Goal: Task Accomplishment & Management: Complete application form

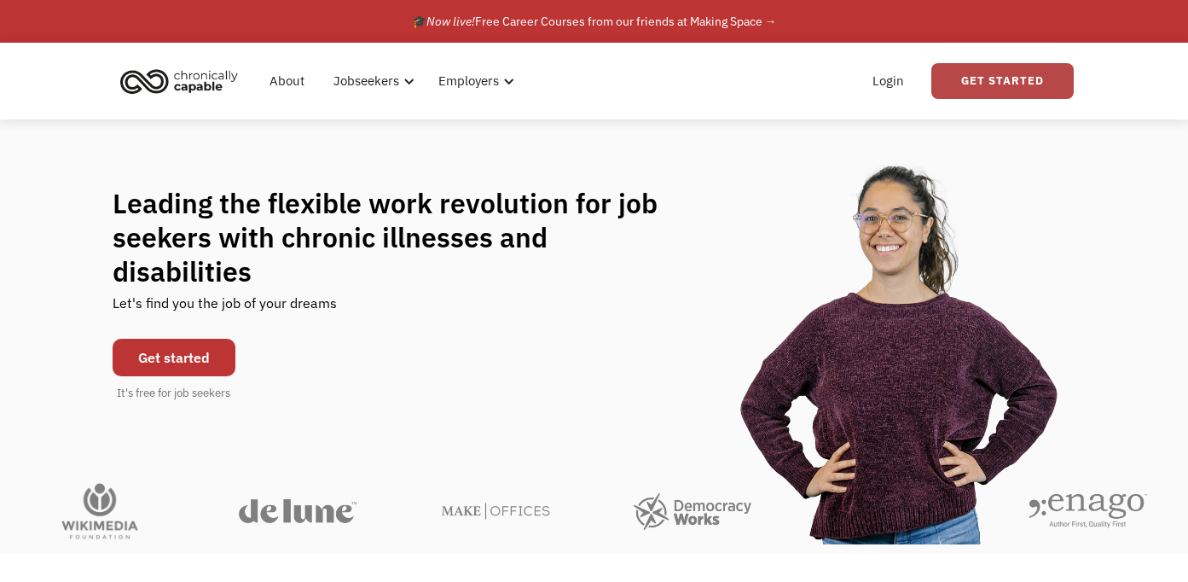
click at [994, 83] on link "Get Started" at bounding box center [1003, 81] width 142 height 36
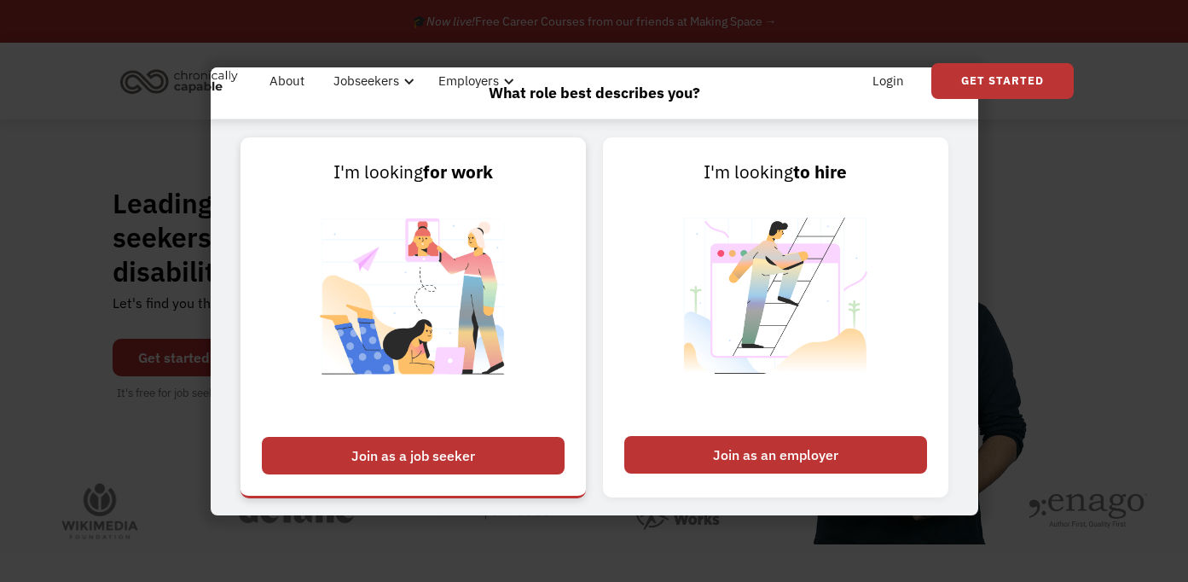
click at [501, 457] on div "Join as a job seeker" at bounding box center [413, 456] width 303 height 38
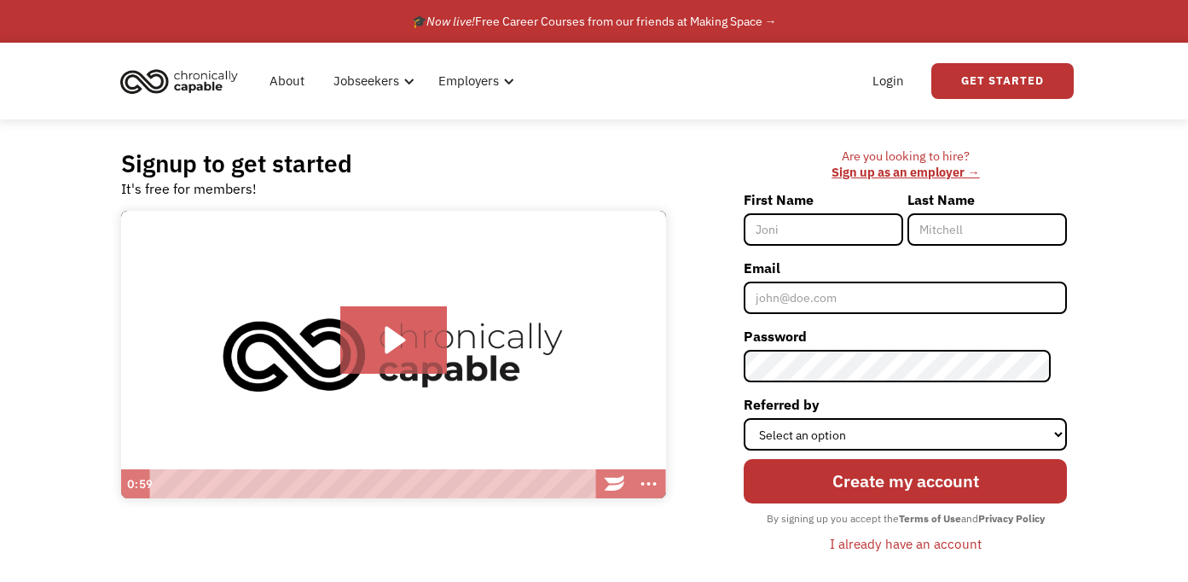
click at [824, 224] on input "First Name" at bounding box center [824, 229] width 160 height 32
type input "[PERSON_NAME]"
click at [967, 222] on input "Last Name" at bounding box center [988, 229] width 160 height 32
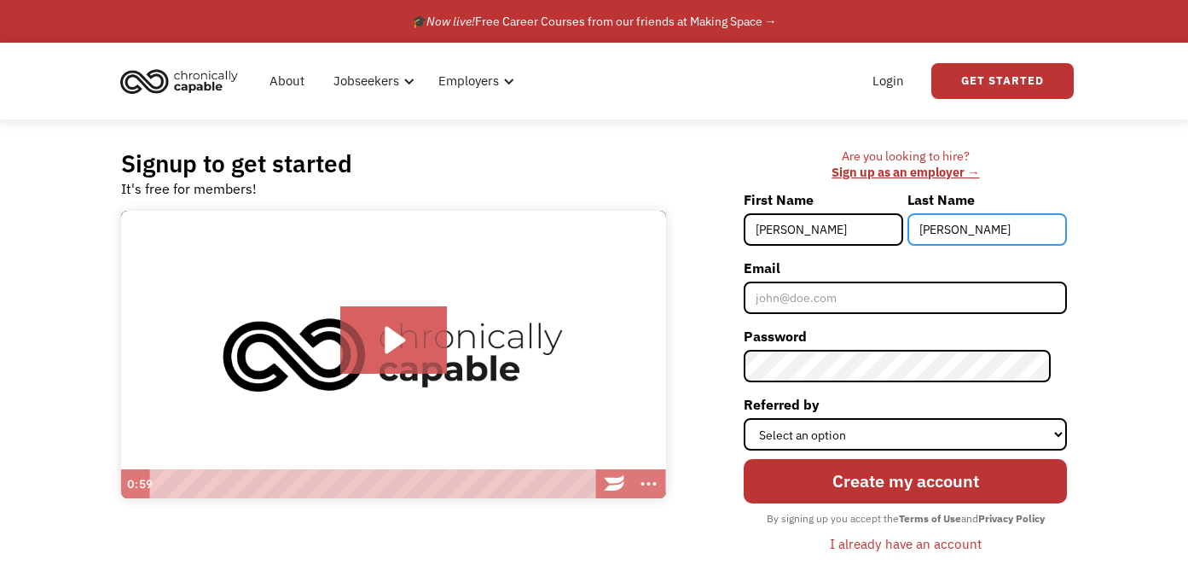
type input "[PERSON_NAME]"
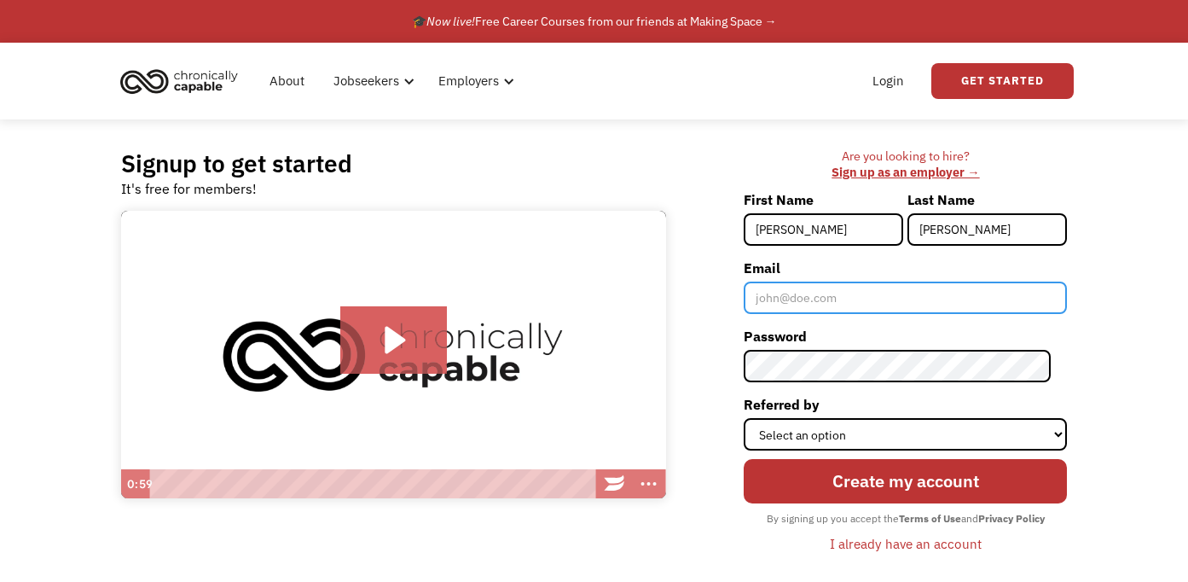
click at [876, 294] on input "Email" at bounding box center [905, 298] width 323 height 32
type input "[EMAIL_ADDRESS][DOMAIN_NAME]"
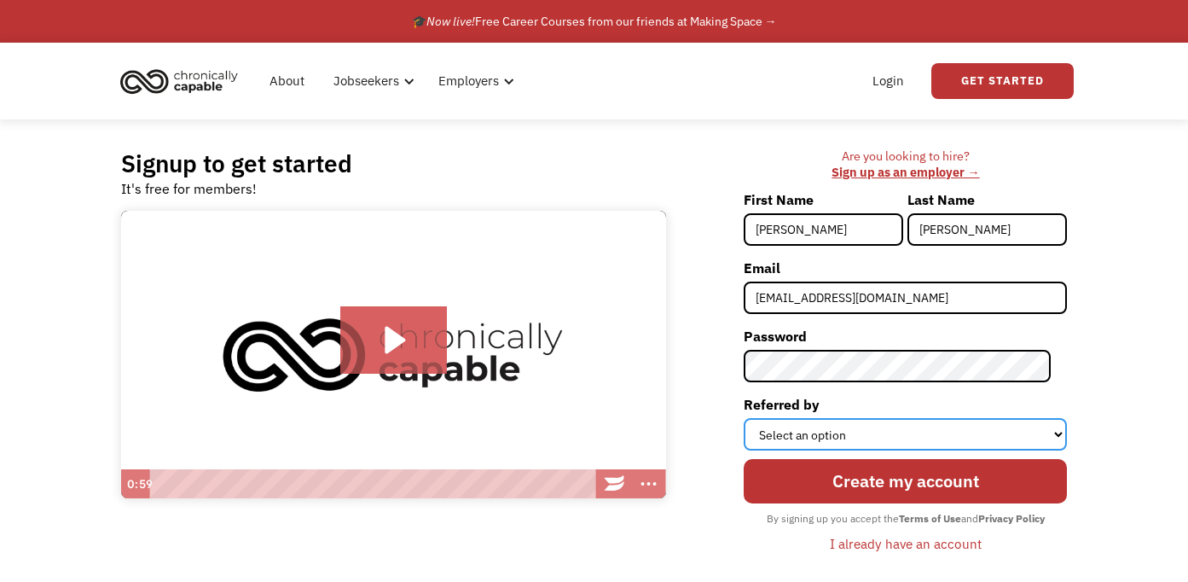
click at [885, 429] on select "Select an option Instagram Facebook Twitter Search Engine News Article Word of …" at bounding box center [905, 434] width 323 height 32
select select "Search Engine"
click at [760, 418] on select "Select an option Instagram Facebook Twitter Search Engine News Article Word of …" at bounding box center [905, 434] width 323 height 32
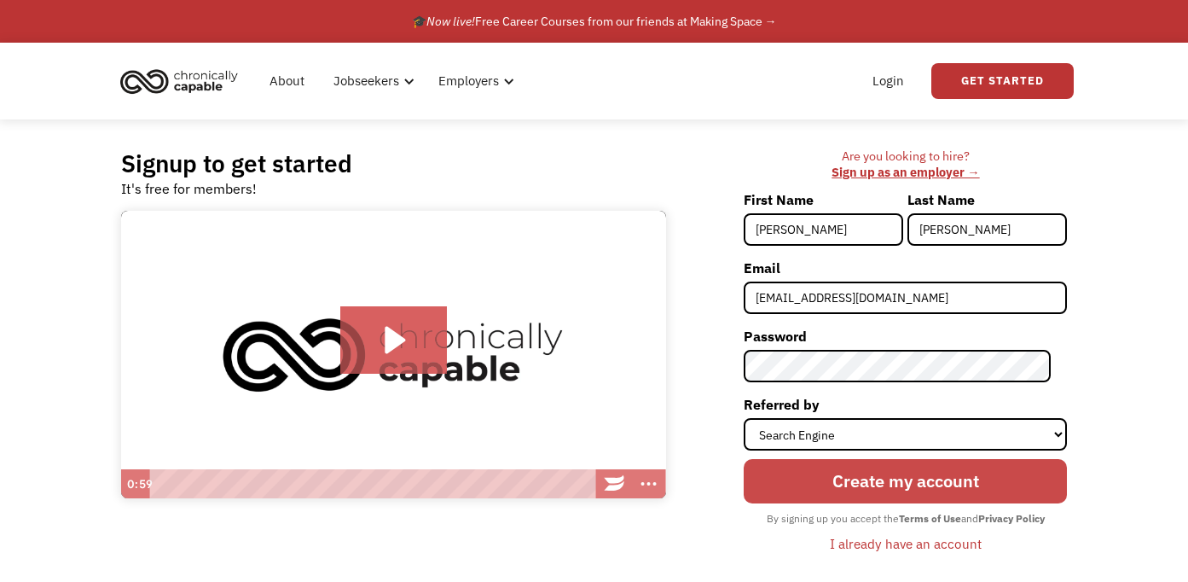
click at [853, 468] on input "Create my account" at bounding box center [905, 481] width 323 height 44
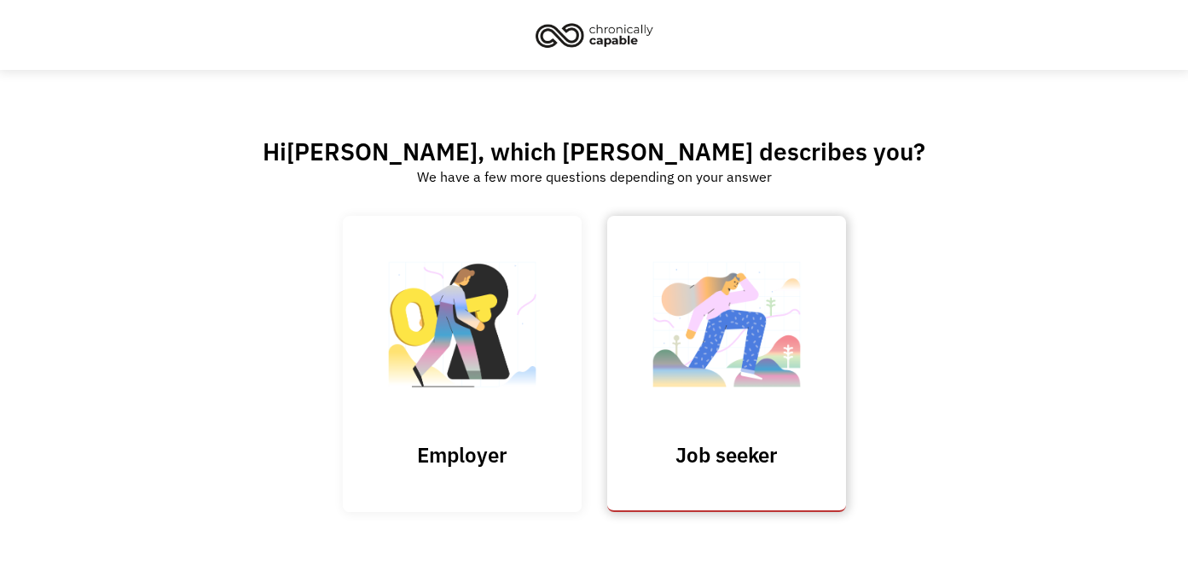
click at [764, 355] on img at bounding box center [727, 333] width 171 height 166
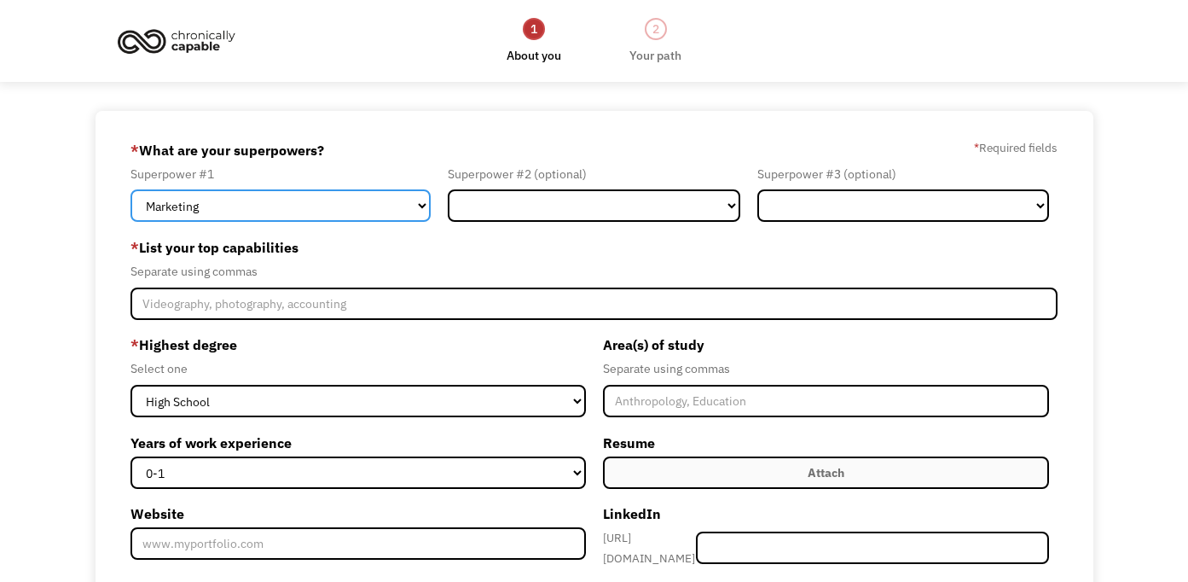
click at [414, 213] on select "Marketing Human Resources Finance Technology Operations Sales Industrial & Manu…" at bounding box center [281, 205] width 300 height 32
select select "Design"
click at [131, 189] on select "Marketing Human Resources Finance Technology Operations Sales Industrial & Manu…" at bounding box center [281, 205] width 300 height 32
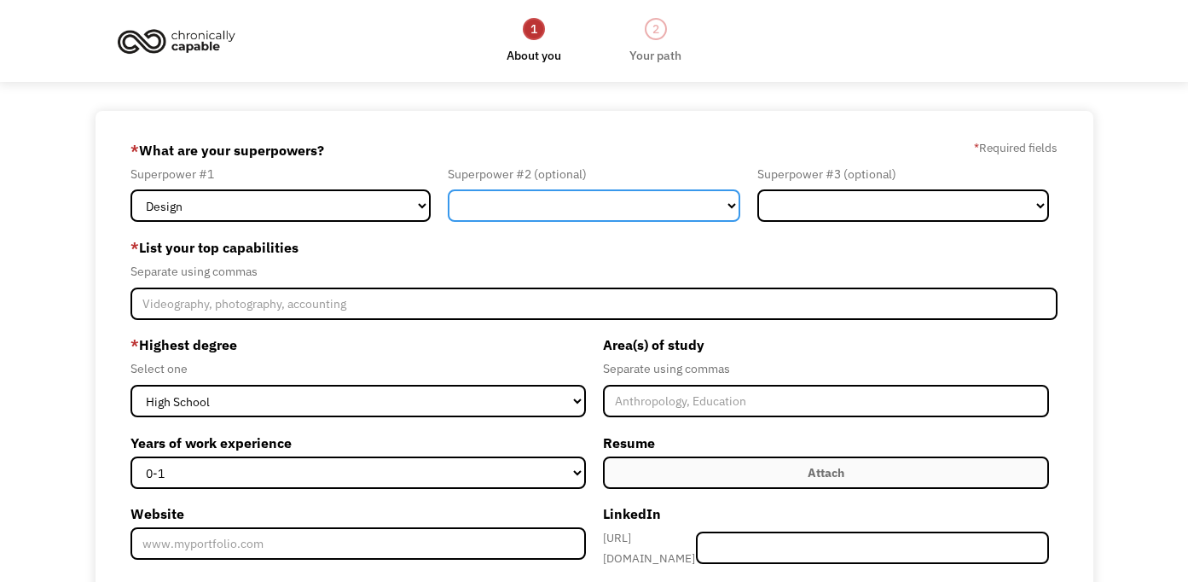
click at [655, 195] on select "Marketing Human Resources Finance Technology Operations Sales Industrial & Manu…" at bounding box center [594, 205] width 292 height 32
select select "Science & Education"
click at [448, 189] on select "Marketing Human Resources Finance Technology Operations Sales Industrial & Manu…" at bounding box center [594, 205] width 292 height 32
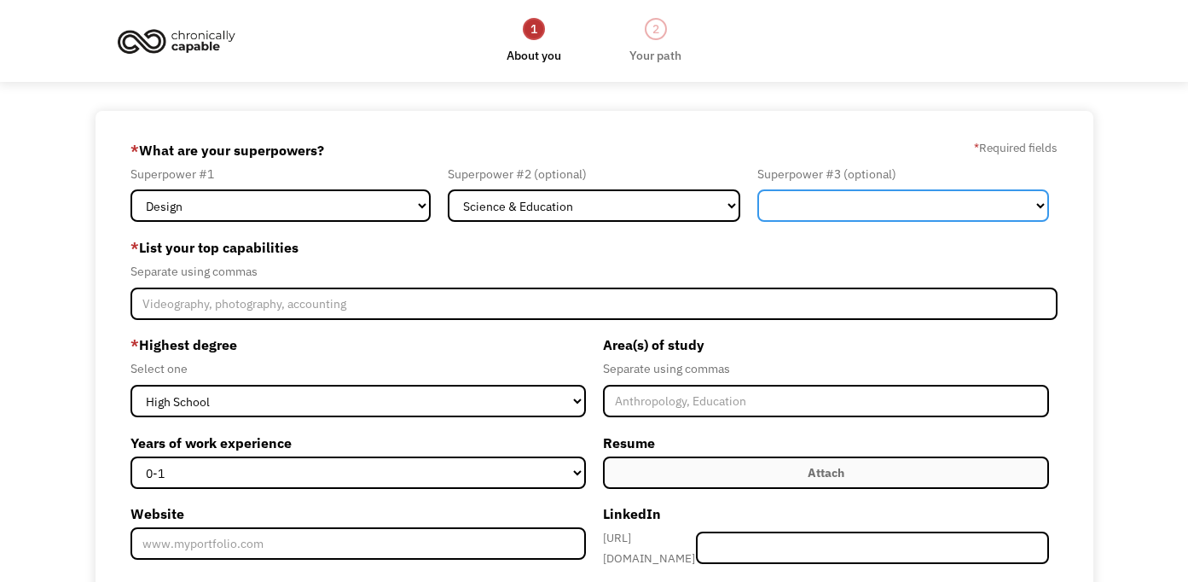
click at [845, 198] on select "Marketing Human Resources Finance Technology Operations Sales Industrial & Manu…" at bounding box center [904, 205] width 292 height 32
select select "Healthcare"
click at [758, 189] on select "Marketing Human Resources Finance Technology Operations Sales Industrial & Manu…" at bounding box center [904, 205] width 292 height 32
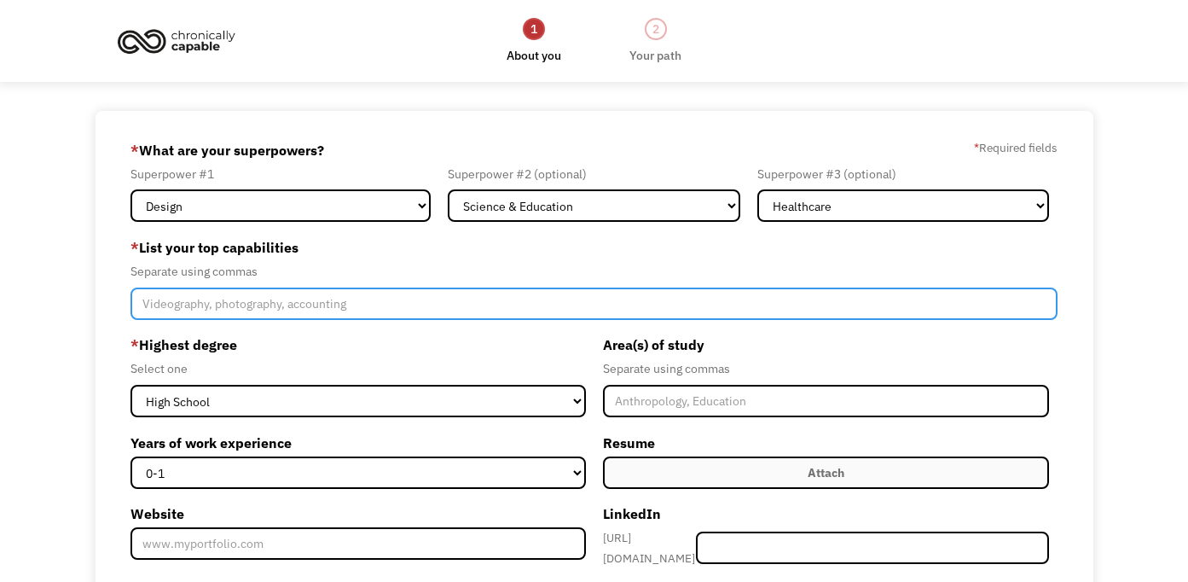
click at [415, 300] on input "Member-Create-Step1" at bounding box center [594, 304] width 927 height 32
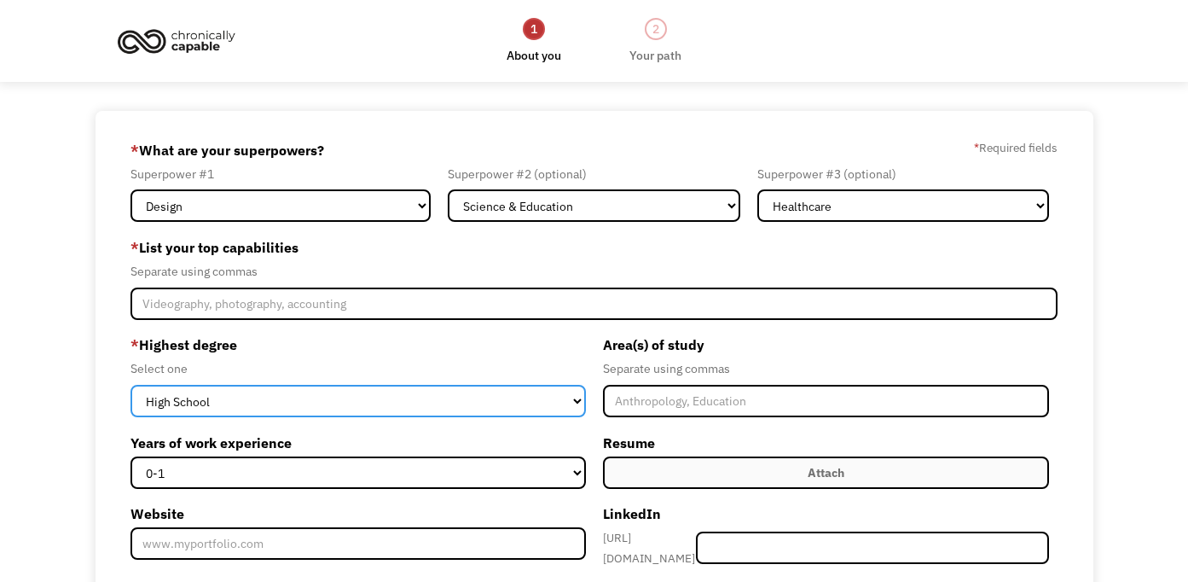
click at [573, 392] on select "High School Associates Bachelors Master's PhD" at bounding box center [358, 401] width 455 height 32
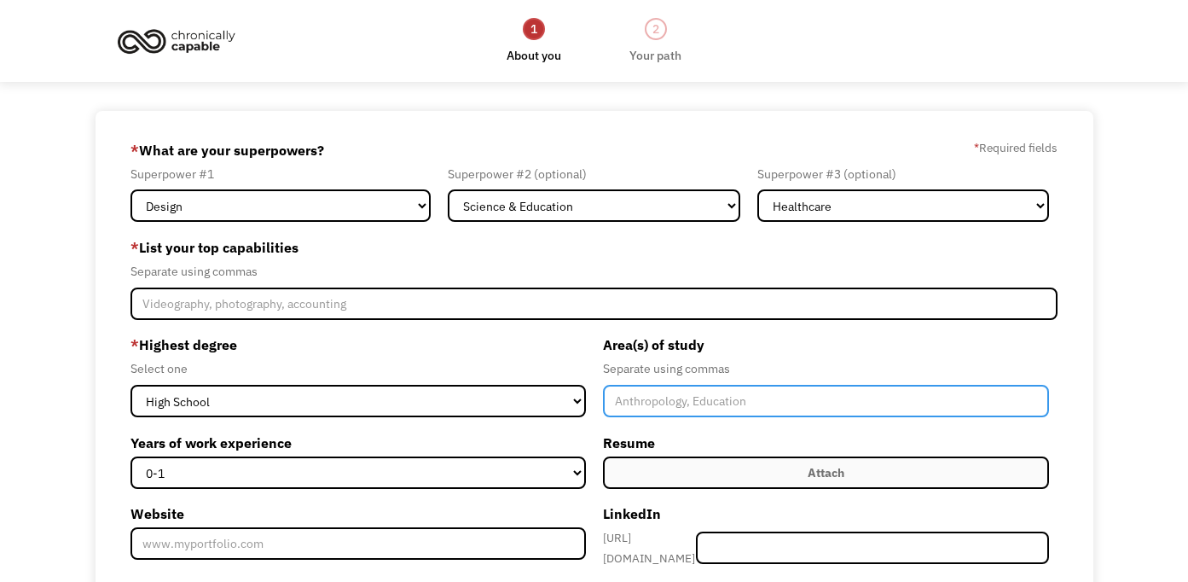
click at [709, 406] on input "Member-Create-Step1" at bounding box center [826, 401] width 446 height 32
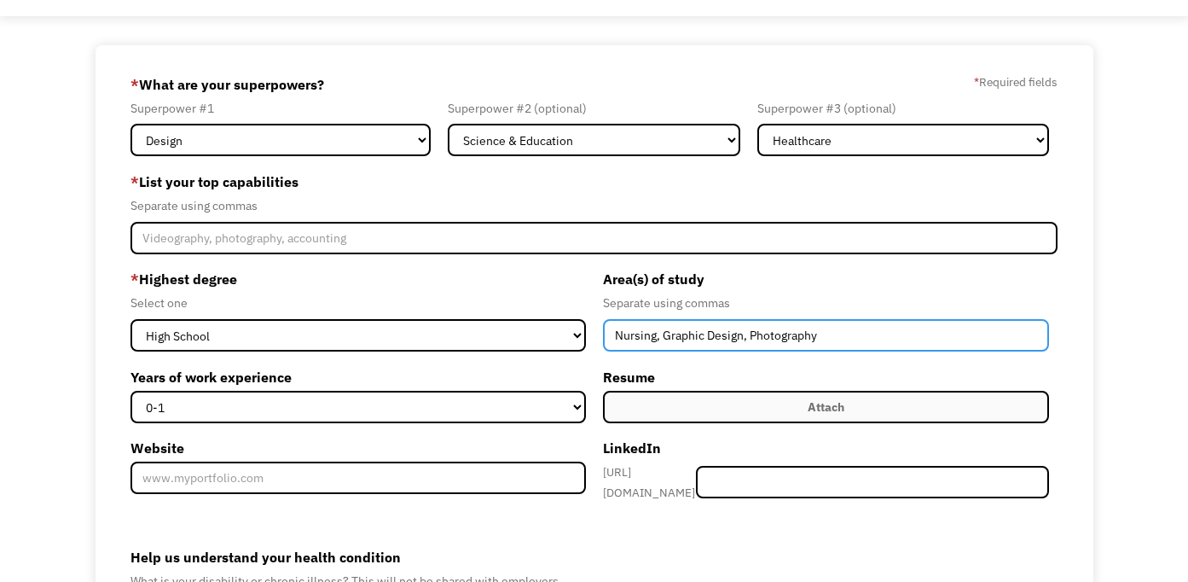
scroll to position [72, 0]
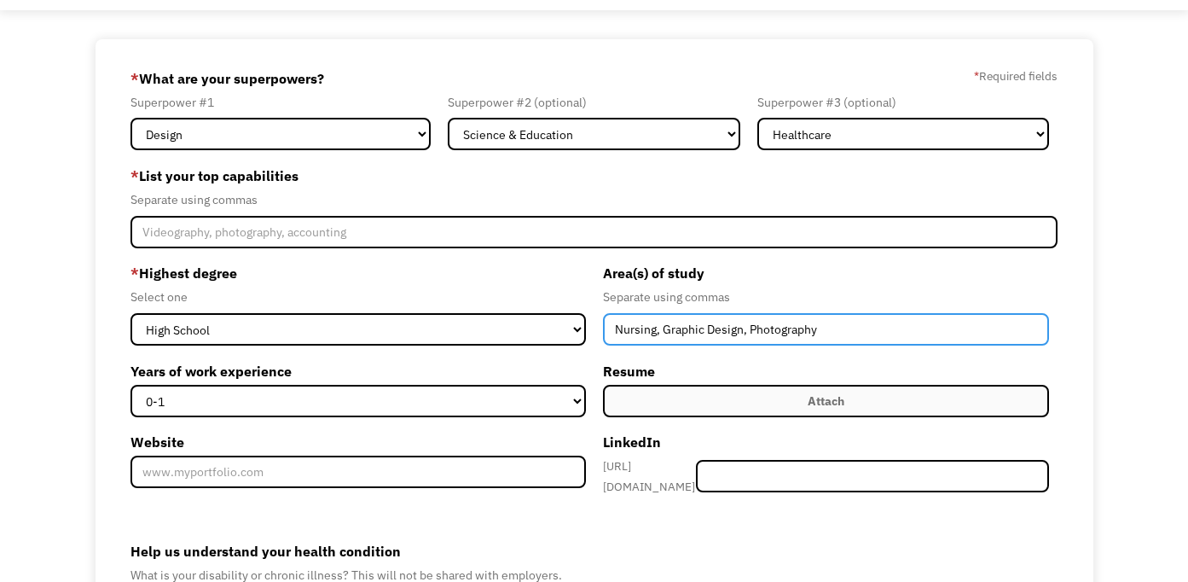
type input "Nursing, Graphic Design, Photography"
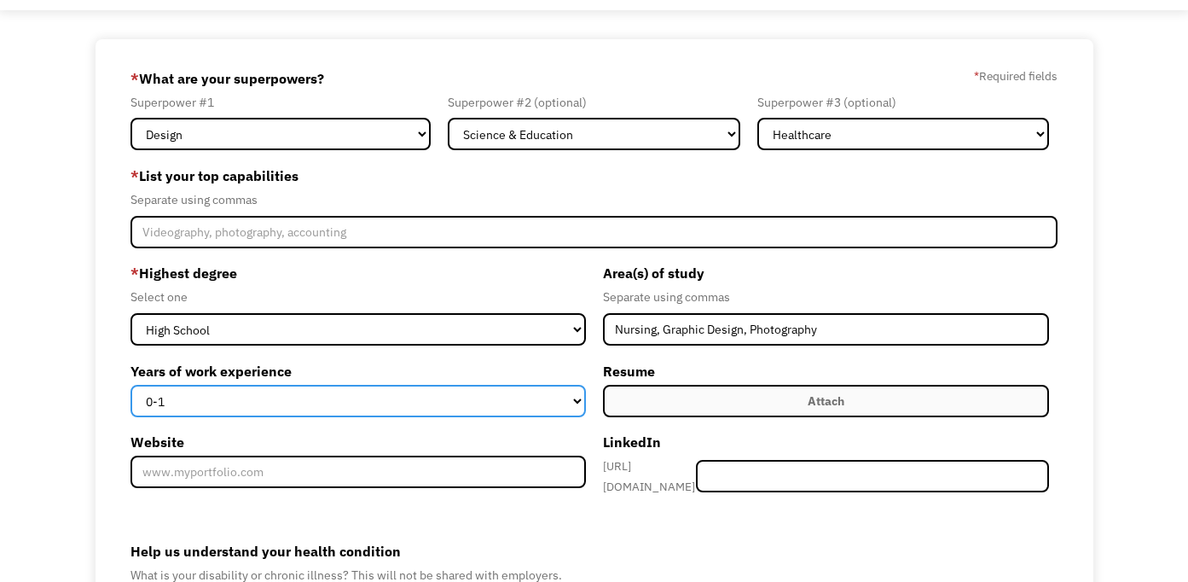
click at [542, 398] on select "0-1 2-4 5-10 11-15 15+" at bounding box center [358, 401] width 455 height 32
click at [131, 385] on select "0-1 2-4 5-10 11-15 15+" at bounding box center [358, 401] width 455 height 32
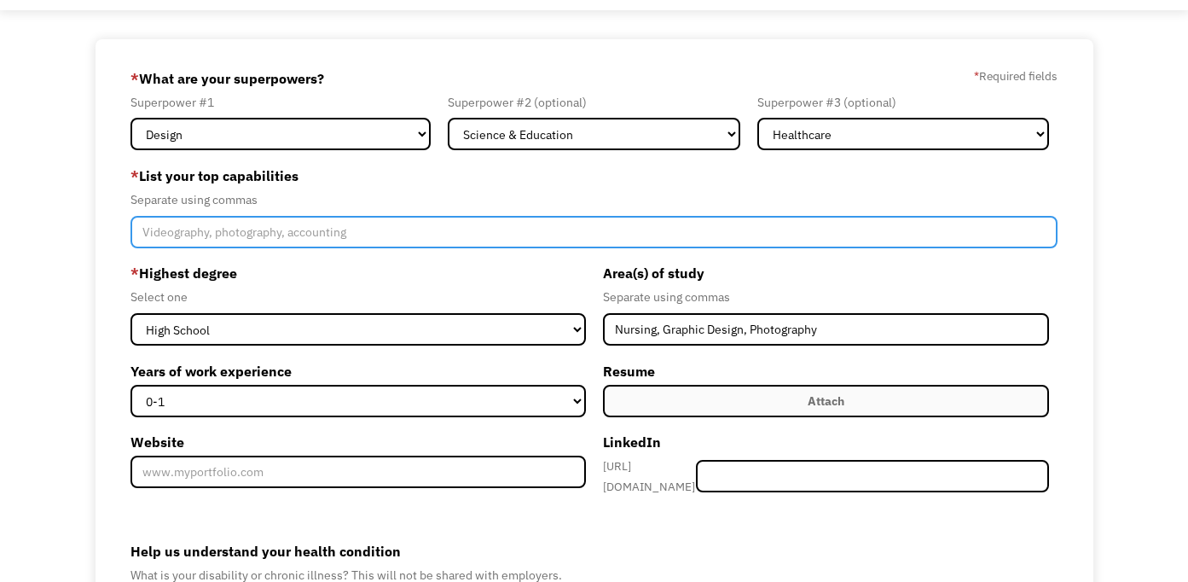
click at [201, 237] on input "Member-Create-Step1" at bounding box center [594, 232] width 927 height 32
type input "N"
type input "P"
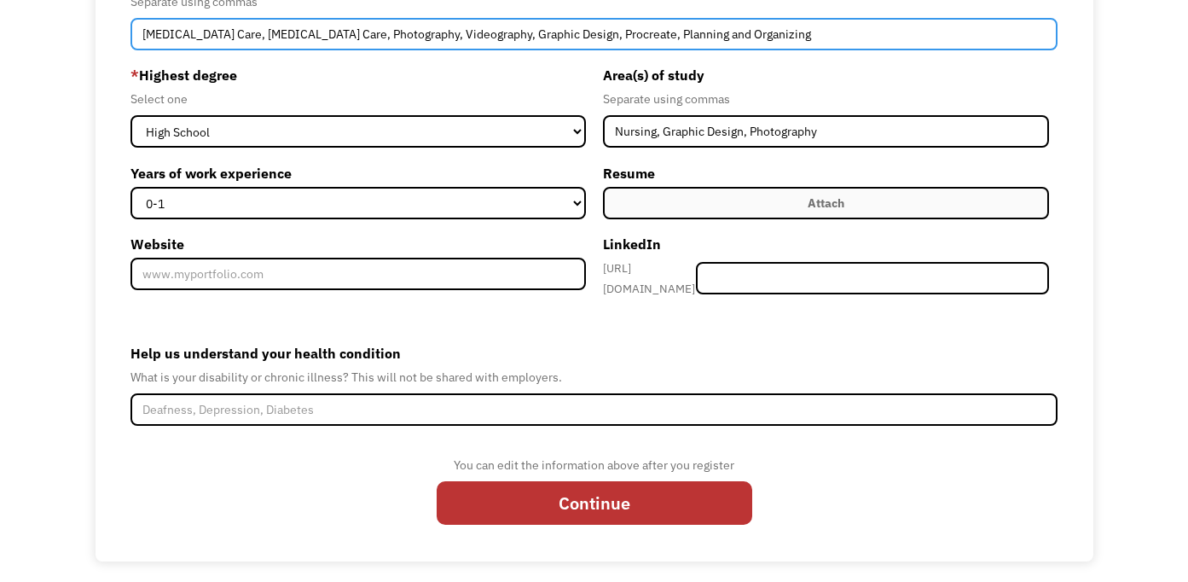
scroll to position [270, 0]
type input "Central Line Care, Ostomy Care, Photography, Videography, Graphic Design, Procr…"
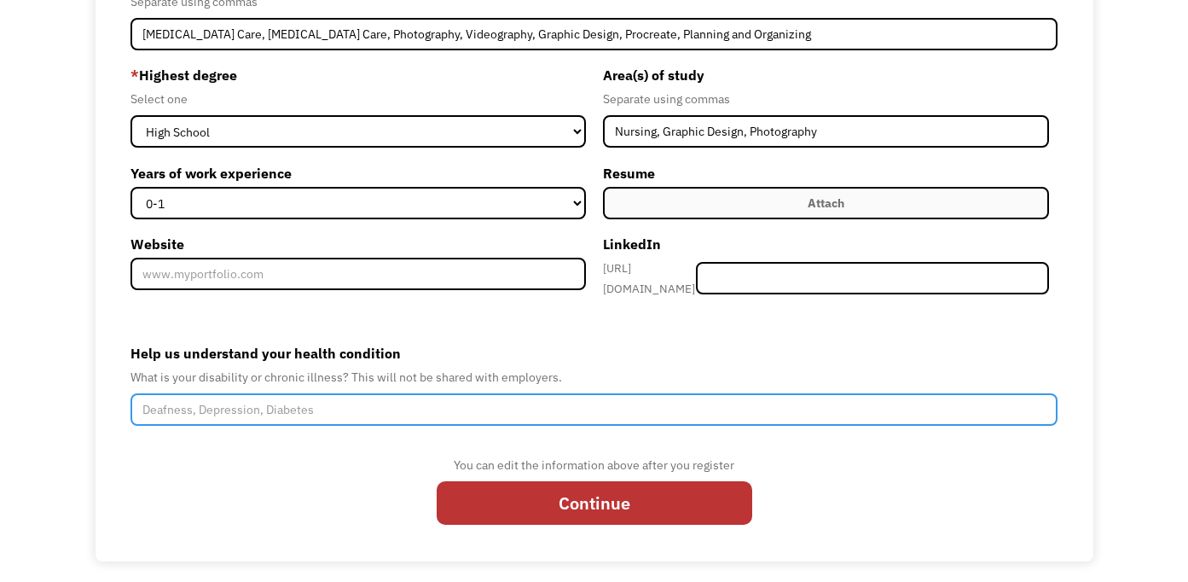
click at [468, 403] on input "Help us understand your health condition" at bounding box center [594, 409] width 927 height 32
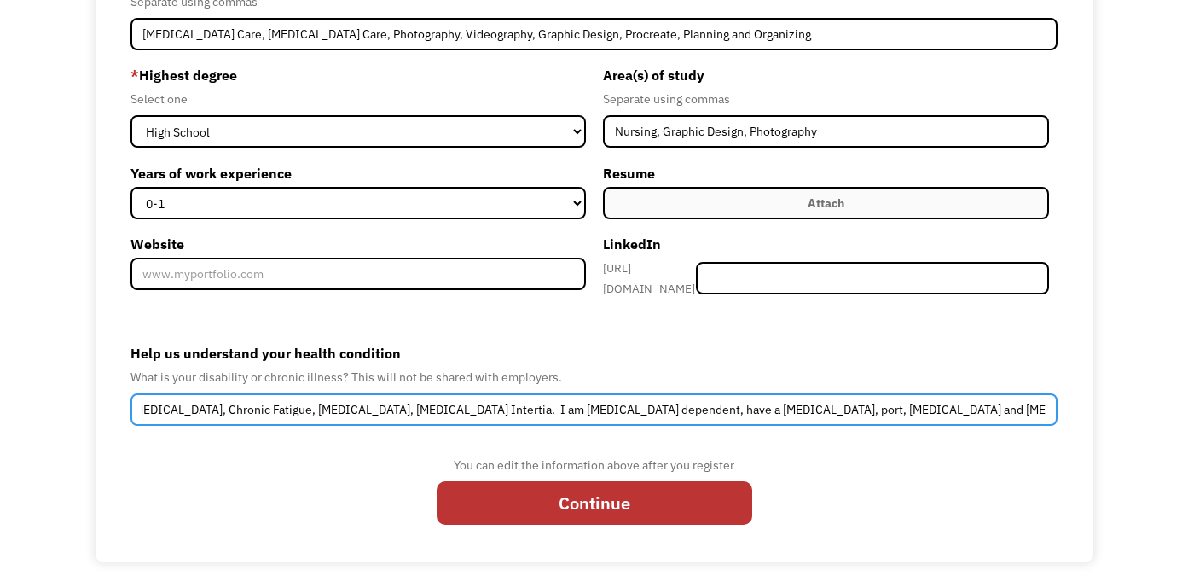
scroll to position [0, 490]
click at [813, 404] on input "Hypermobile Ehlers Danlos, Postural Orthostatic Tachycardia Syndrome, Mast Cell…" at bounding box center [594, 409] width 927 height 32
click at [1045, 404] on input "Hypermobile Ehlers Danlos, Postural Orthostatic Tachycardia Syndrome, Mast Cell…" at bounding box center [594, 409] width 927 height 32
click at [1048, 407] on input "Hypermobile Ehlers Danlos, Postural Orthostatic Tachycardia Syndrome, Mast Cell…" at bounding box center [594, 409] width 927 height 32
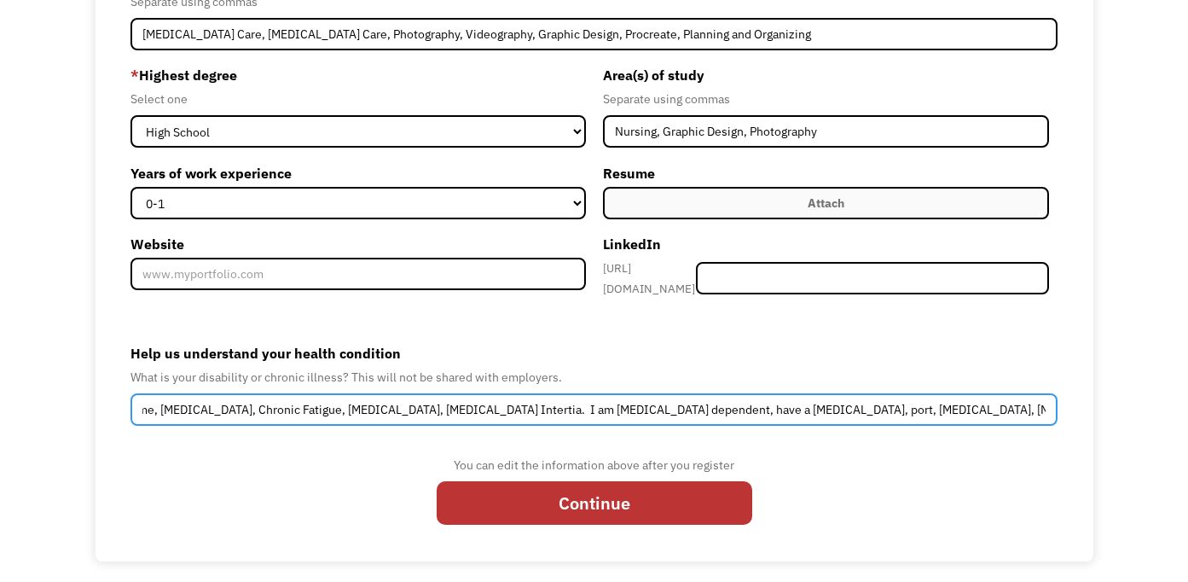
scroll to position [0, 450]
click at [1050, 404] on input "Hypermobile Ehlers Danlos, Postural Orthostatic Tachycardia Syndrome, Mast Cell…" at bounding box center [594, 409] width 927 height 32
drag, startPoint x: 626, startPoint y: 404, endPoint x: 571, endPoint y: 406, distance: 55.5
click at [571, 406] on input "Hypermobile Ehlers Danlos, Postural Orthostatic Tachycardia Syndrome, Mast Cell…" at bounding box center [594, 409] width 927 height 32
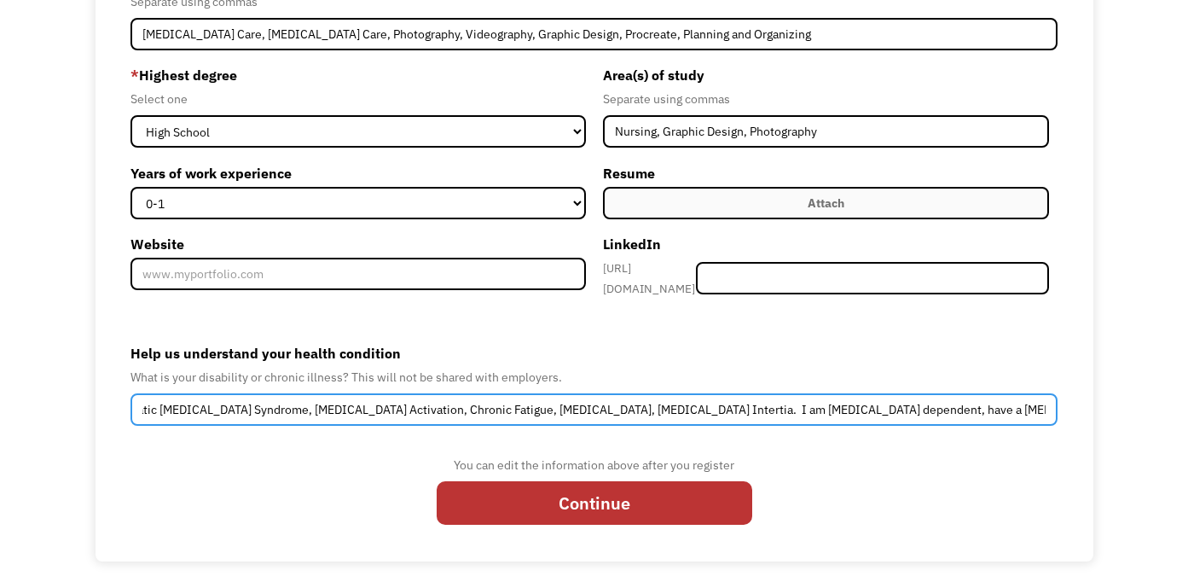
scroll to position [0, 427]
click at [1045, 404] on input "Hypermobile Ehlers Danlos, Postural Orthostatic Tachycardia Syndrome, Mast Cell…" at bounding box center [594, 409] width 927 height 32
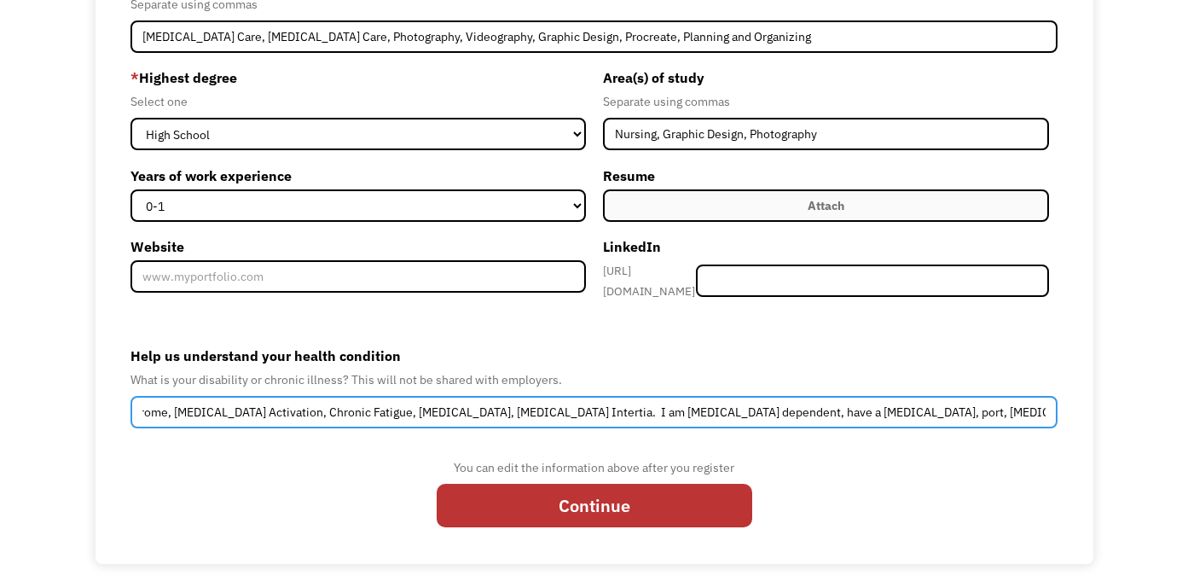
scroll to position [270, 0]
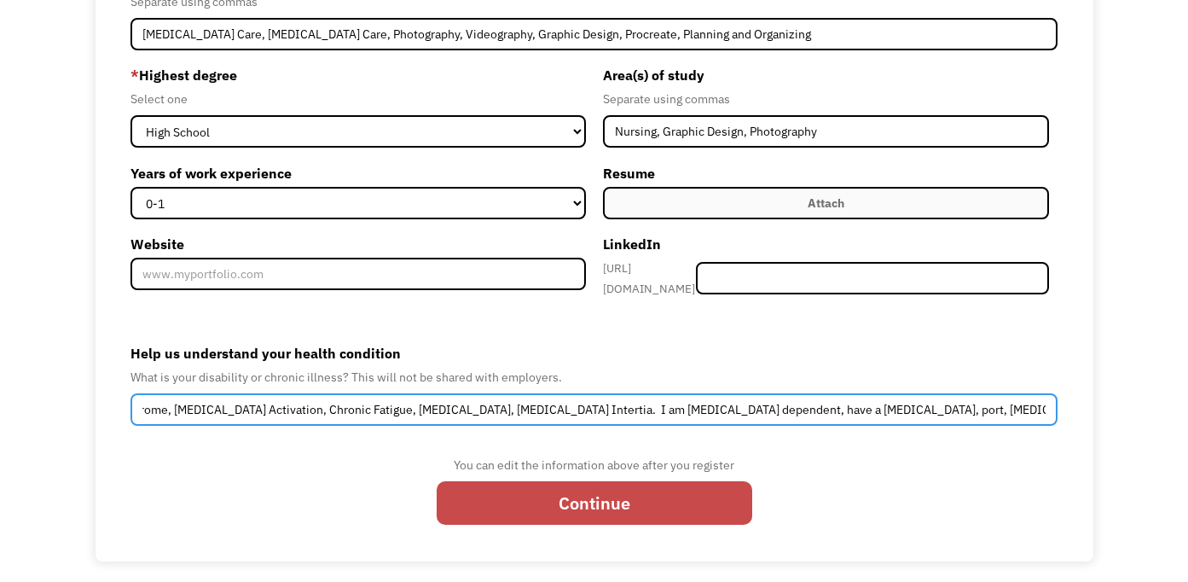
type input "Hypermobile Ehlers Danlos, Postural Orthostatic Tachycardia Syndrome, Mast Cell…"
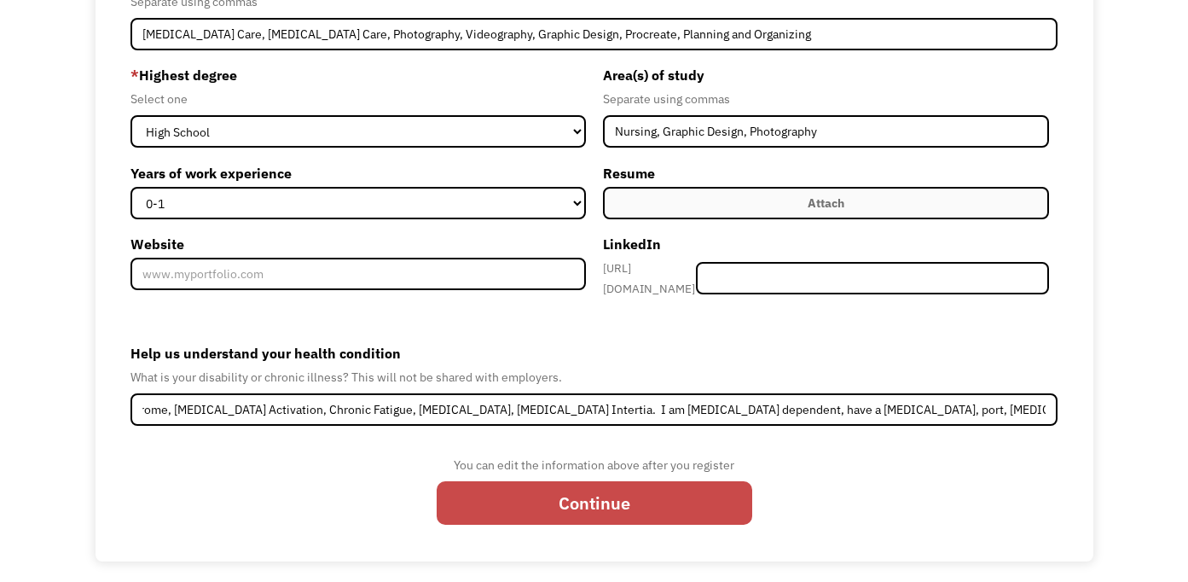
scroll to position [0, 0]
click at [527, 493] on input "Continue" at bounding box center [595, 503] width 316 height 44
type input "Please wait..."
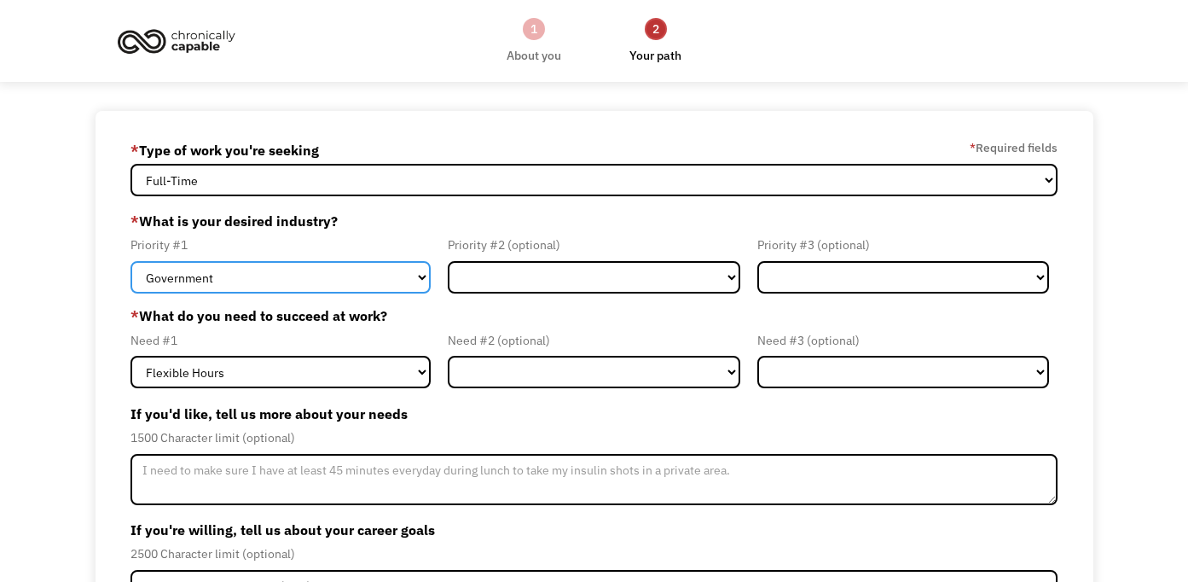
click at [415, 282] on select "Government Finance & Insurance Health & Social Care Tech & Engineering Creative…" at bounding box center [281, 277] width 300 height 32
select select "Creative & Design"
click at [131, 261] on select "Government Finance & Insurance Health & Social Care Tech & Engineering Creative…" at bounding box center [281, 277] width 300 height 32
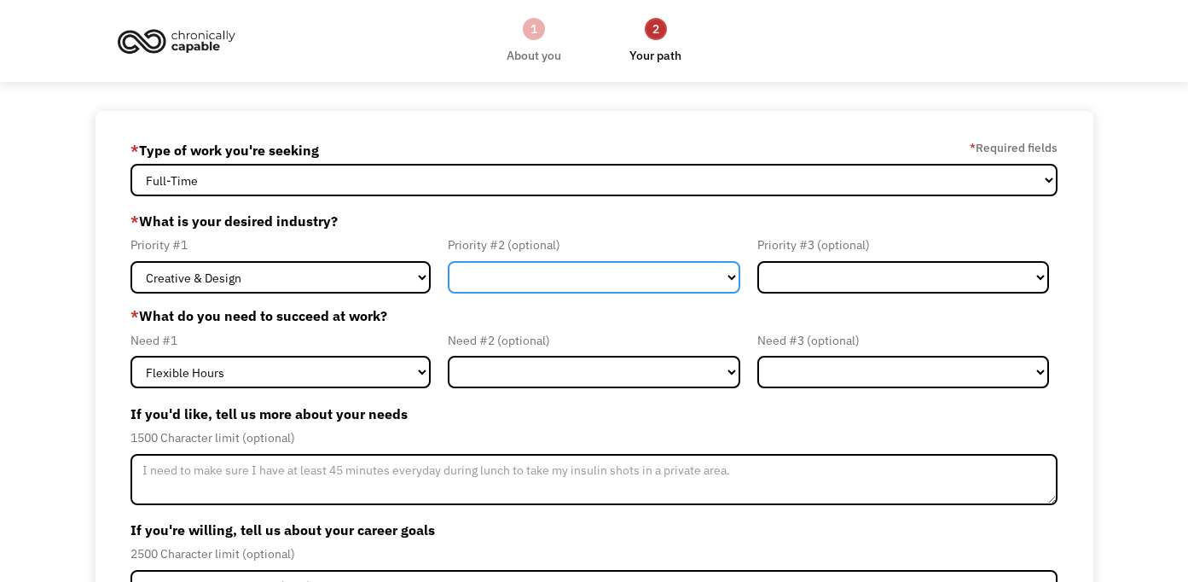
click at [578, 273] on select "Government Finance & Insurance Health & Social Care Tech & Engineering Creative…" at bounding box center [594, 277] width 292 height 32
select select "Health & Social Care"
click at [448, 261] on select "Government Finance & Insurance Health & Social Care Tech & Engineering Creative…" at bounding box center [594, 277] width 292 height 32
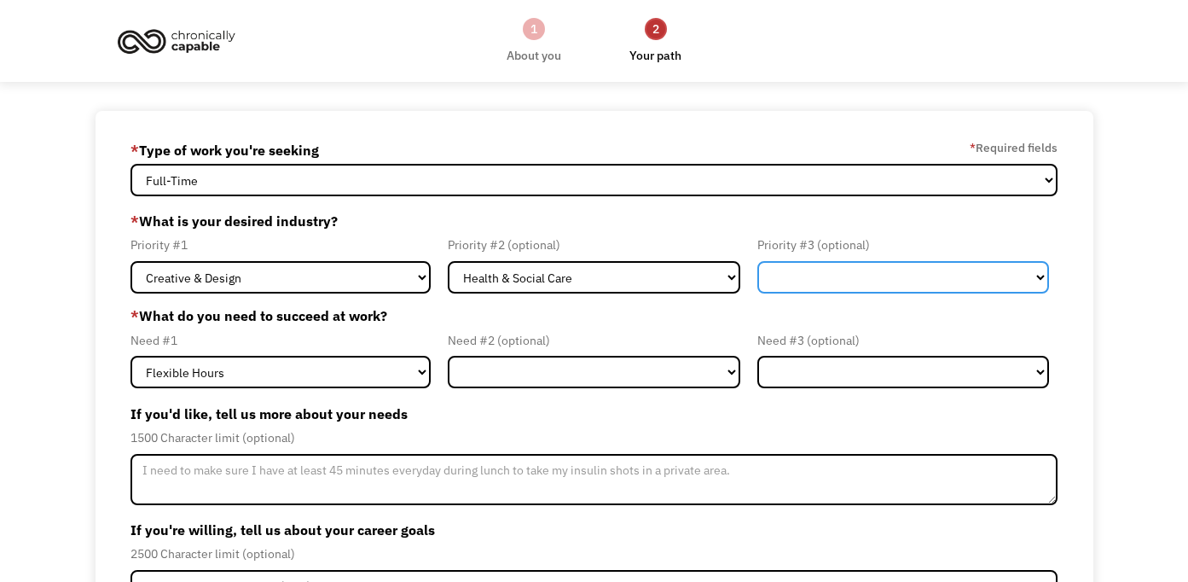
click at [836, 275] on select "Government Finance & Insurance Health & Social Care Tech & Engineering Creative…" at bounding box center [904, 277] width 292 height 32
select select "Other"
click at [758, 261] on select "Government Finance & Insurance Health & Social Care Tech & Engineering Creative…" at bounding box center [904, 277] width 292 height 32
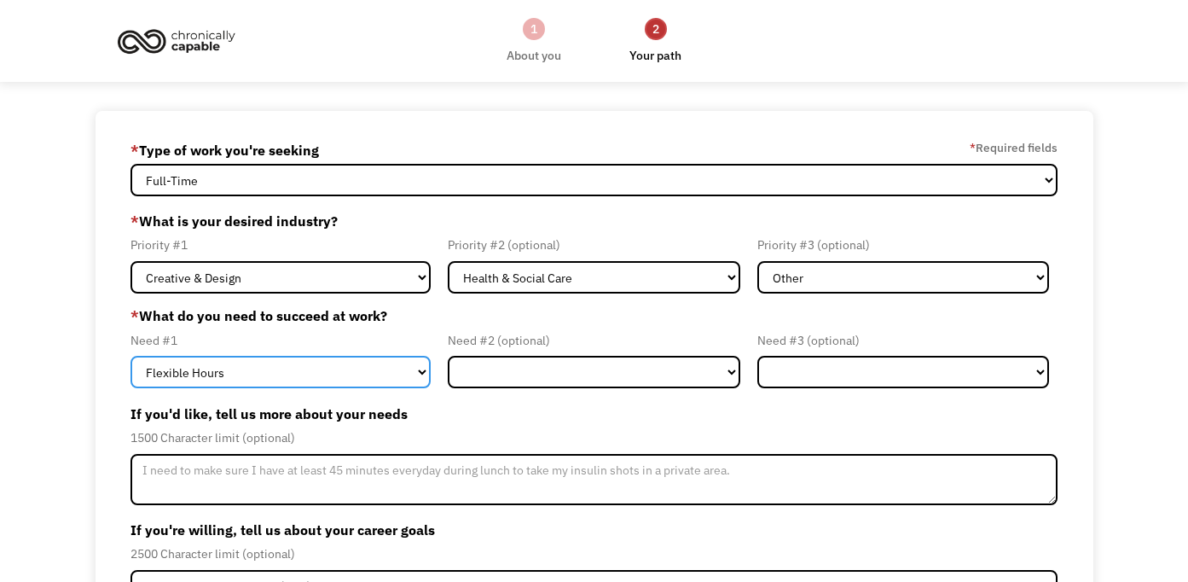
click at [410, 376] on select "Flexible Hours Remote Work Service Animal On-site Accommodations Visual Support…" at bounding box center [281, 372] width 300 height 32
select select "Remote Work"
click at [131, 356] on select "Flexible Hours Remote Work Service Animal On-site Accommodations Visual Support…" at bounding box center [281, 372] width 300 height 32
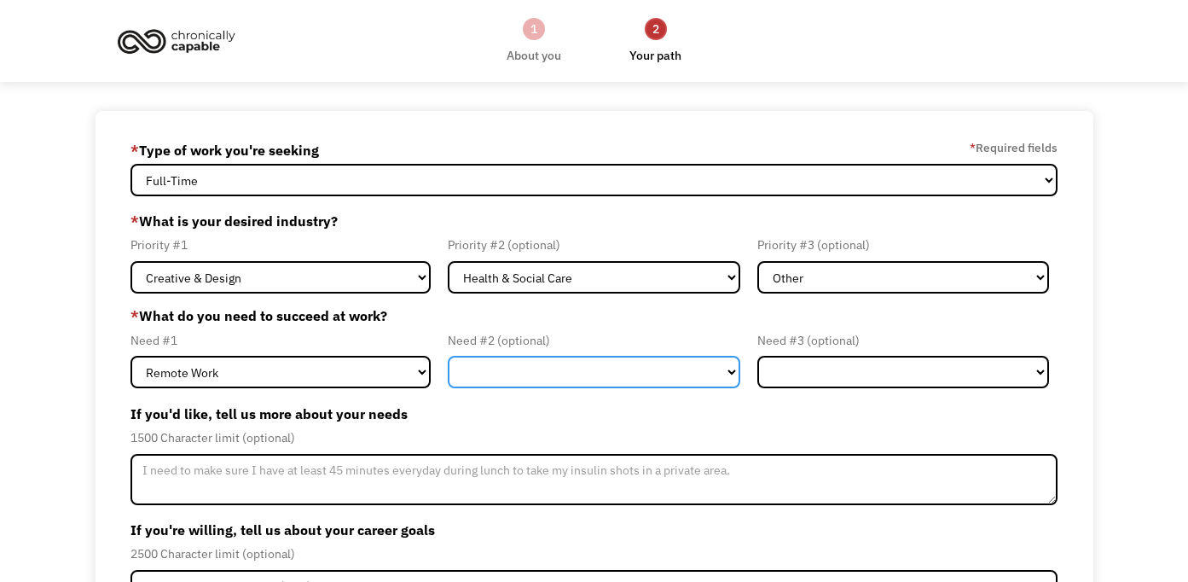
click at [553, 365] on select "Flexible Hours Remote Work Service Animal On-site Accommodations Visual Support…" at bounding box center [594, 372] width 292 height 32
select select "Flexible Hours"
click at [448, 356] on select "Flexible Hours Remote Work Service Animal On-site Accommodations Visual Support…" at bounding box center [594, 372] width 292 height 32
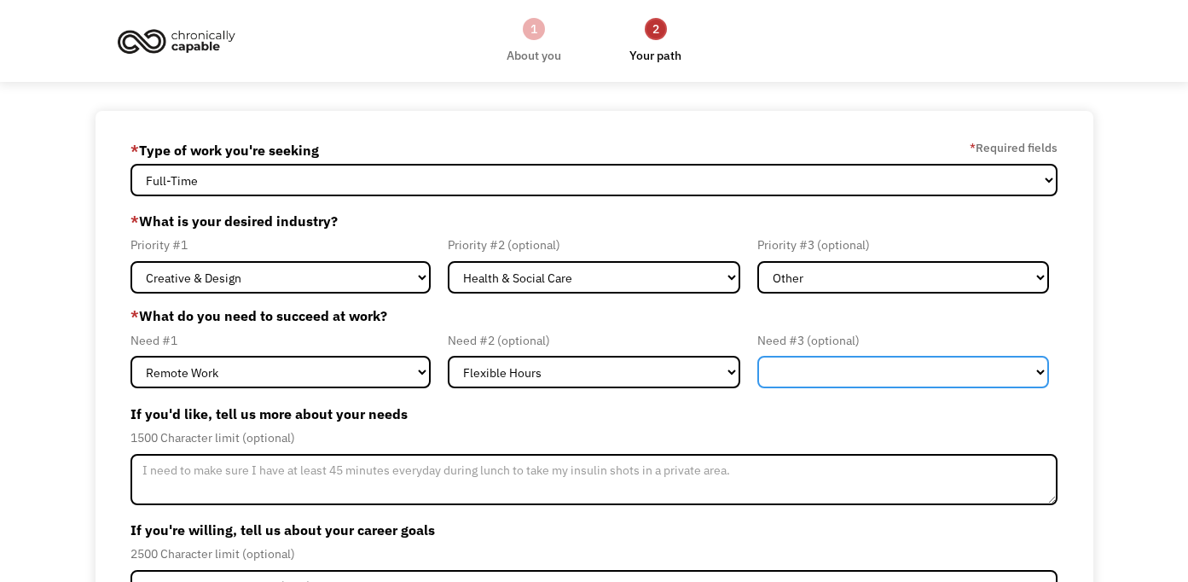
click at [851, 361] on select "Flexible Hours Remote Work Service Animal On-site Accommodations Visual Support…" at bounding box center [904, 372] width 292 height 32
select select "Other"
click at [758, 356] on select "Flexible Hours Remote Work Service Animal On-site Accommodations Visual Support…" at bounding box center [904, 372] width 292 height 32
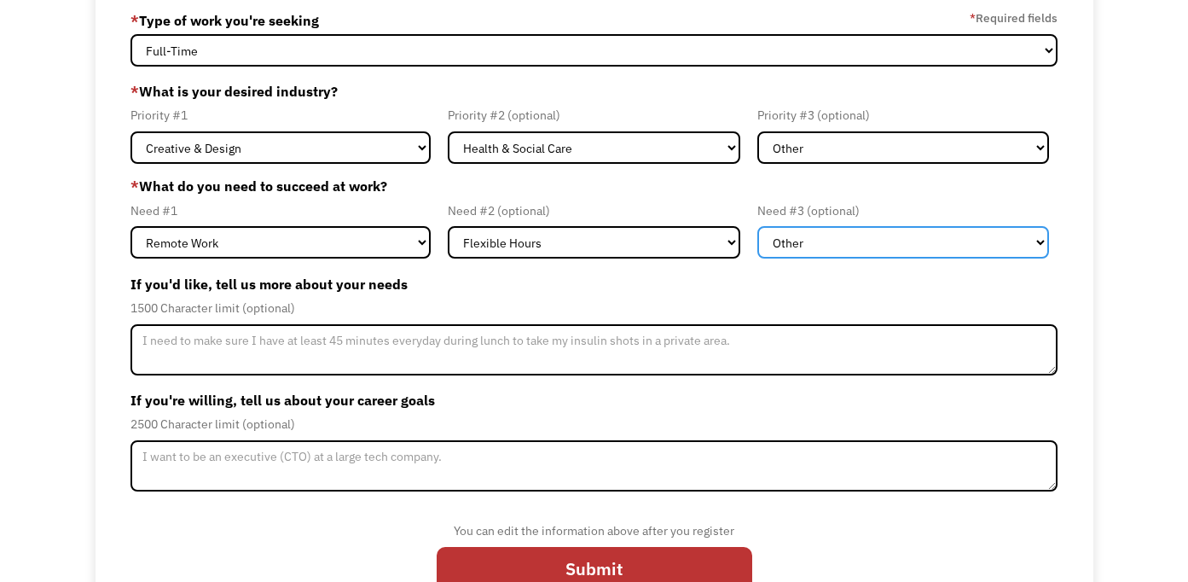
scroll to position [93, 0]
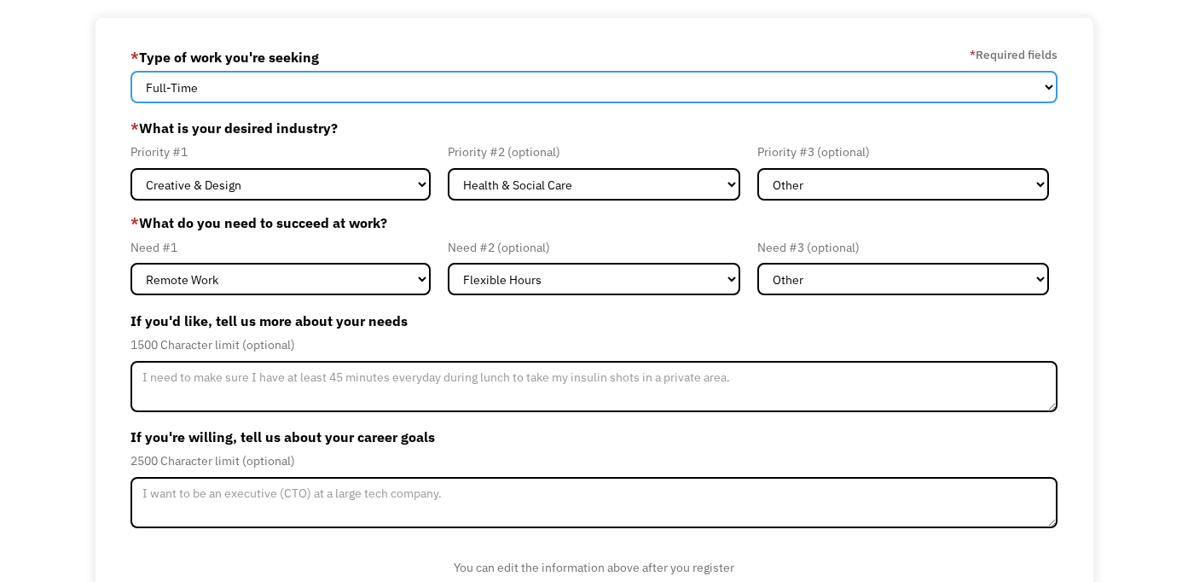
click at [923, 96] on select "Full-Time Part-Time Both Full-Time and Part-Time" at bounding box center [594, 87] width 927 height 32
select select "Both Full-Time and Part-Time"
click at [131, 71] on select "Full-Time Part-Time Both Full-Time and Part-Time" at bounding box center [594, 87] width 927 height 32
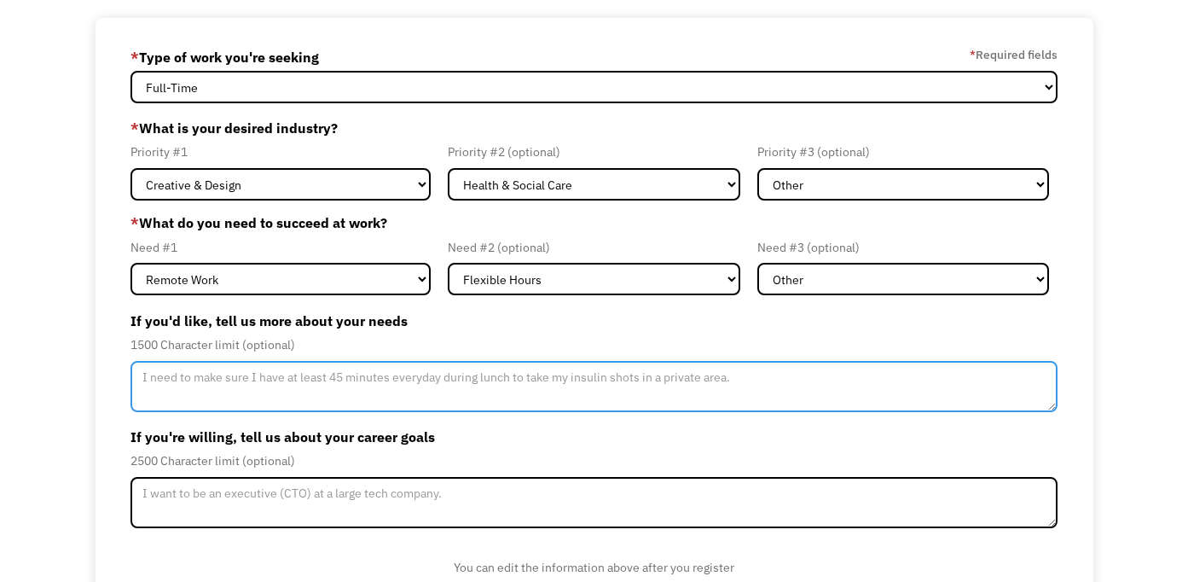
click at [386, 390] on textarea "Member-Update-Form-Step2" at bounding box center [594, 386] width 927 height 51
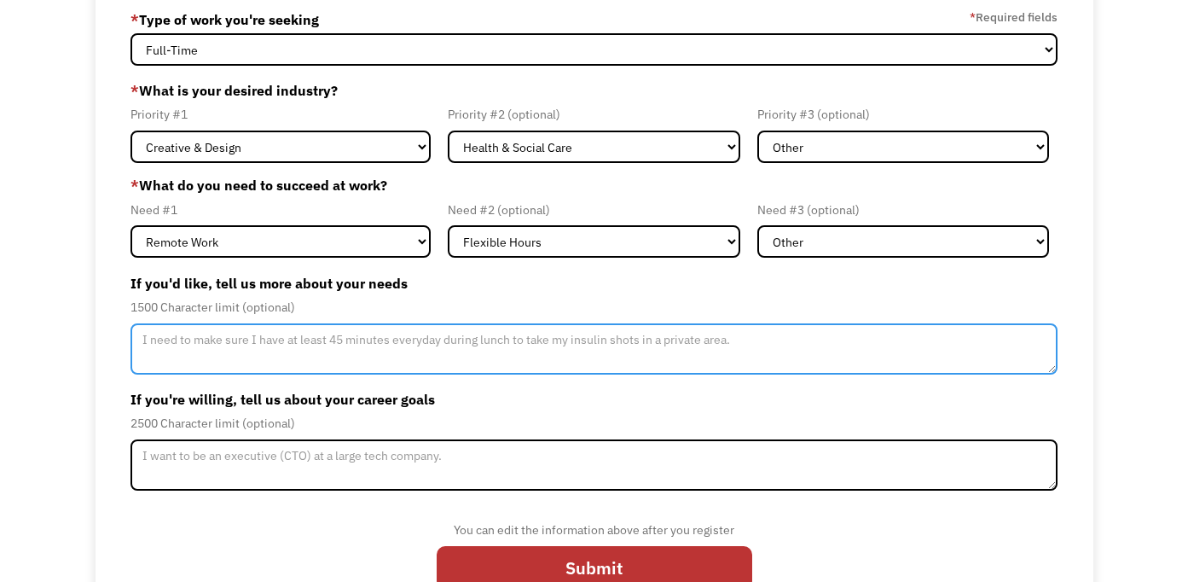
scroll to position [175, 0]
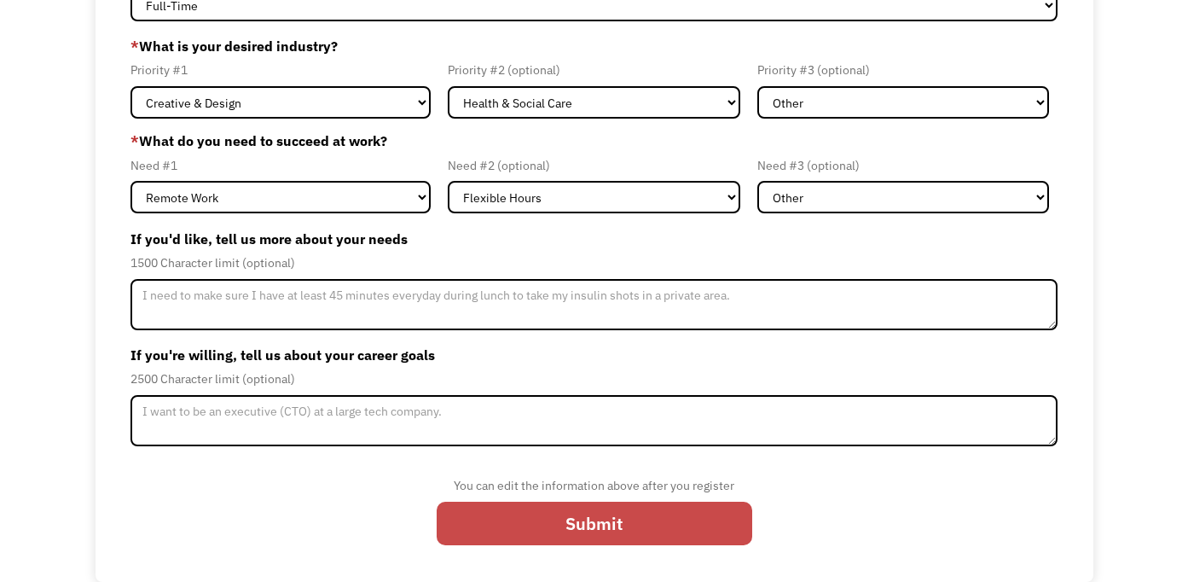
click at [529, 507] on input "Submit" at bounding box center [595, 524] width 316 height 44
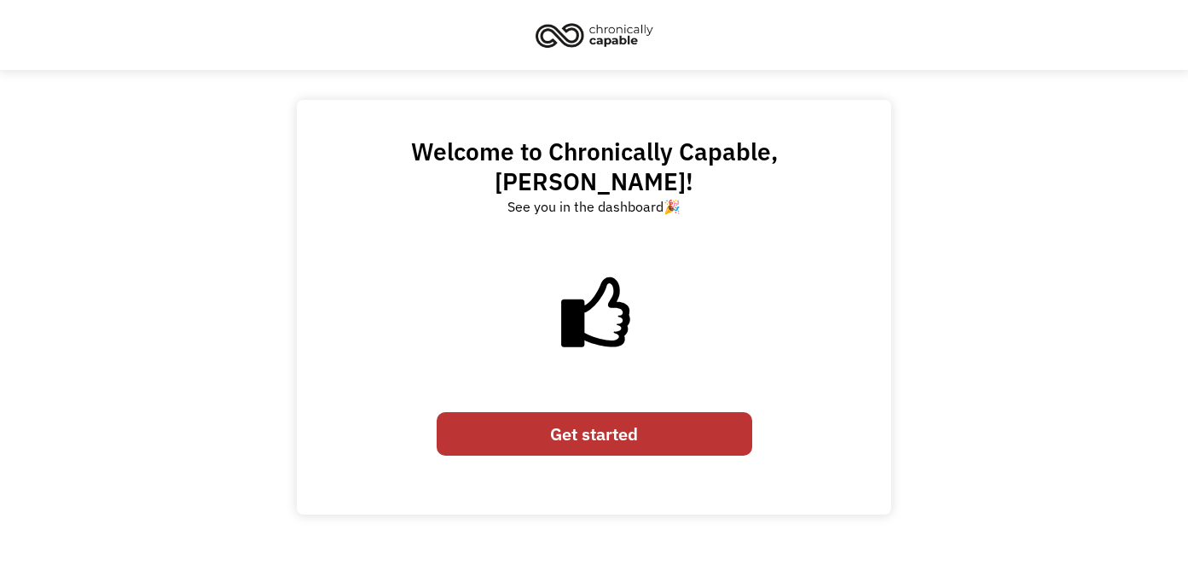
click at [608, 413] on link "Get started" at bounding box center [595, 434] width 316 height 44
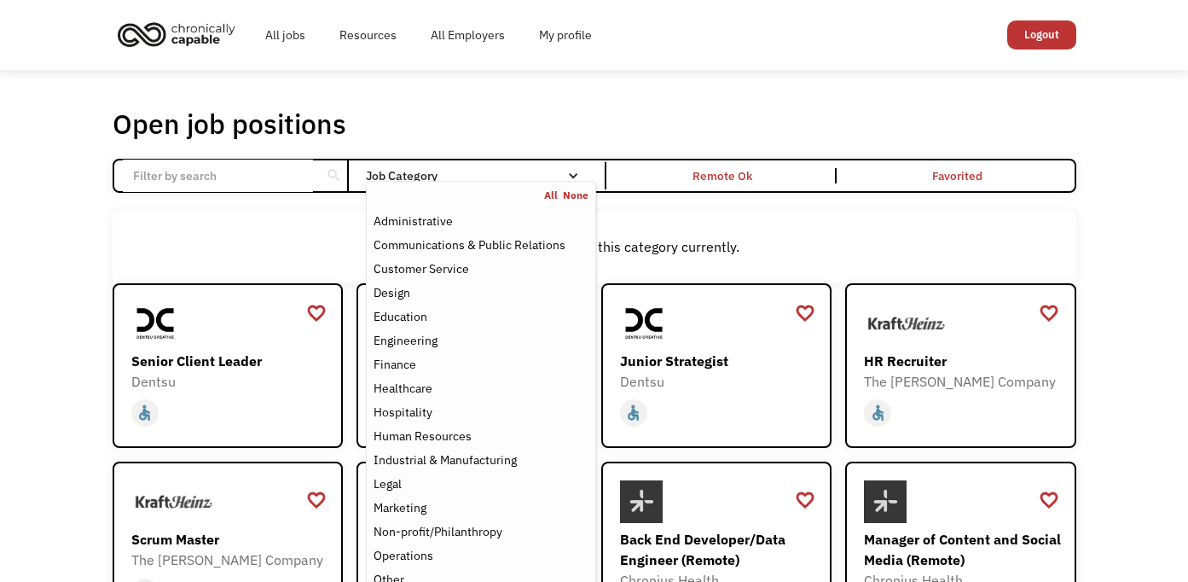
click at [580, 172] on div "Job Category" at bounding box center [481, 176] width 230 height 12
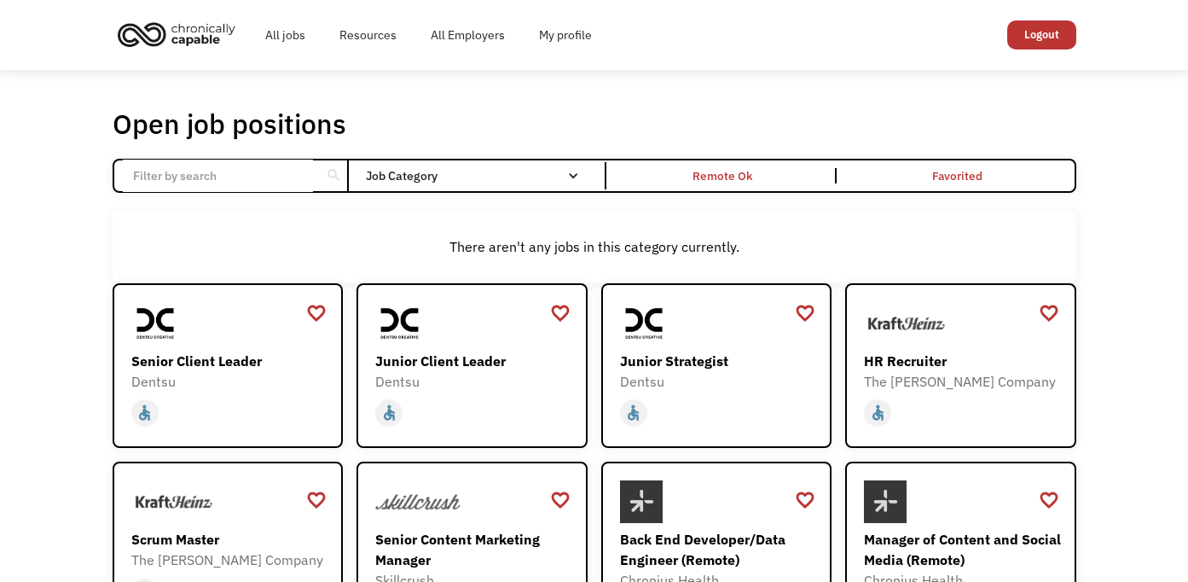
click at [580, 172] on div "Job Category" at bounding box center [481, 176] width 230 height 12
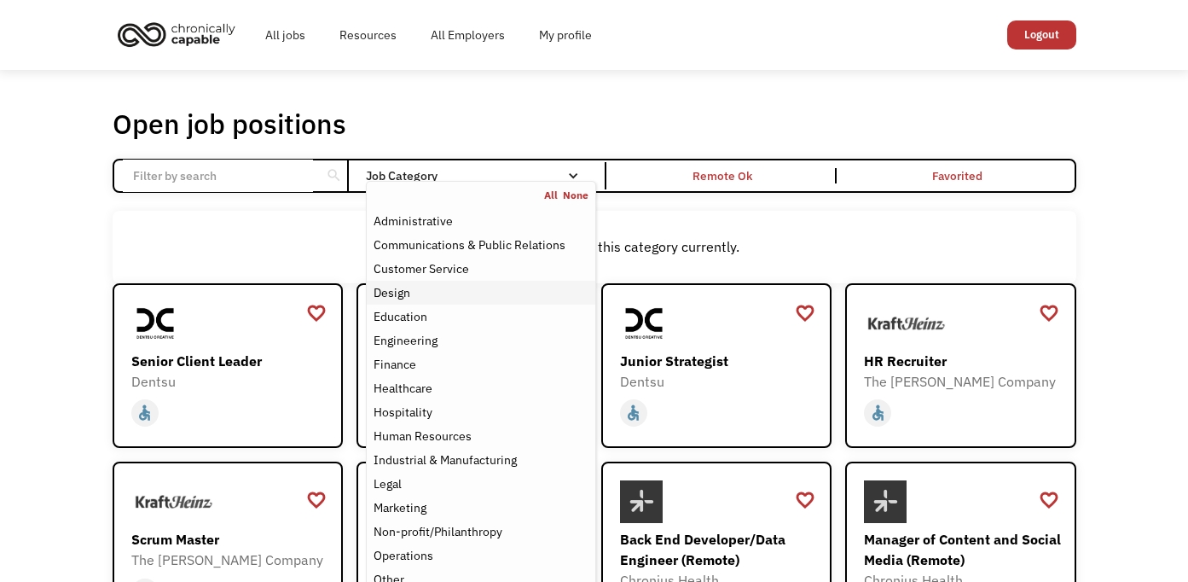
click at [482, 302] on div "Design" at bounding box center [481, 292] width 214 height 20
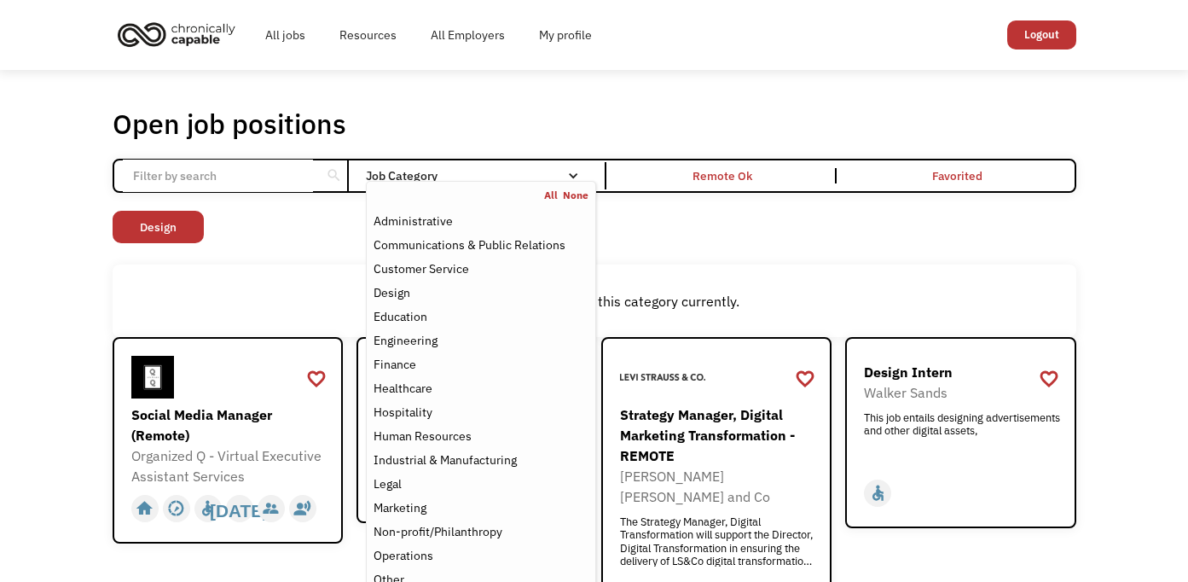
click at [713, 252] on div "Open job positions You have X liked items Search search Filter by category Admi…" at bounding box center [595, 493] width 964 height 772
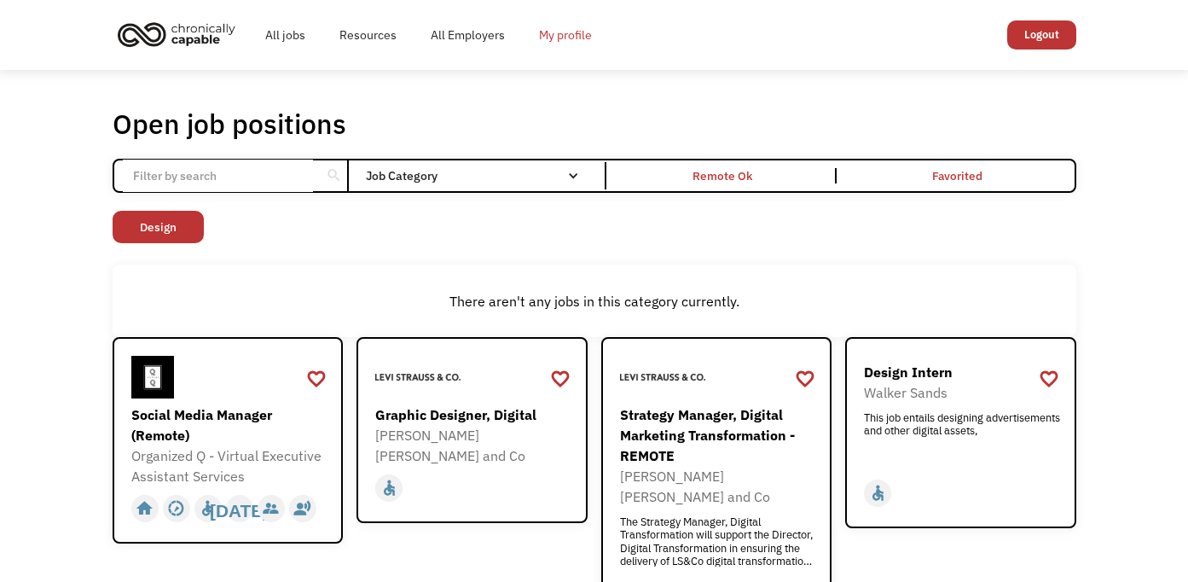
click link "My profile"
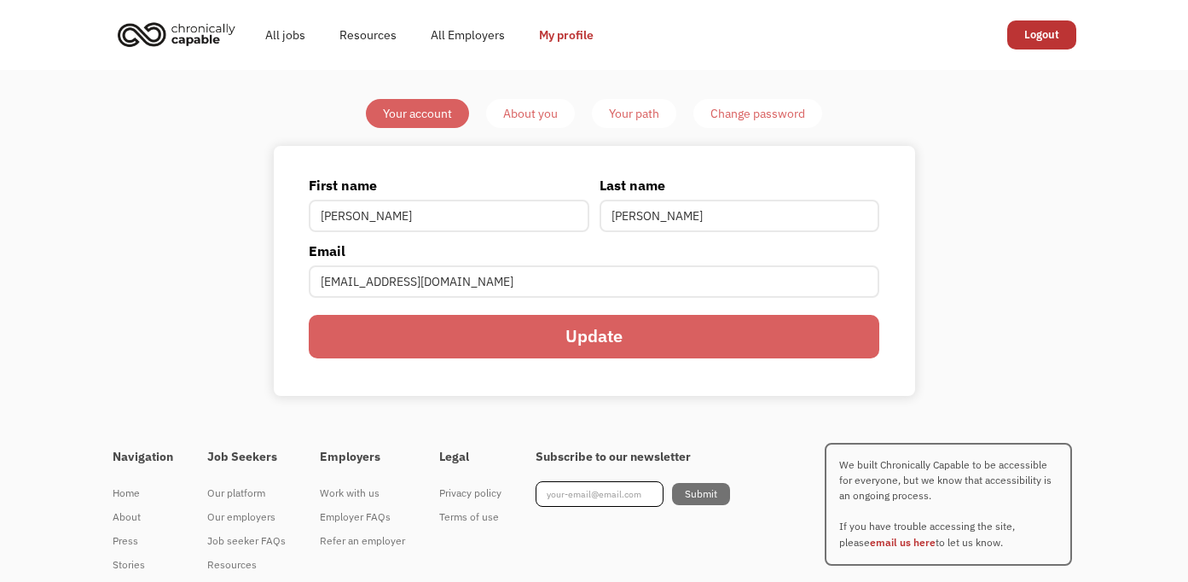
click at [547, 130] on div "Your account About you Your path Change password First name Claire Last name Ra…" at bounding box center [595, 247] width 802 height 296
click at [547, 116] on div "About you" at bounding box center [530, 113] width 55 height 20
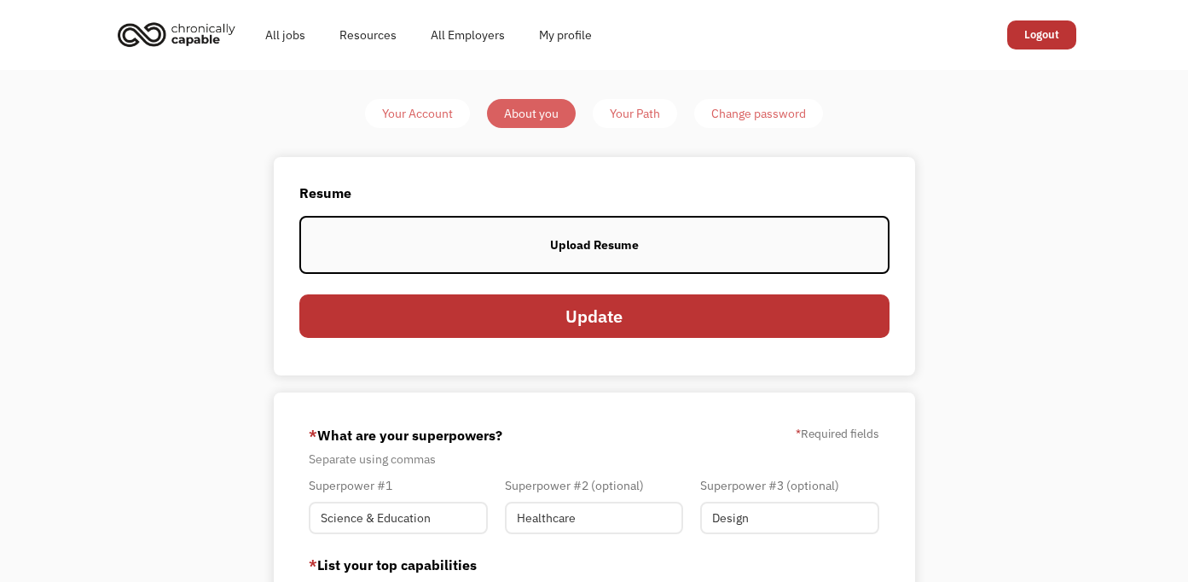
click at [652, 110] on div "Your Path" at bounding box center [635, 113] width 50 height 20
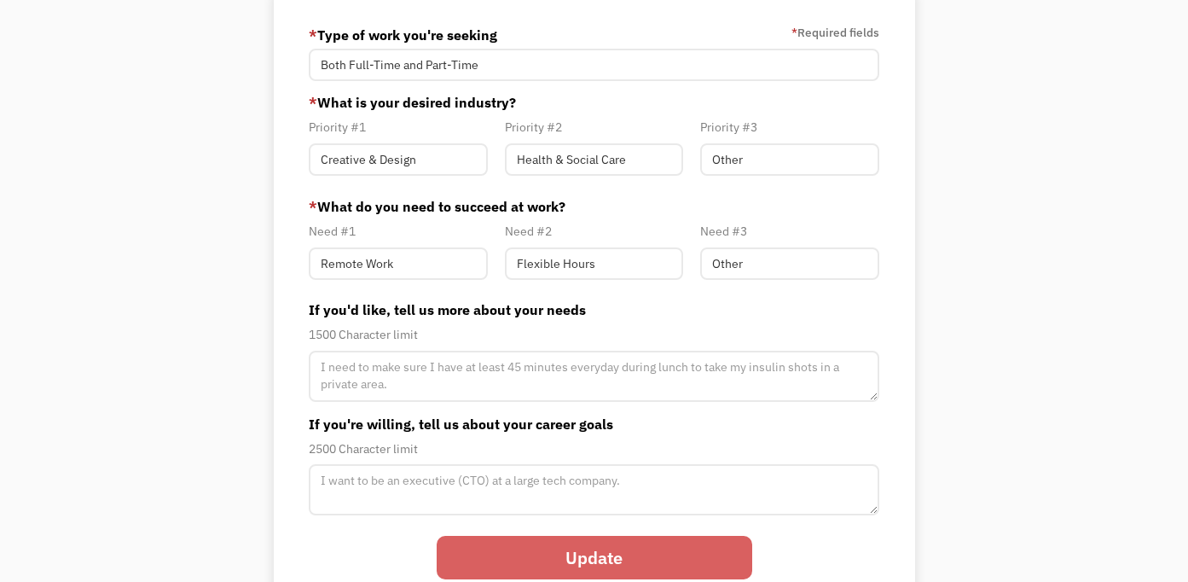
scroll to position [156, 0]
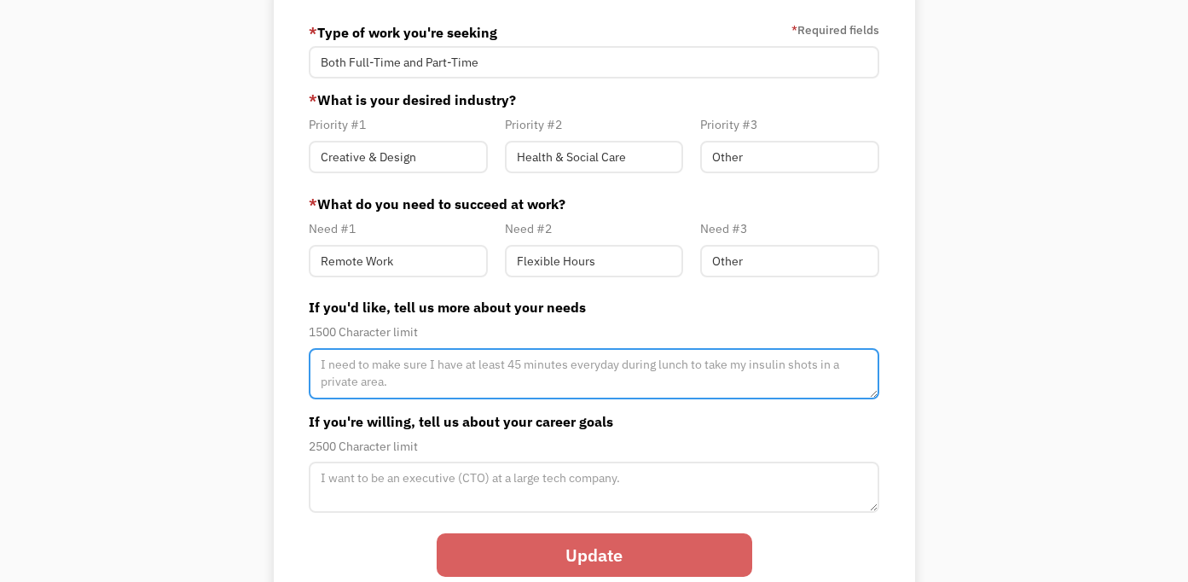
click at [543, 372] on textarea "Member-Path-Update" at bounding box center [594, 373] width 570 height 51
click at [639, 363] on textarea "I need to either work from home or have flexible hours where I can leave early …" at bounding box center [594, 373] width 570 height 51
click at [646, 365] on textarea "I need to either work from home or have flexible hours where I can leave early …" at bounding box center [594, 373] width 570 height 51
click at [411, 381] on textarea "I need to either work from home or have flexible hours where If I become sympto…" at bounding box center [594, 373] width 570 height 51
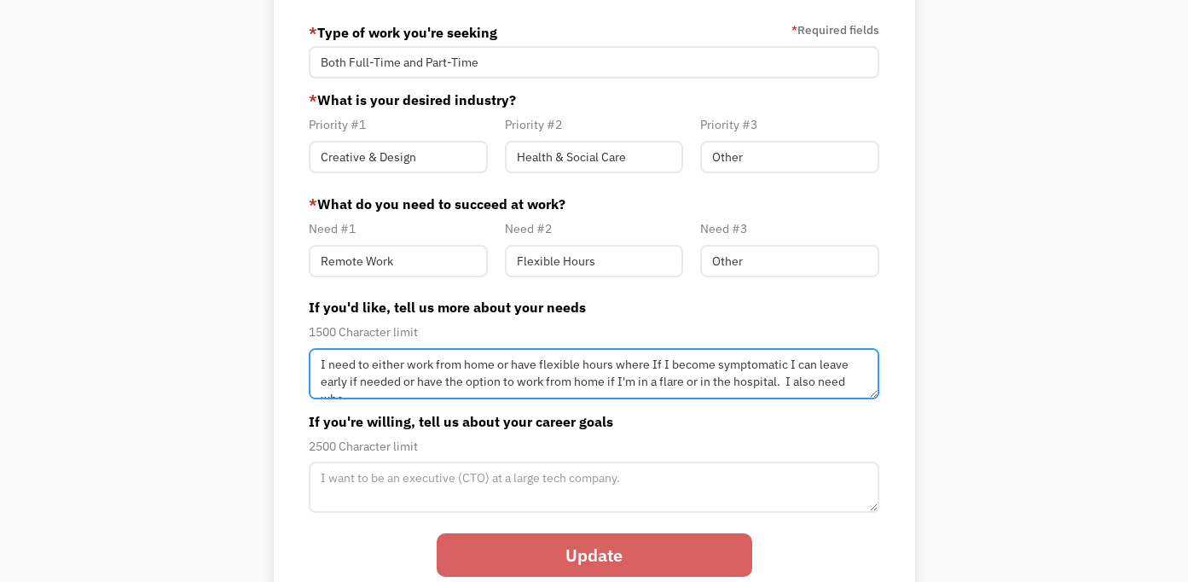
scroll to position [9, 0]
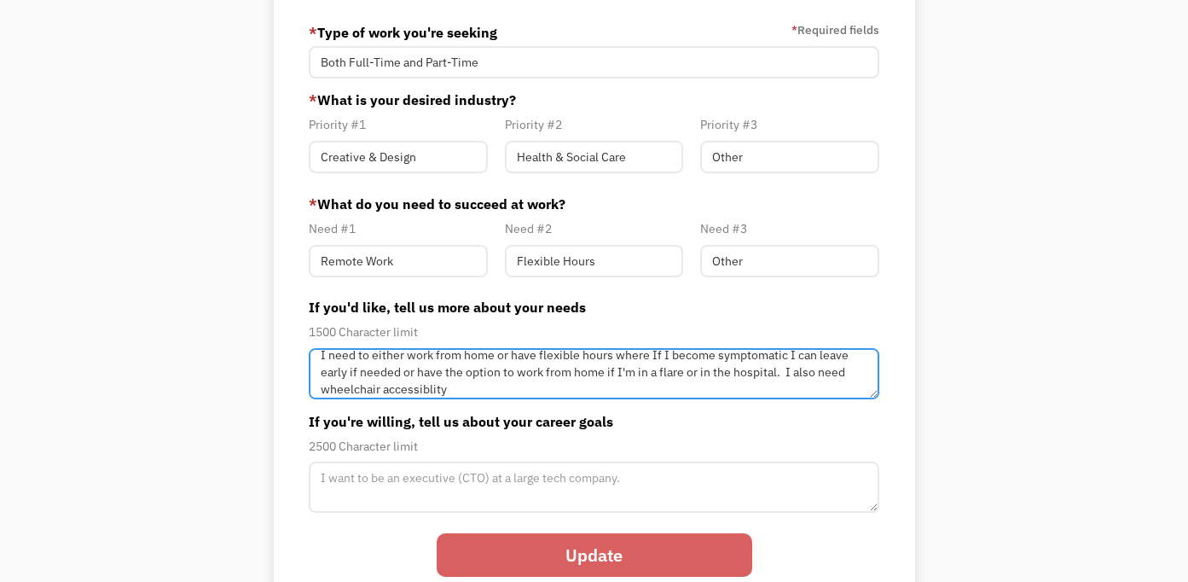
click at [421, 388] on textarea "I need to either work from home or have flexible hours where If I become sympto…" at bounding box center [594, 373] width 570 height 51
type textarea "I need to either work from home or have flexible hours where If I become sympto…"
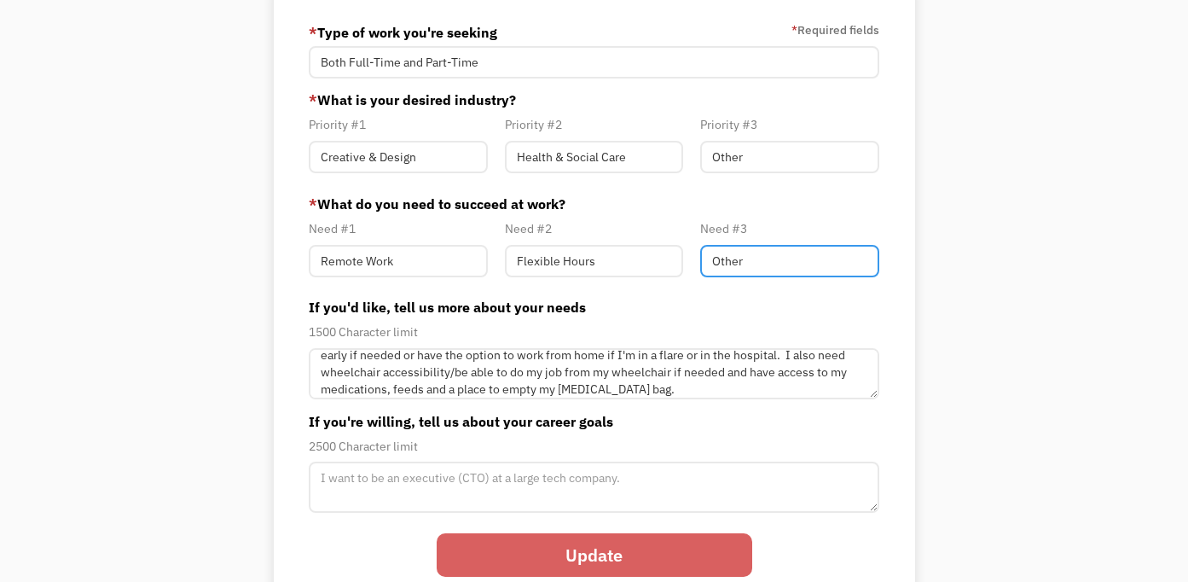
click at [753, 266] on input "Other" at bounding box center [789, 261] width 178 height 32
type input "O"
click at [794, 185] on form "* Type of work you're seeking * Required fields Both Full-Time and Part-Time * …" at bounding box center [594, 311] width 570 height 584
click at [799, 255] on input "Member-Path-Update" at bounding box center [789, 261] width 178 height 32
click at [786, 259] on input "Member-Path-Update" at bounding box center [789, 261] width 178 height 32
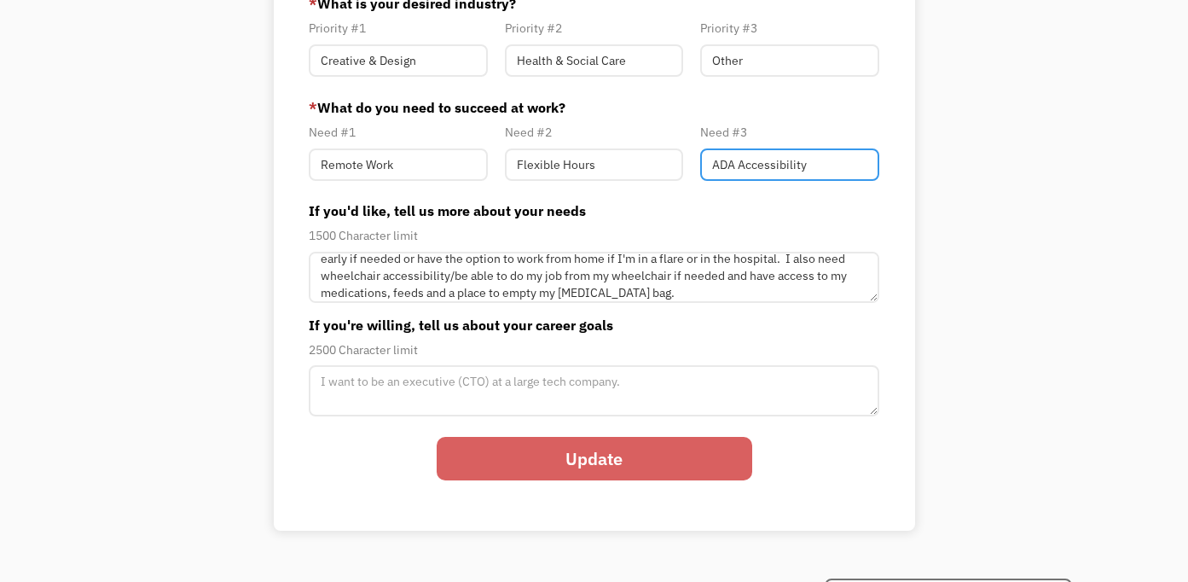
scroll to position [261, 0]
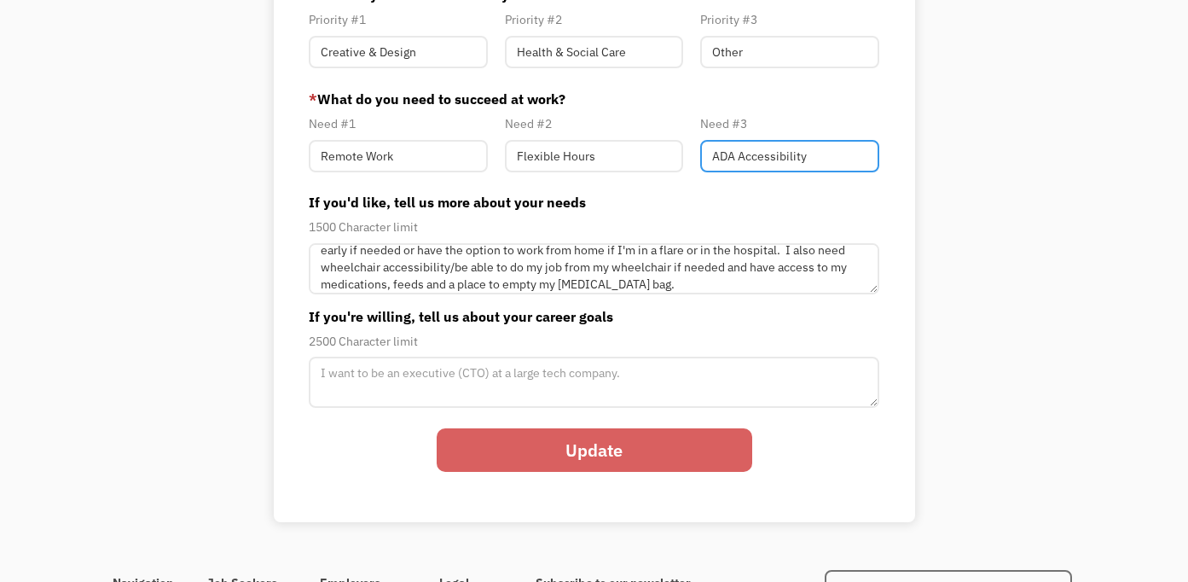
type input "ADA Accessibility"
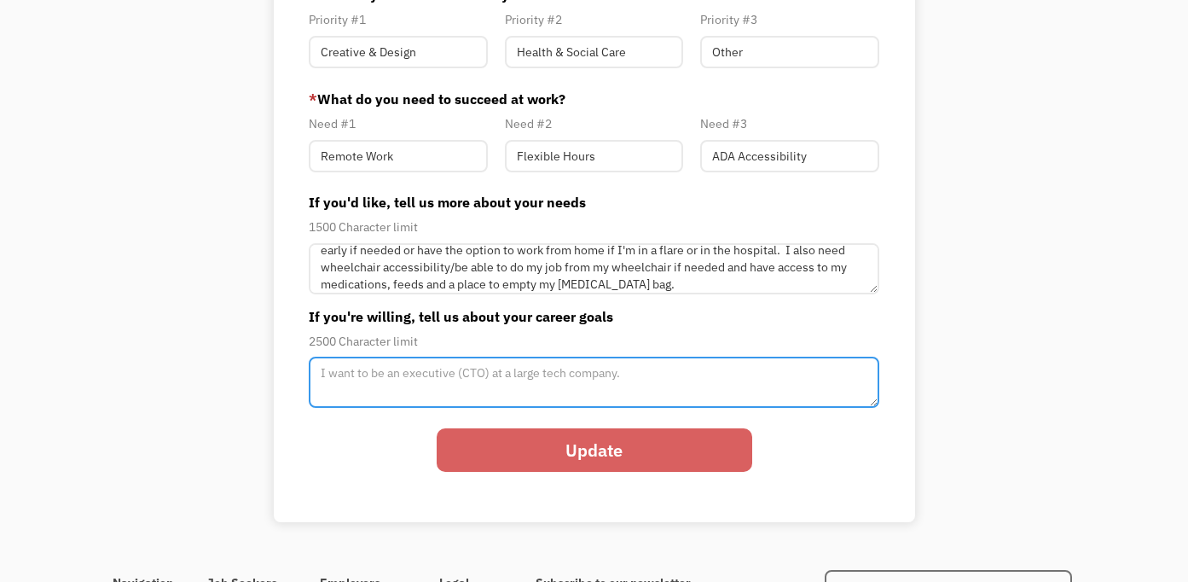
click at [596, 383] on textarea "Member-Path-Update" at bounding box center [594, 382] width 570 height 51
type textarea "I"
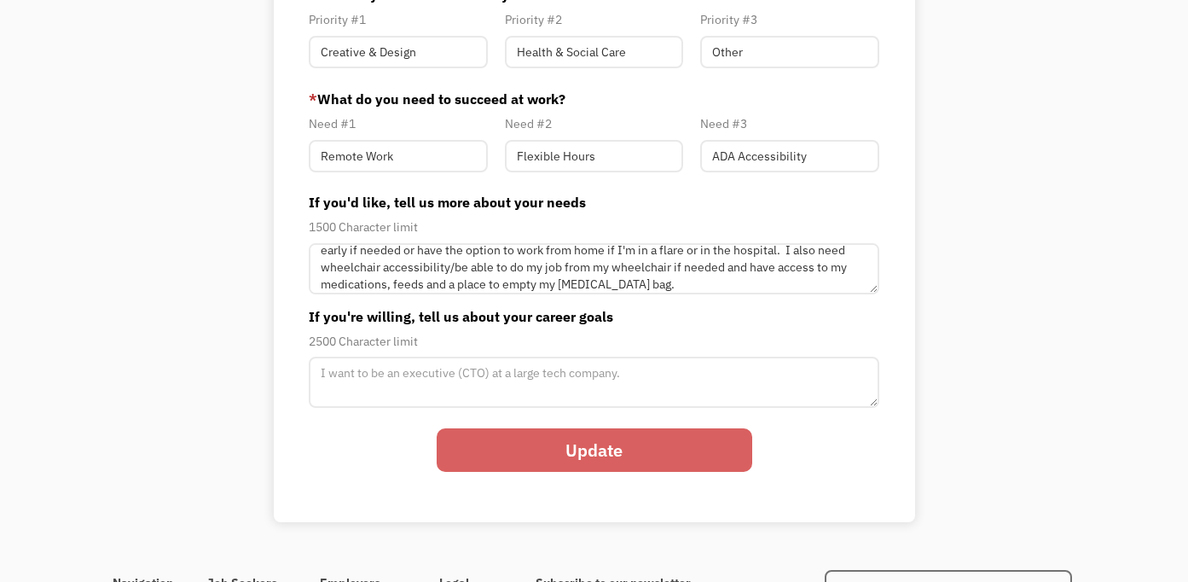
click at [689, 454] on input "Update" at bounding box center [595, 450] width 316 height 44
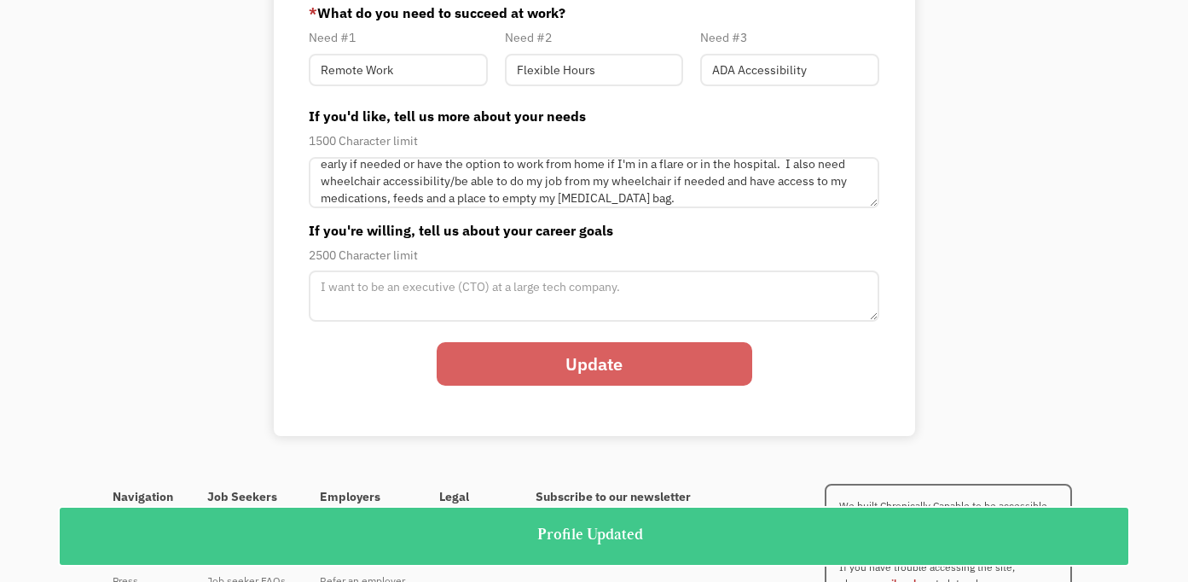
scroll to position [0, 0]
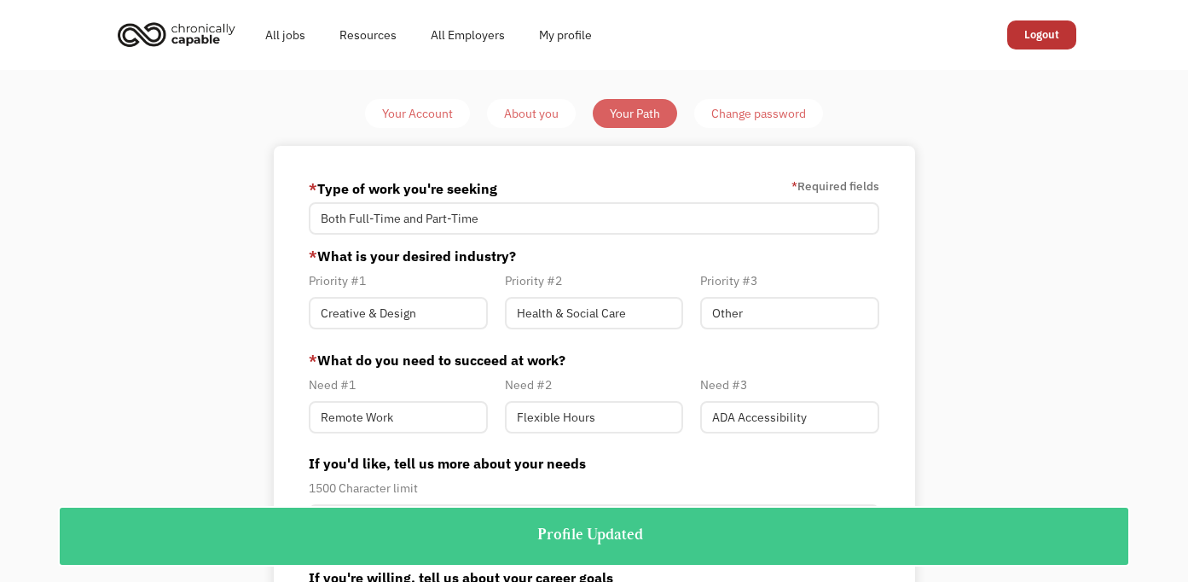
click at [734, 112] on div "Change password" at bounding box center [759, 113] width 95 height 20
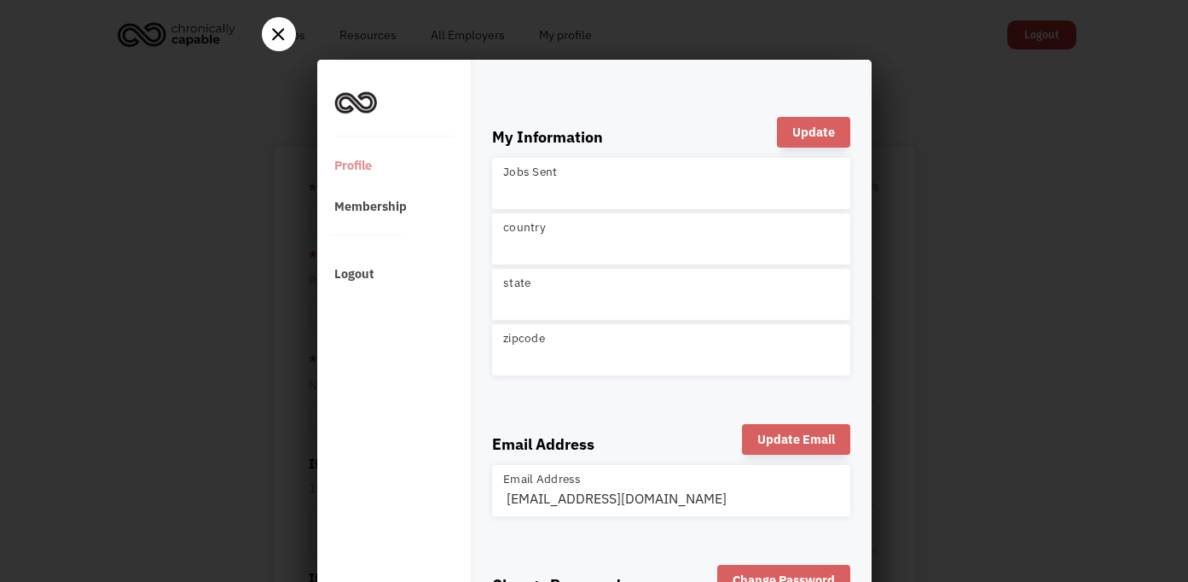
click at [285, 32] on div at bounding box center [279, 36] width 34 height 16
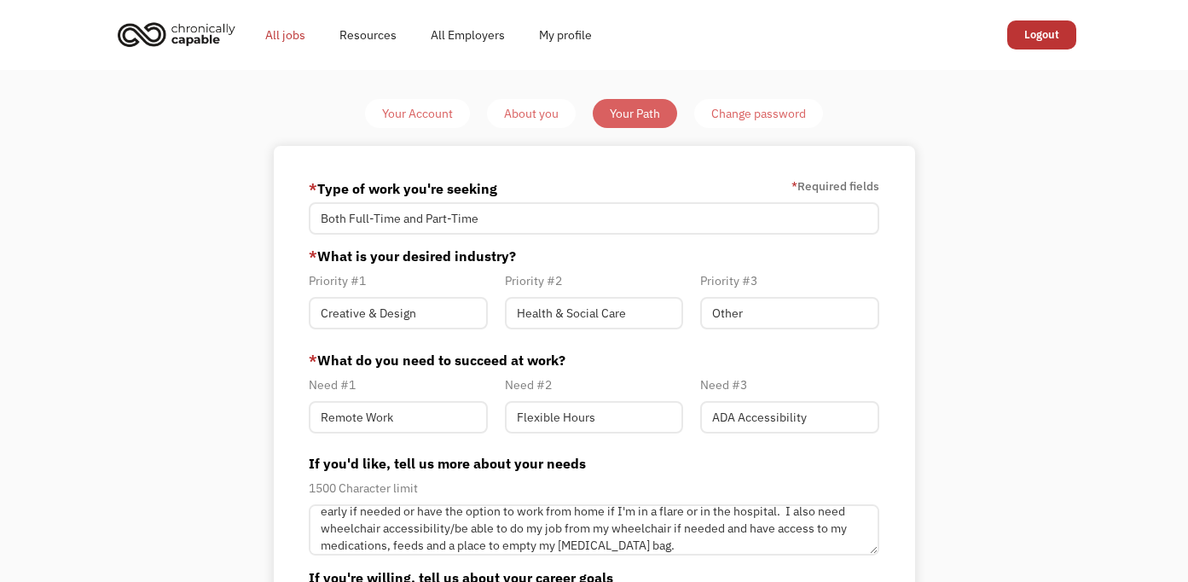
click at [285, 38] on link "All jobs" at bounding box center [285, 35] width 74 height 55
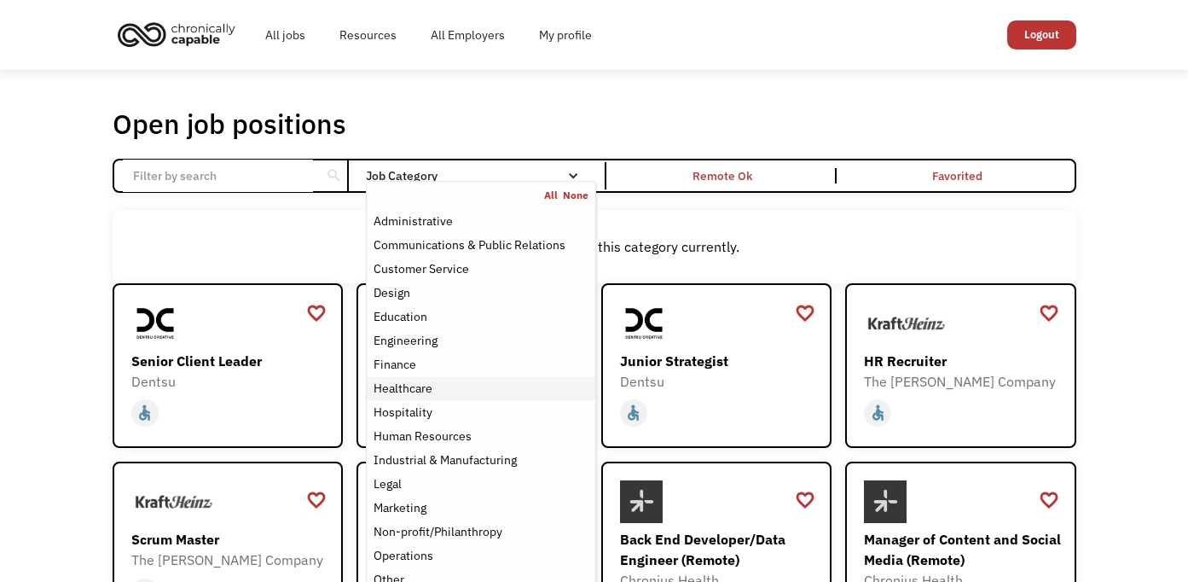
click at [445, 398] on div "Healthcare" at bounding box center [481, 388] width 214 height 20
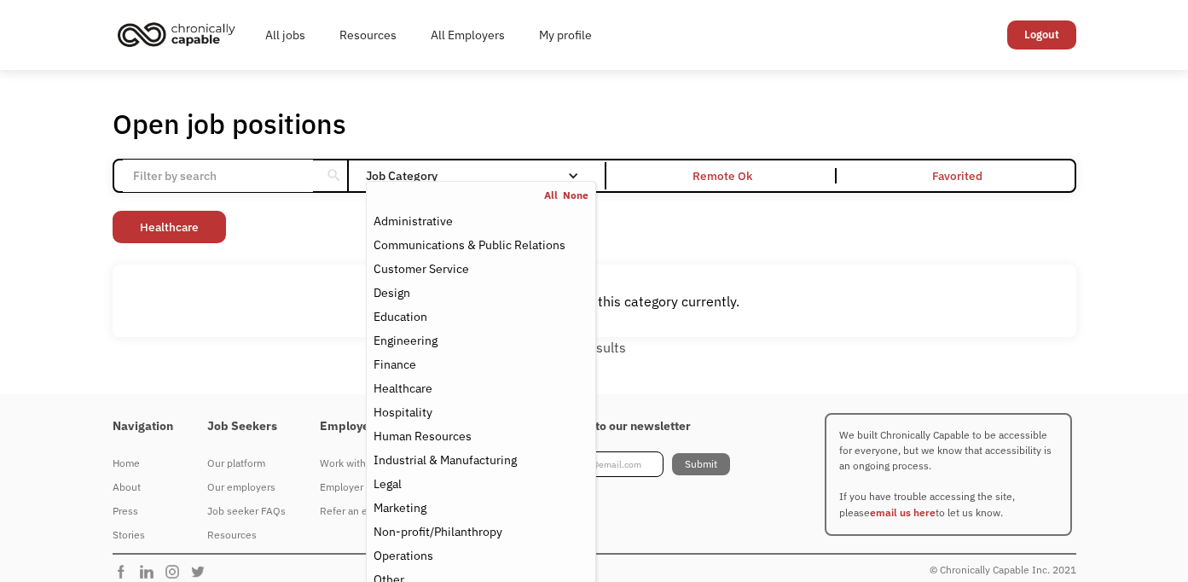
click at [709, 225] on div "Non-profit/Philanthropy Other Transportation Technology Science Sales Operation…" at bounding box center [595, 229] width 964 height 37
click at [470, 314] on div "Education" at bounding box center [481, 316] width 214 height 20
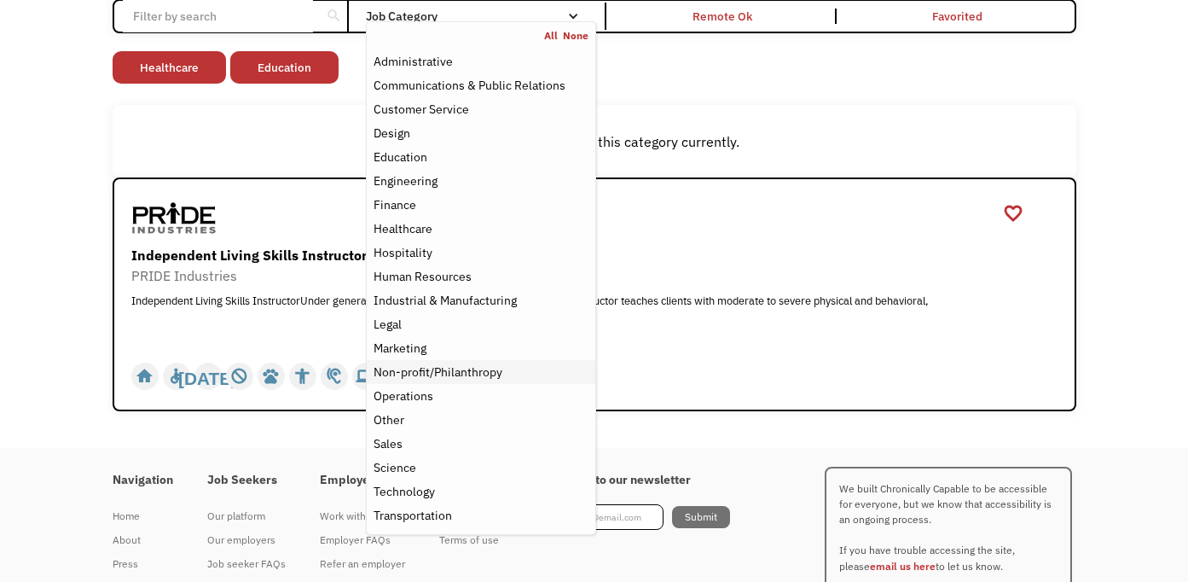
scroll to position [157, 0]
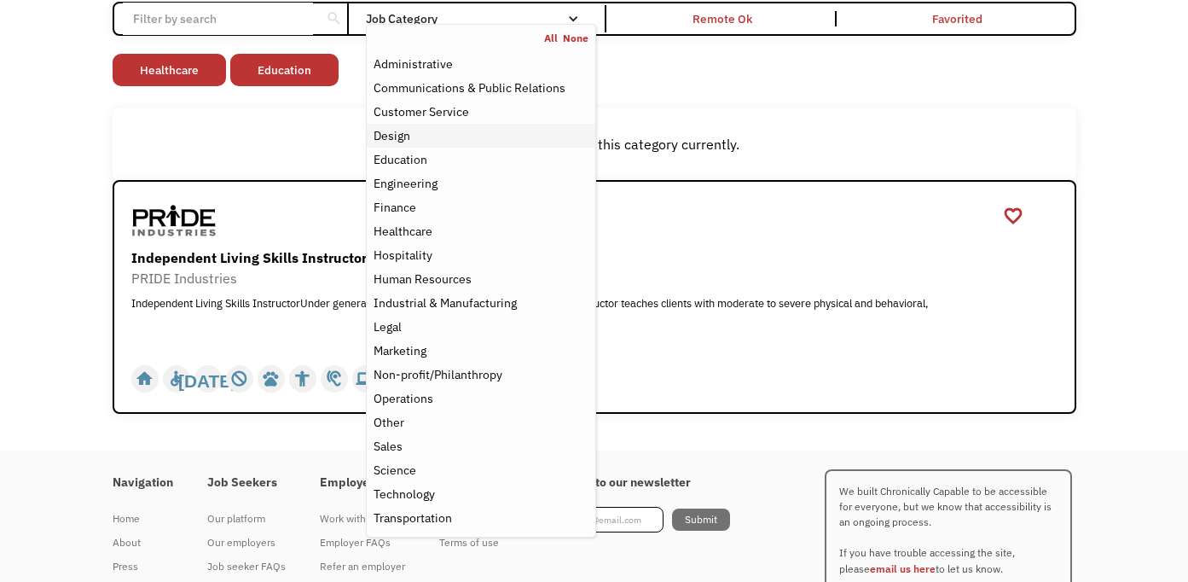
click at [420, 139] on div "Design" at bounding box center [481, 135] width 214 height 20
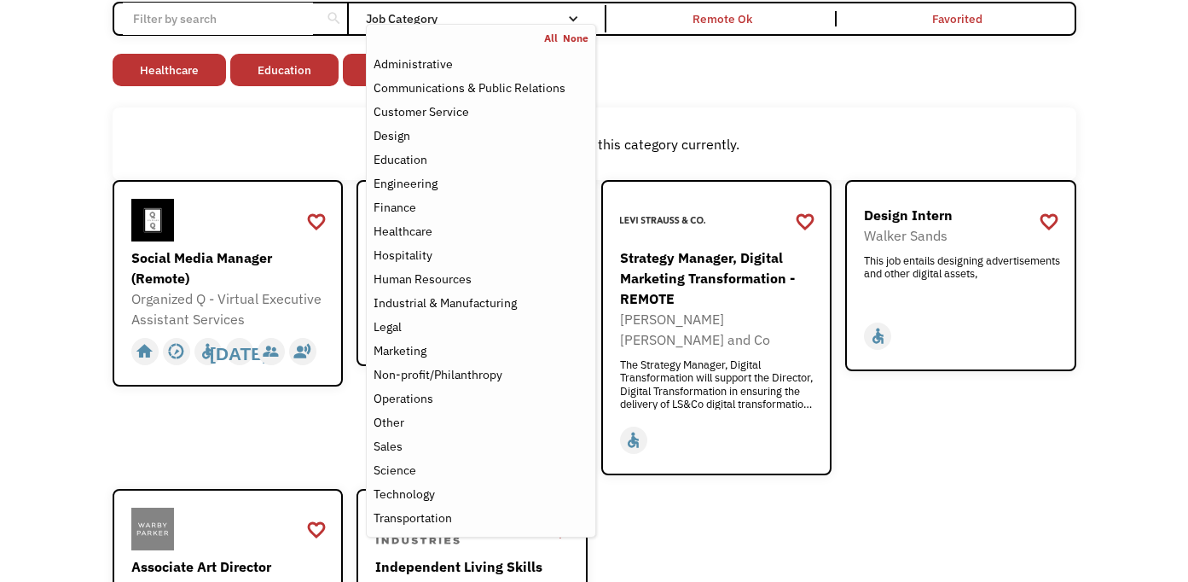
click at [965, 507] on div "favorite_border favorite Saving Senior Client Leader Dentsu https://join.smartr…" at bounding box center [595, 477] width 964 height 595
click at [520, 107] on div "Customer Service" at bounding box center [481, 112] width 214 height 20
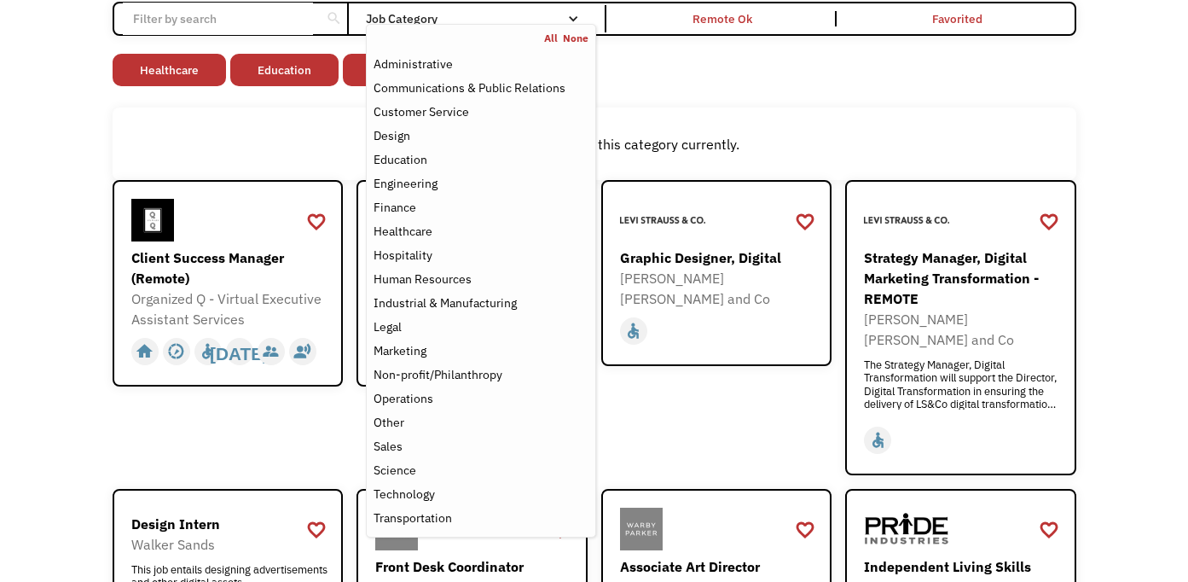
click at [727, 103] on div "Open job positions You have X liked items Search search Filter by category Admi…" at bounding box center [595, 496] width 964 height 1093
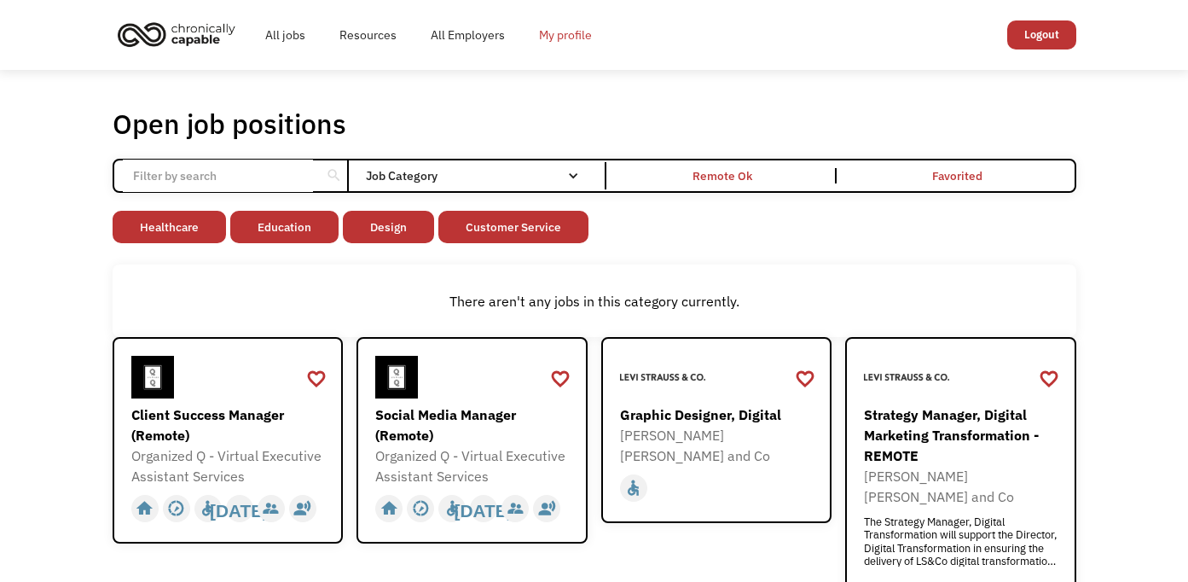
click at [576, 36] on link "My profile" at bounding box center [565, 35] width 87 height 55
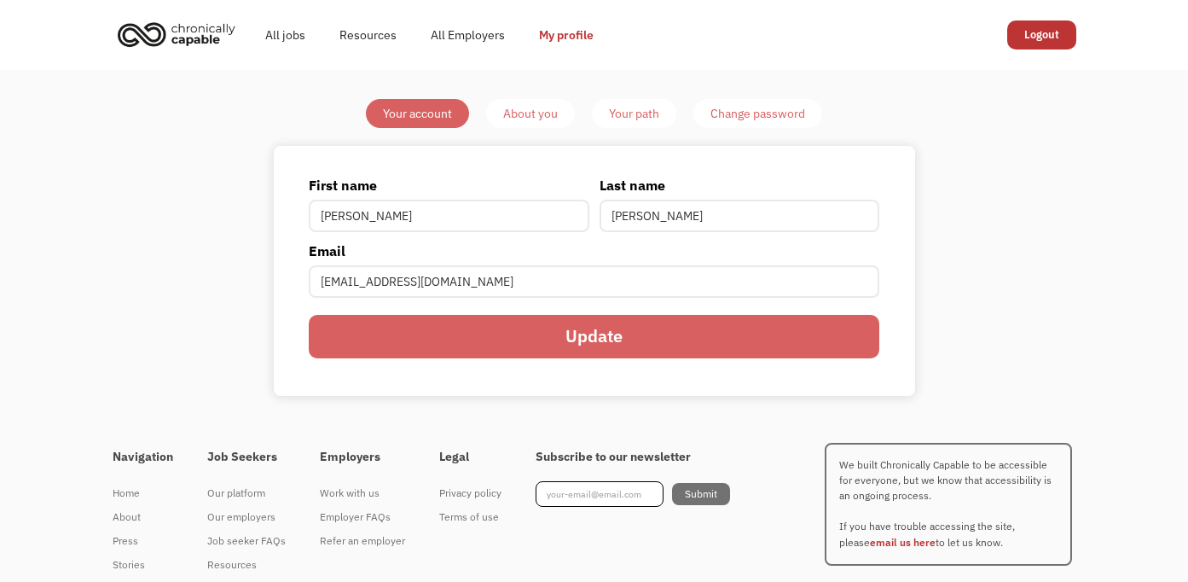
click at [614, 109] on div "Your path" at bounding box center [634, 113] width 50 height 20
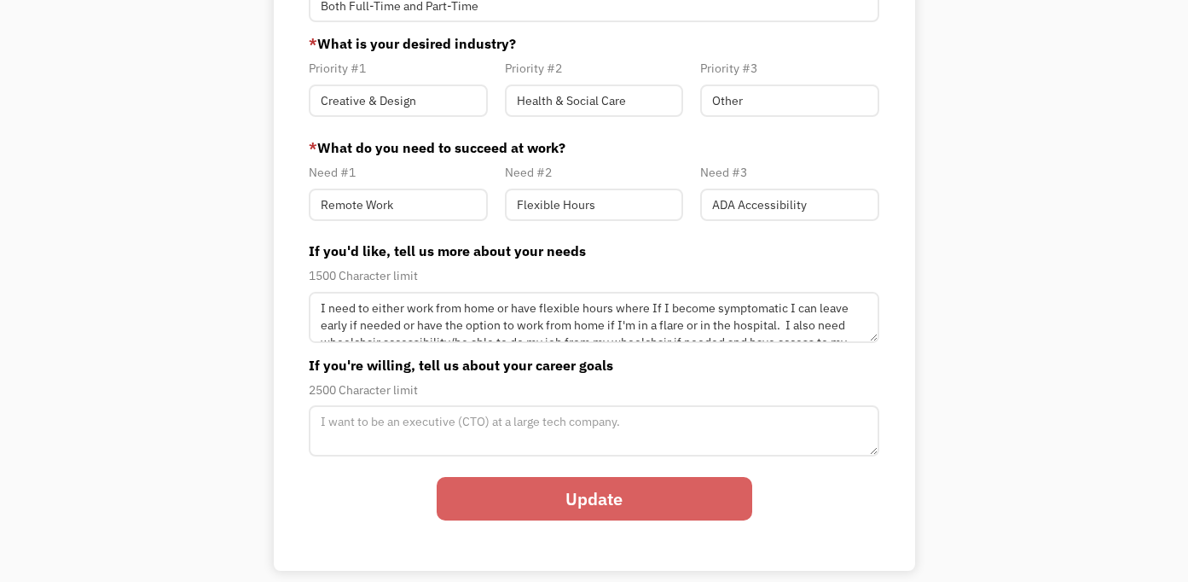
scroll to position [222, 0]
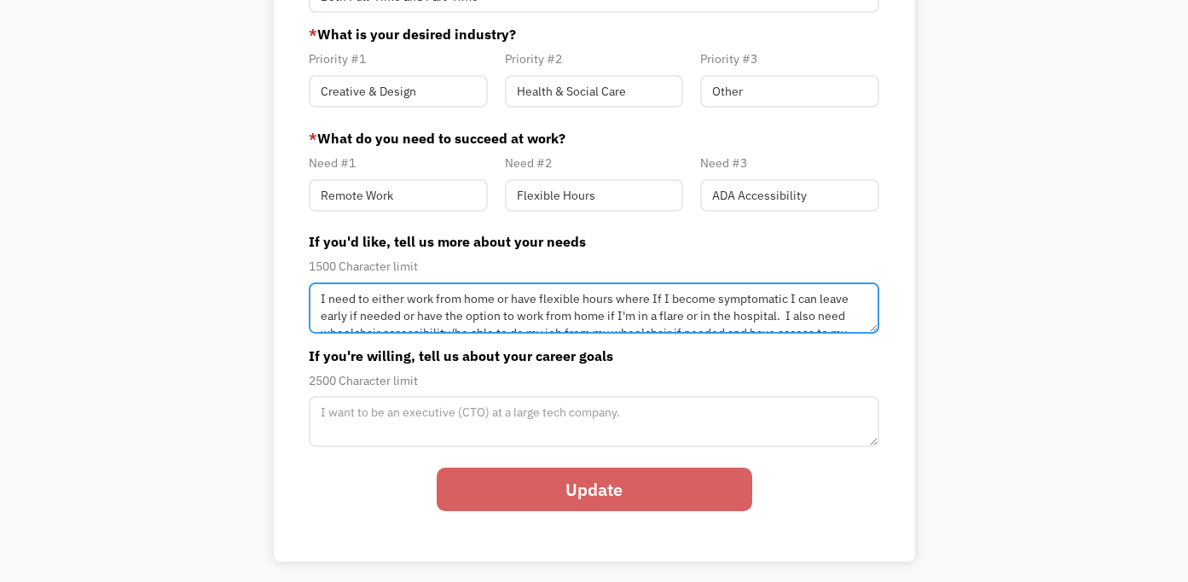
click at [659, 301] on textarea "I need to either work from home or have flexible hours where If I become sympto…" at bounding box center [594, 307] width 570 height 51
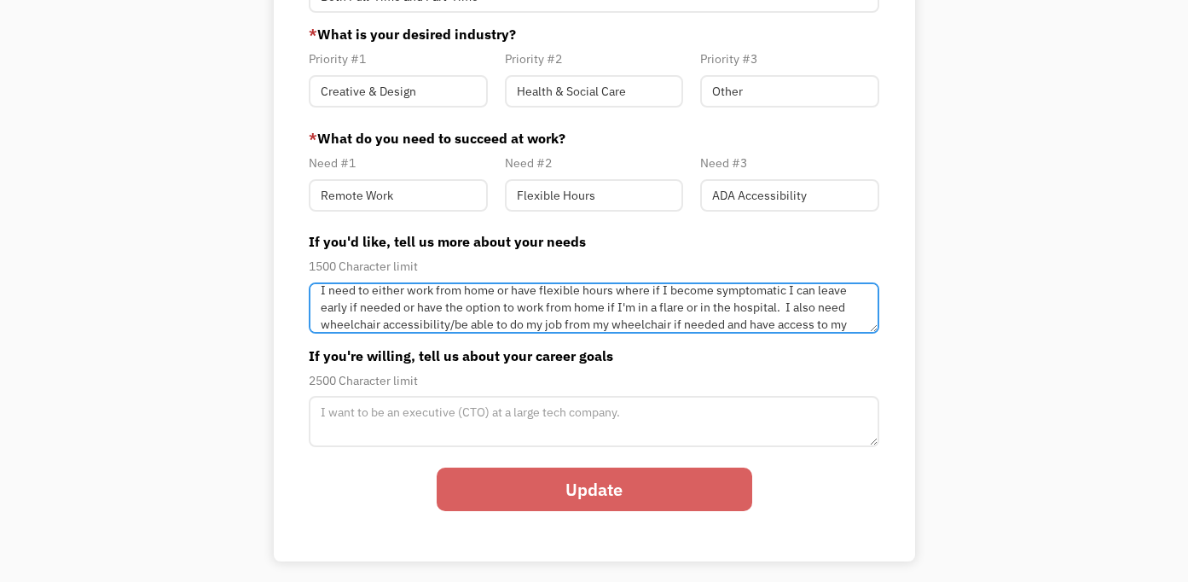
click at [787, 311] on textarea "I need to either work from home or have flexible hours where if I become sympto…" at bounding box center [594, 307] width 570 height 51
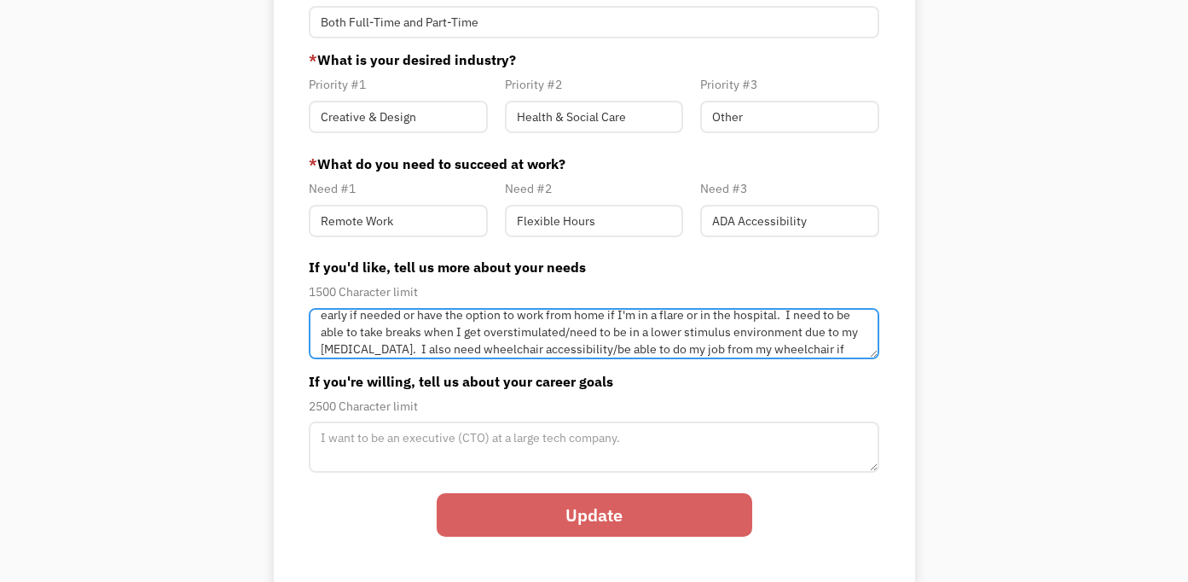
scroll to position [217, 0]
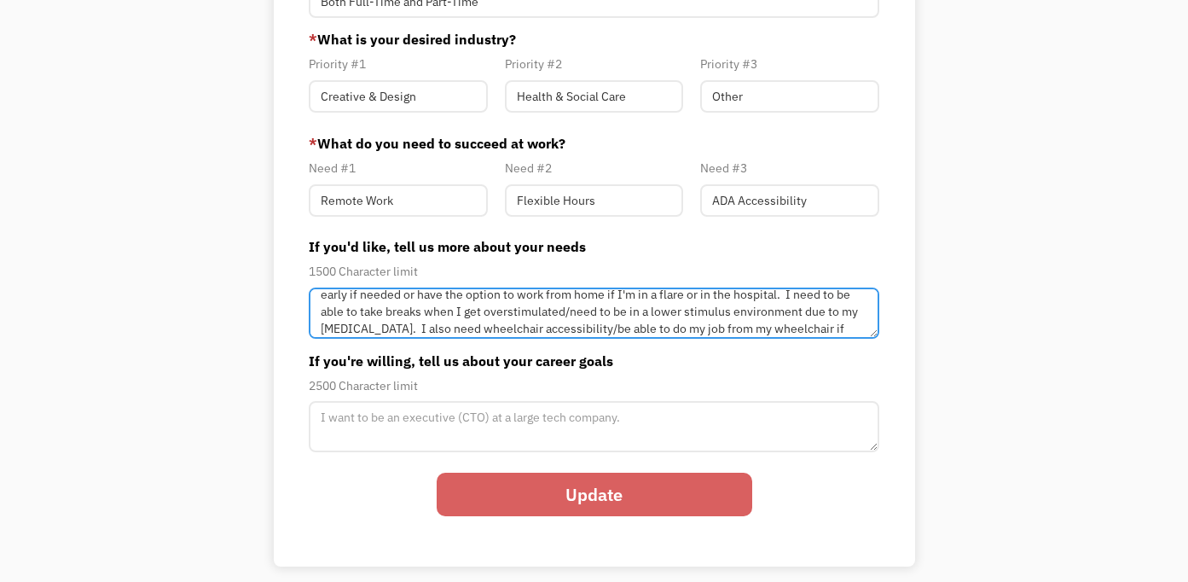
type textarea "I need to either work from home or have flexible hours where if I become sympto…"
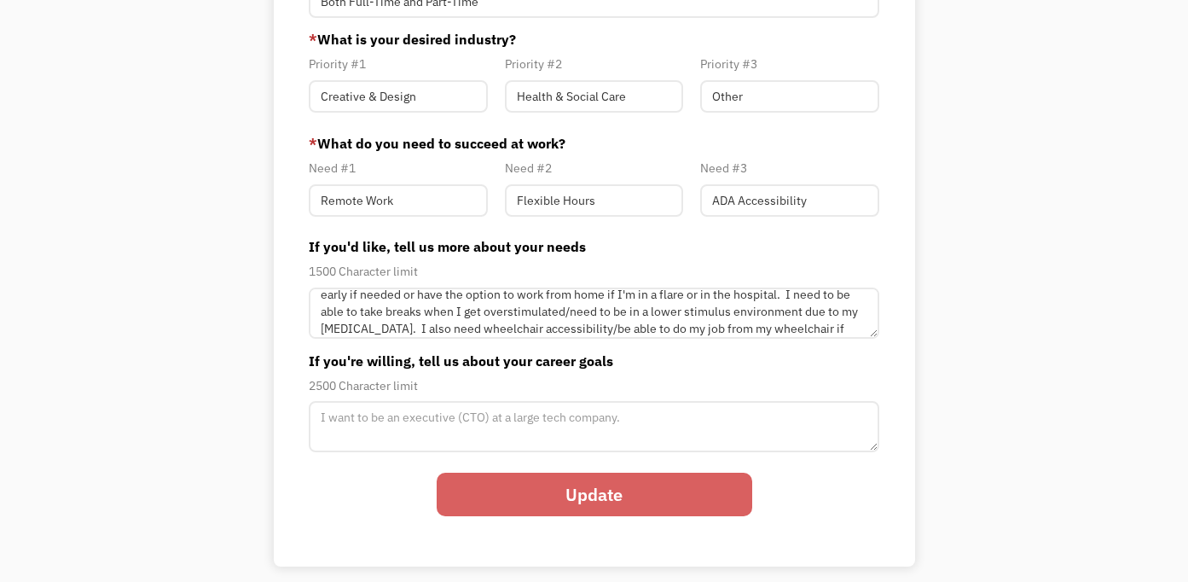
click at [543, 504] on input "Update" at bounding box center [595, 495] width 316 height 44
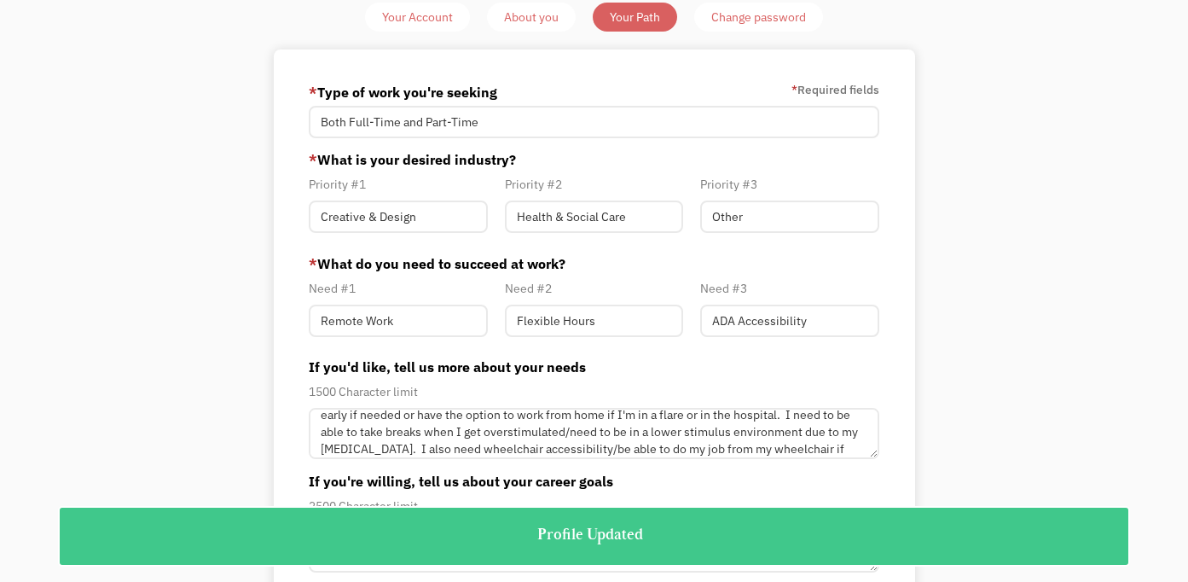
scroll to position [46, 0]
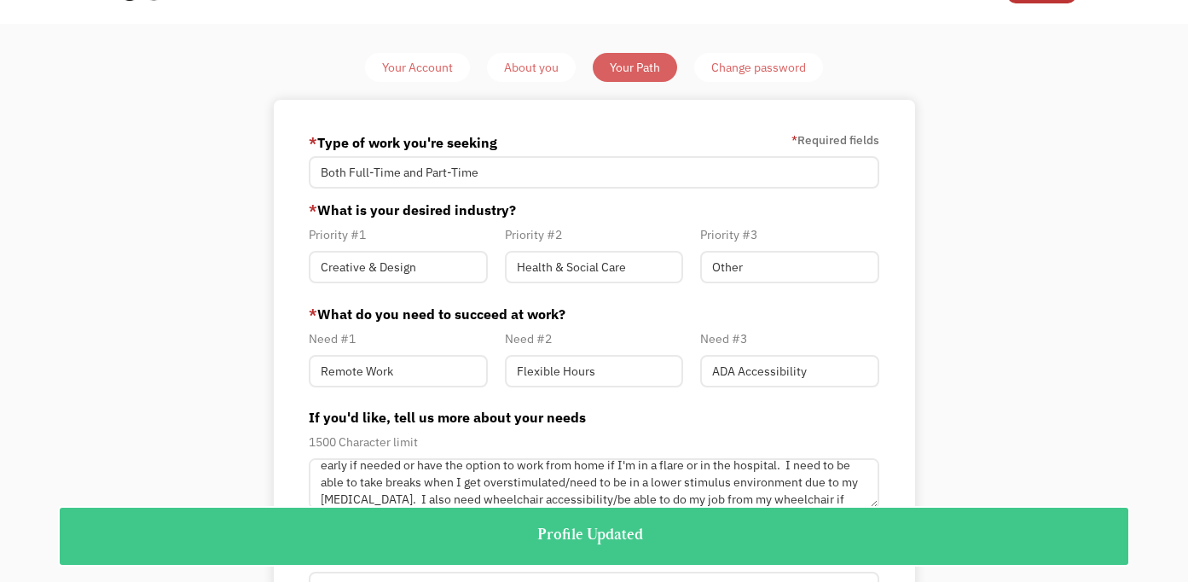
click at [510, 67] on div "About you" at bounding box center [531, 67] width 55 height 20
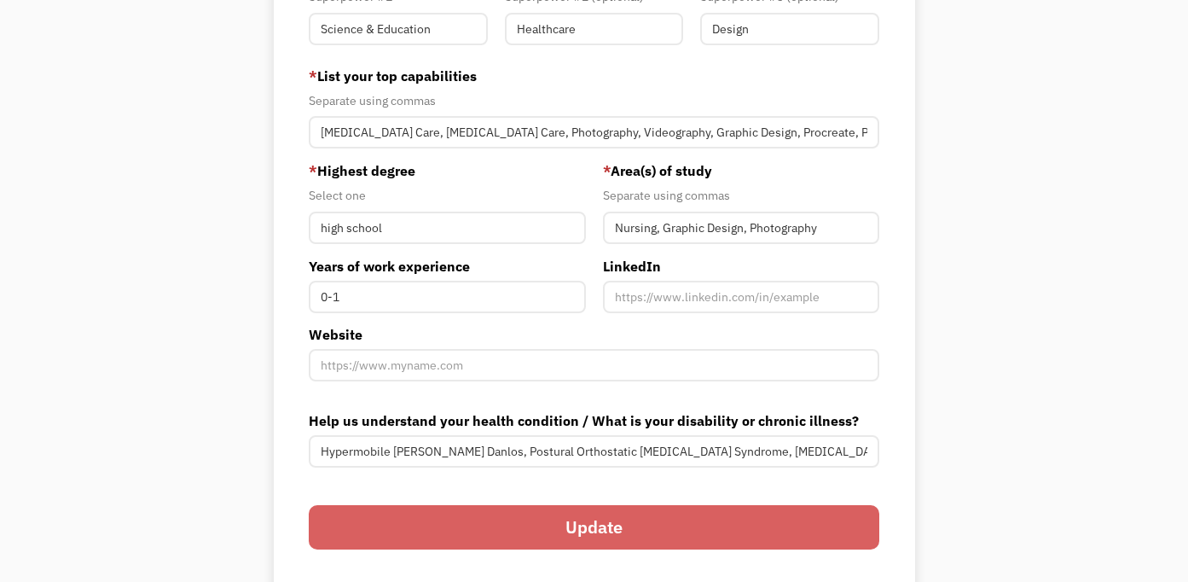
scroll to position [492, 0]
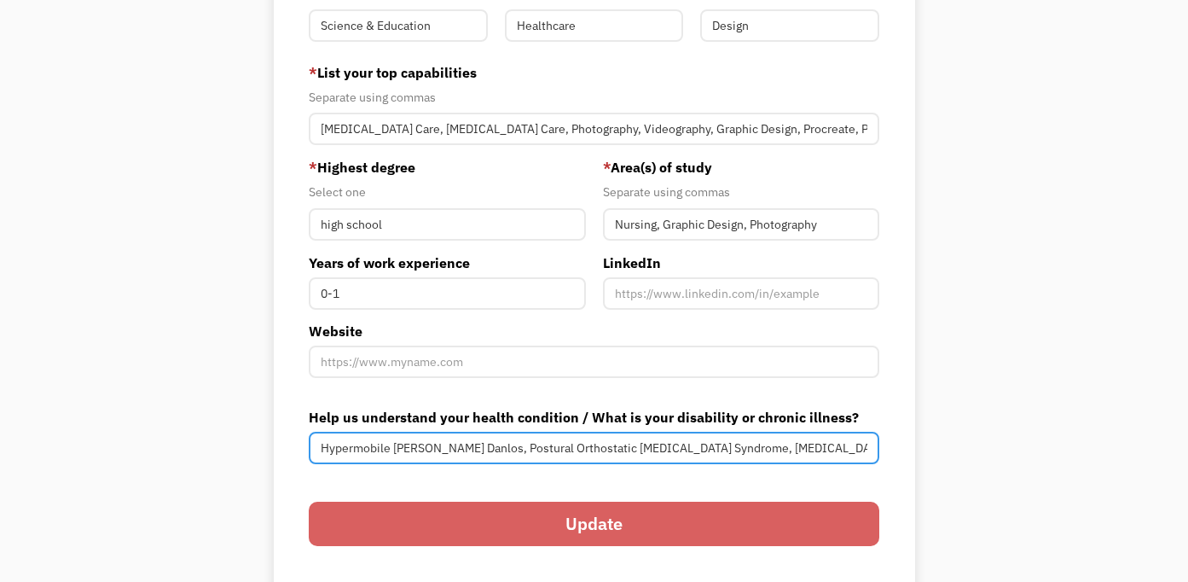
click at [322, 449] on input "Hypermobile [PERSON_NAME] Danlos, Postural Orthostatic [MEDICAL_DATA] Syndrome,…" at bounding box center [594, 448] width 570 height 32
click at [819, 448] on input "AutismHypermobile Ehlers Danlos, Postural Orthostatic Tachycardia Syndrome, Mas…" at bounding box center [594, 448] width 570 height 32
type input "Autism, Hypermobile Ehlers Danlos, Postural Orthostatic Tachycardia Syndrome, M…"
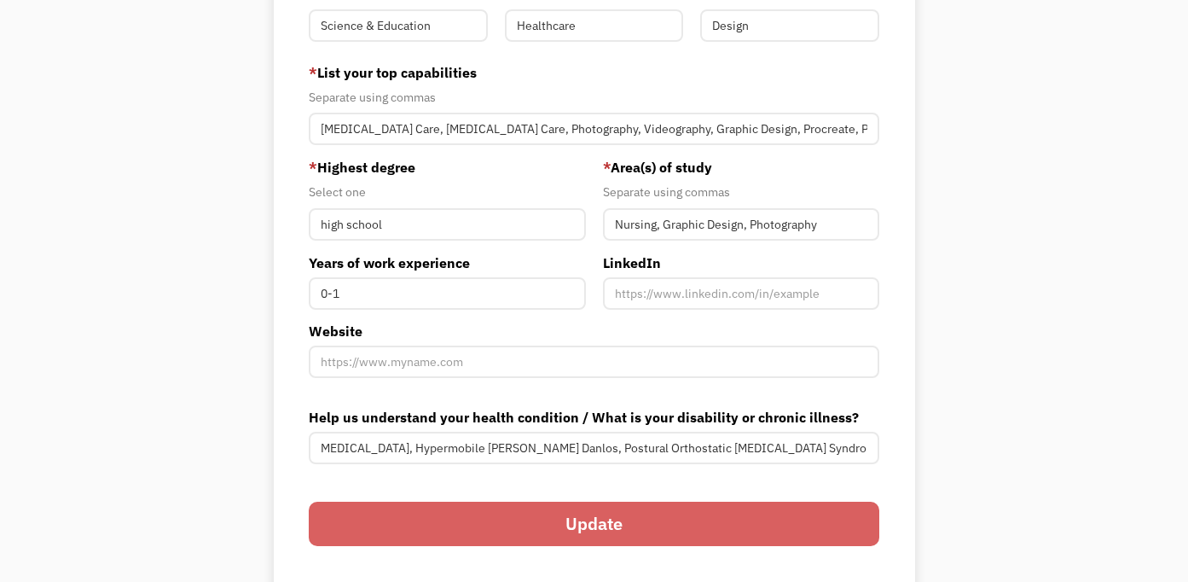
click at [633, 521] on input "Update" at bounding box center [594, 524] width 570 height 44
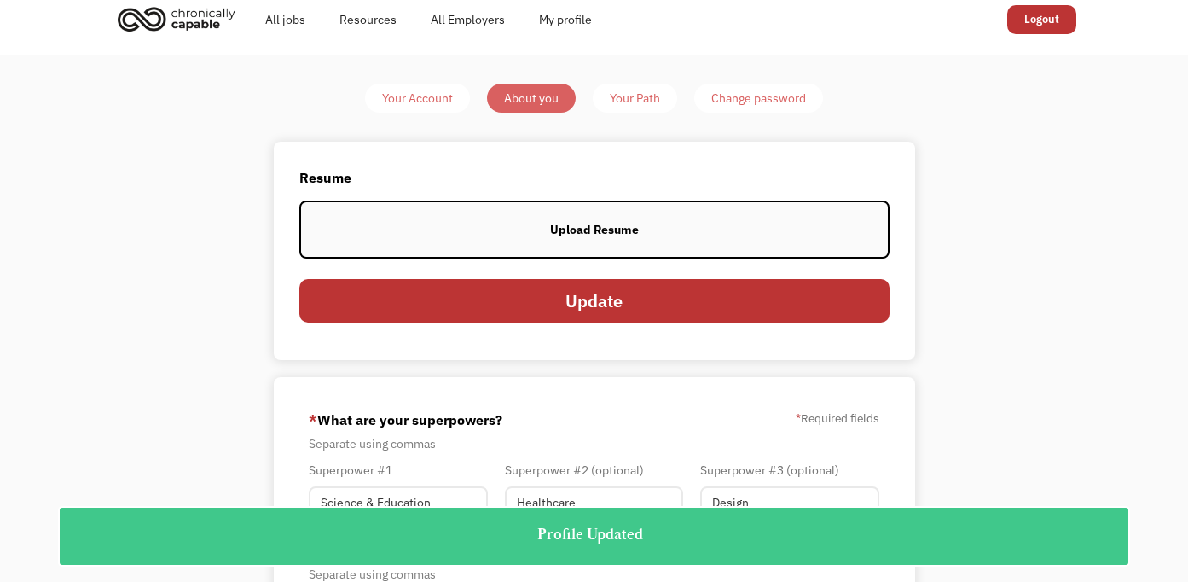
scroll to position [0, 0]
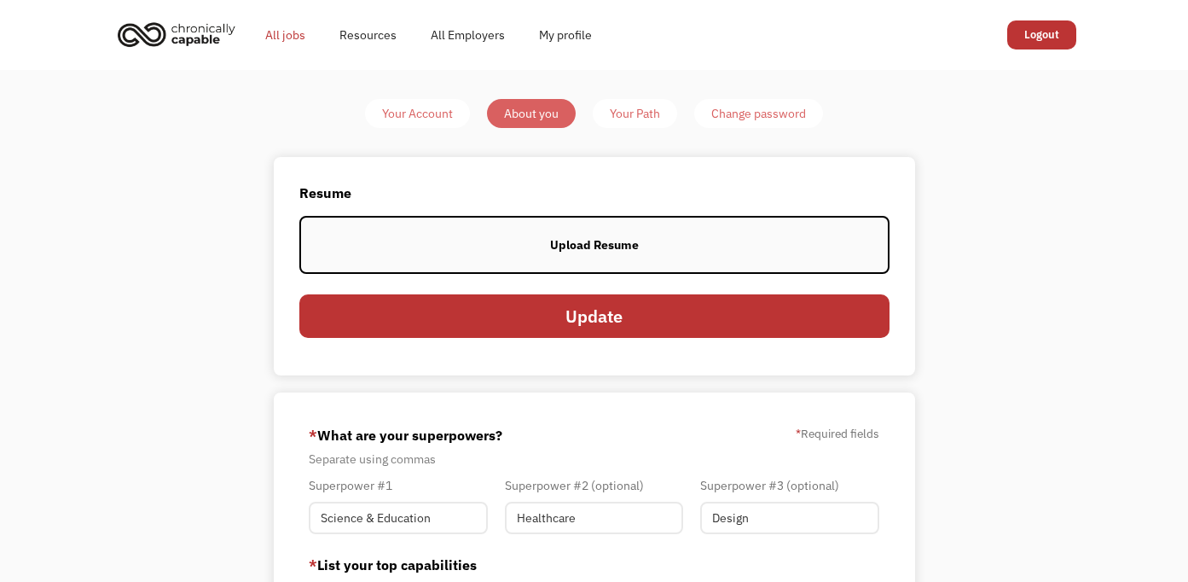
click at [281, 32] on link "All jobs" at bounding box center [285, 35] width 74 height 55
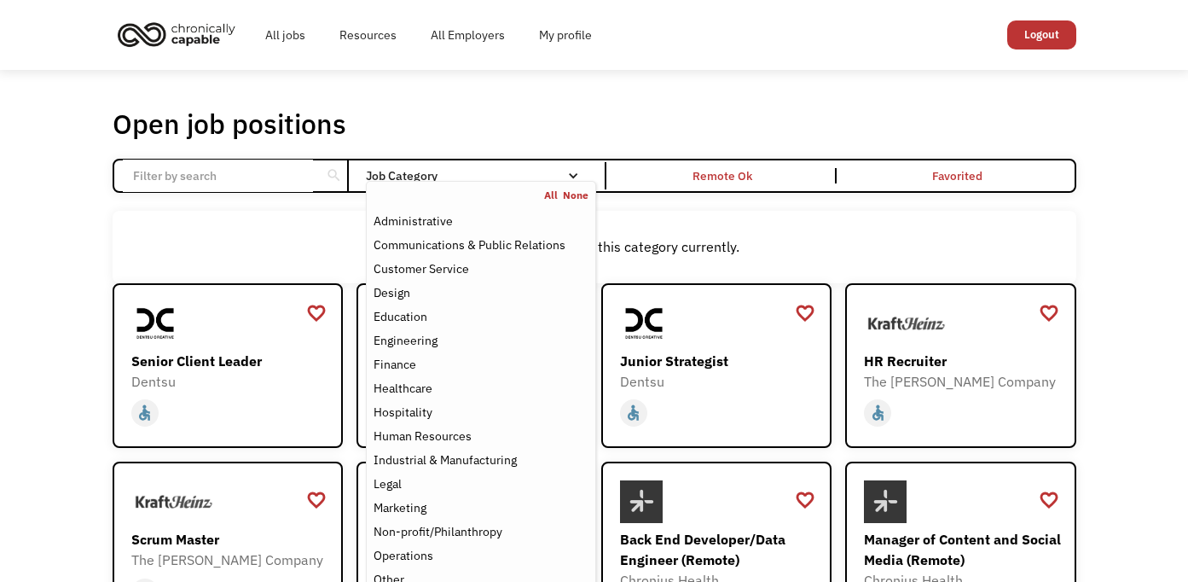
click at [583, 178] on div "Job Category" at bounding box center [481, 176] width 230 height 12
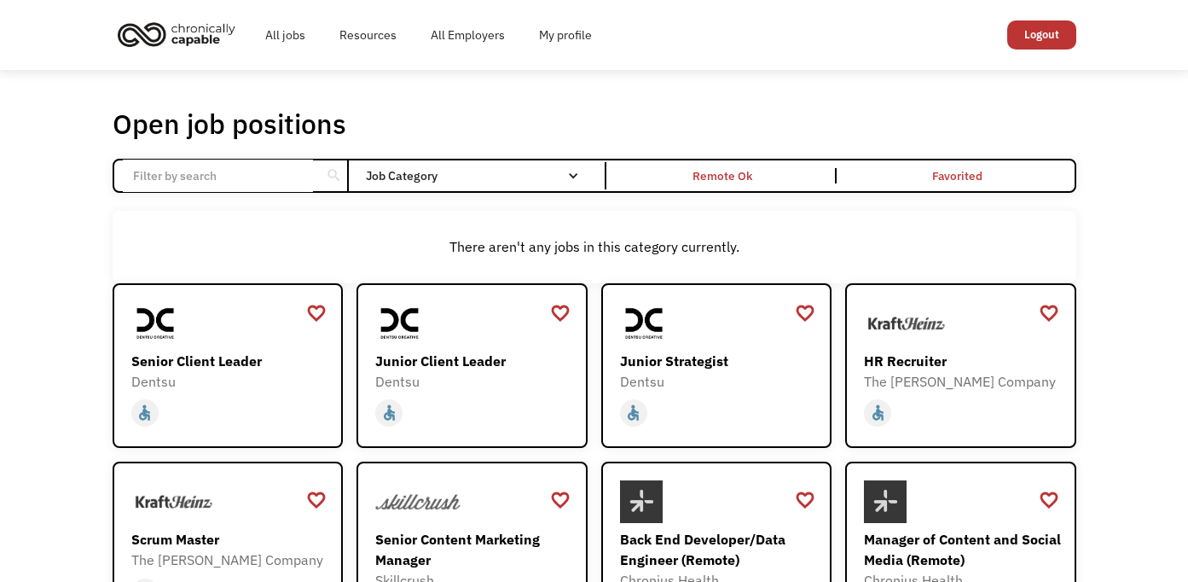
click at [583, 178] on div "Job Category" at bounding box center [481, 176] width 230 height 12
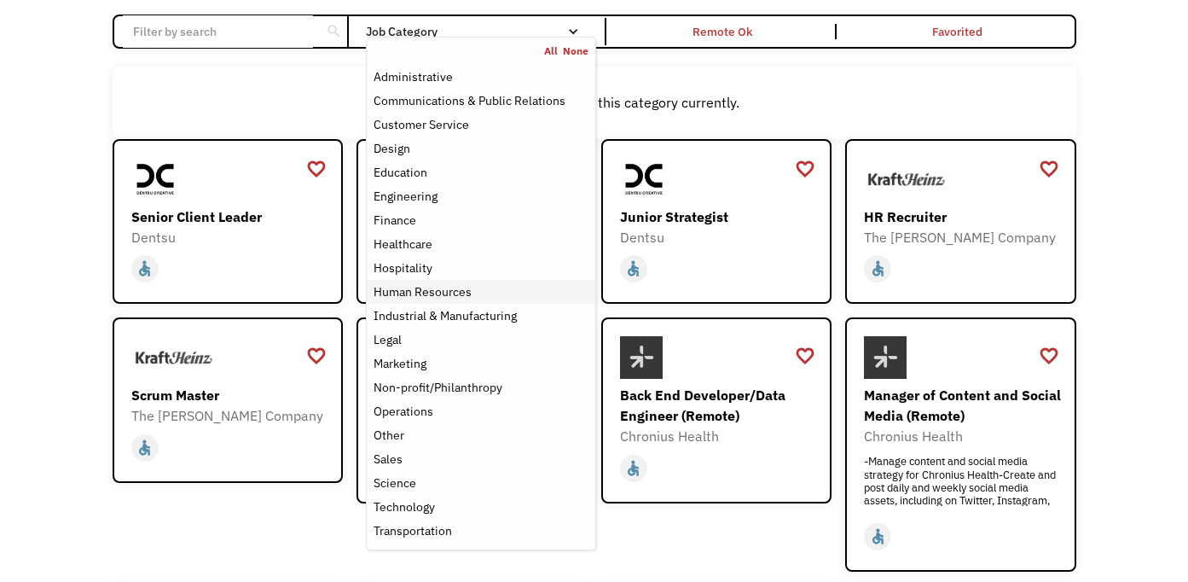
scroll to position [142, 0]
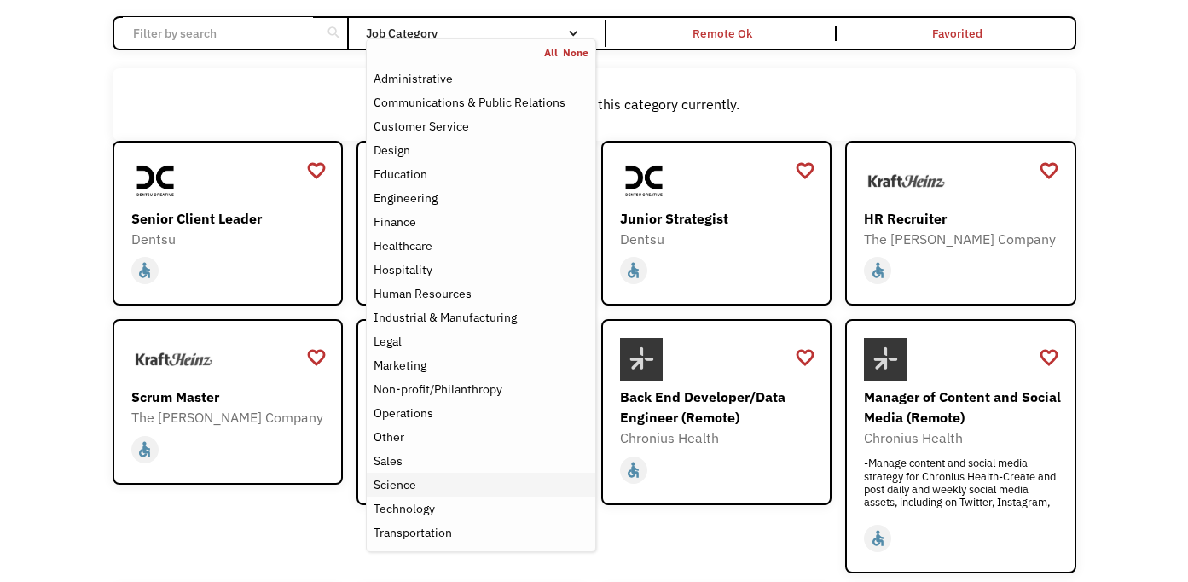
click at [446, 485] on div "Science" at bounding box center [481, 484] width 214 height 20
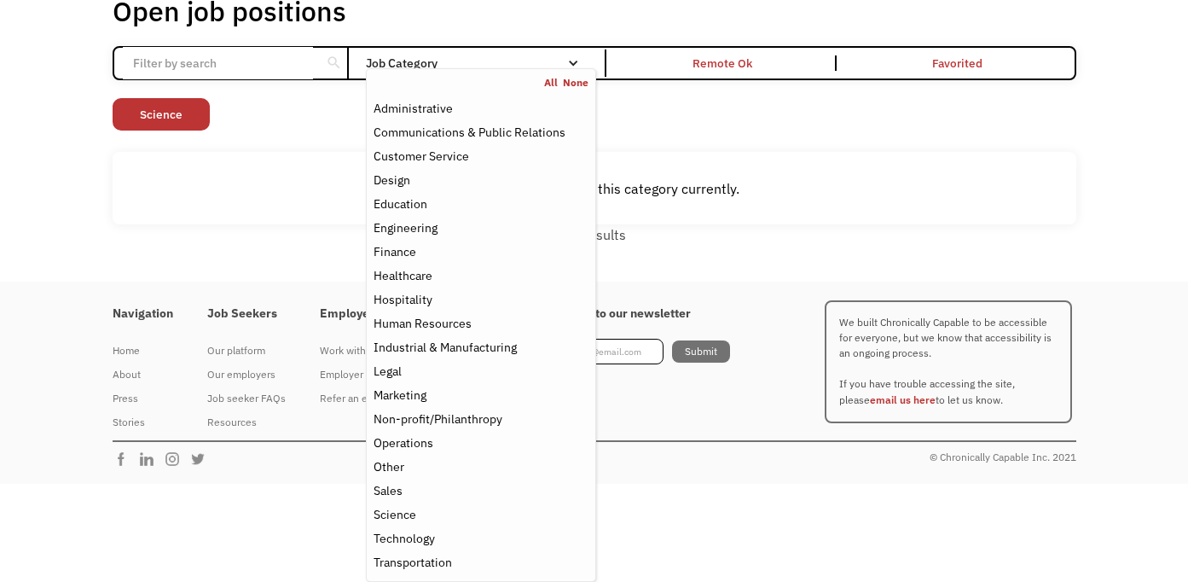
scroll to position [113, 0]
click at [409, 189] on div "Design" at bounding box center [392, 180] width 37 height 20
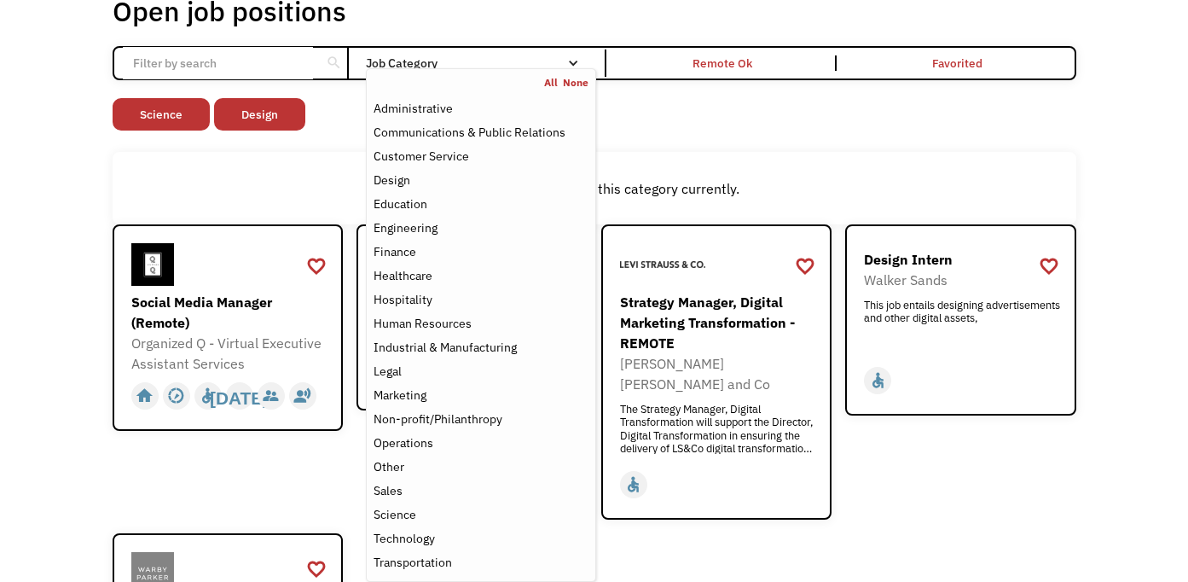
click at [877, 463] on div "favorite_border favorite Saving Design Intern Walker Sands This job entails des…" at bounding box center [960, 371] width 231 height 295
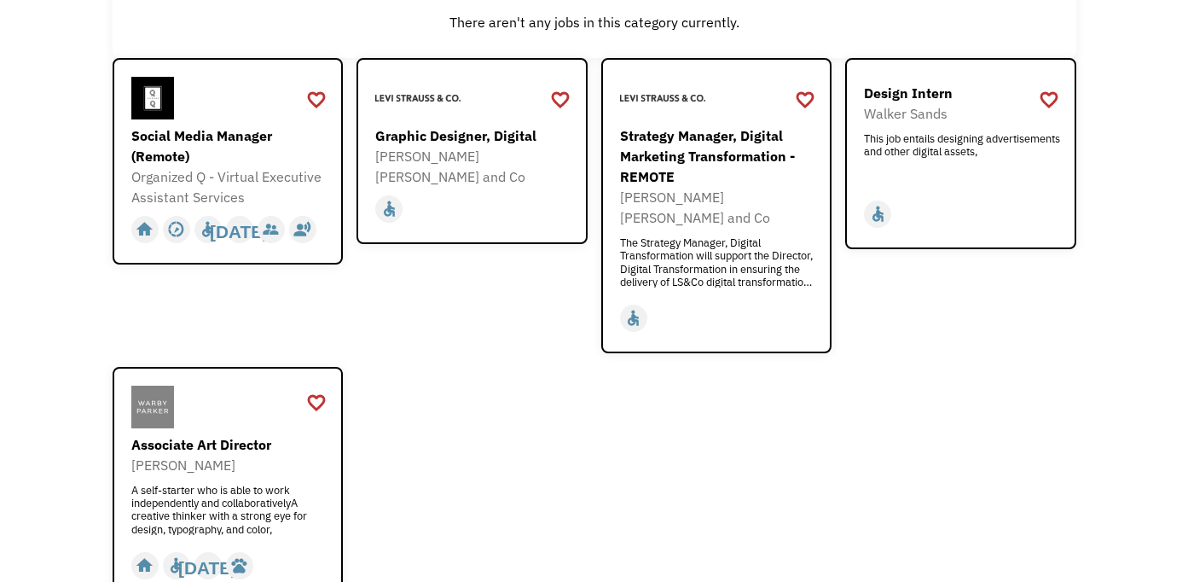
scroll to position [282, 0]
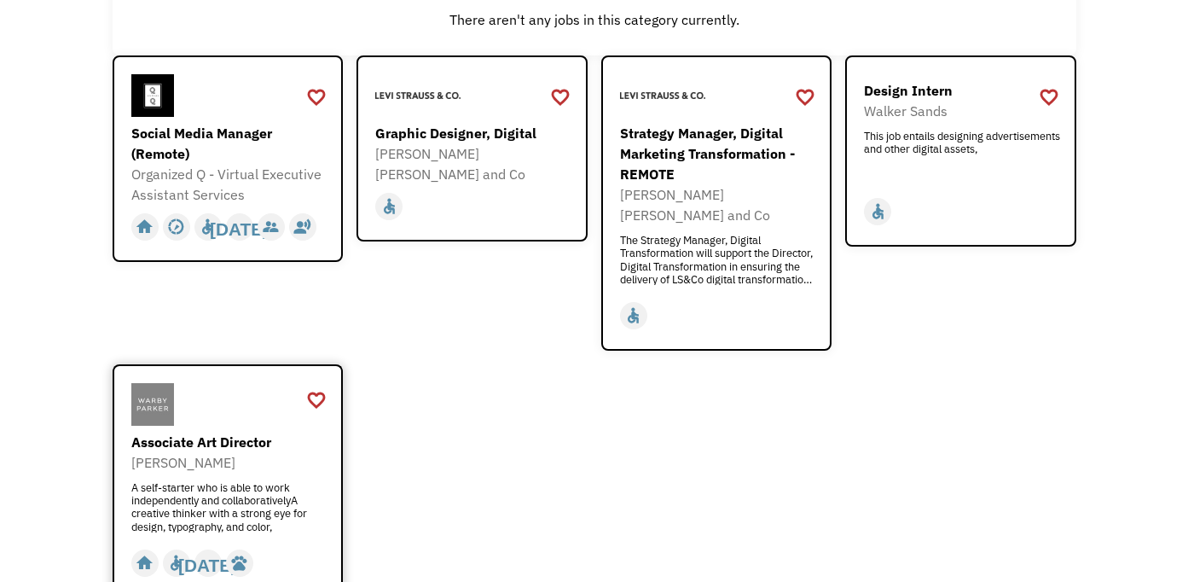
click at [276, 432] on div "Associate Art Director" at bounding box center [230, 442] width 198 height 20
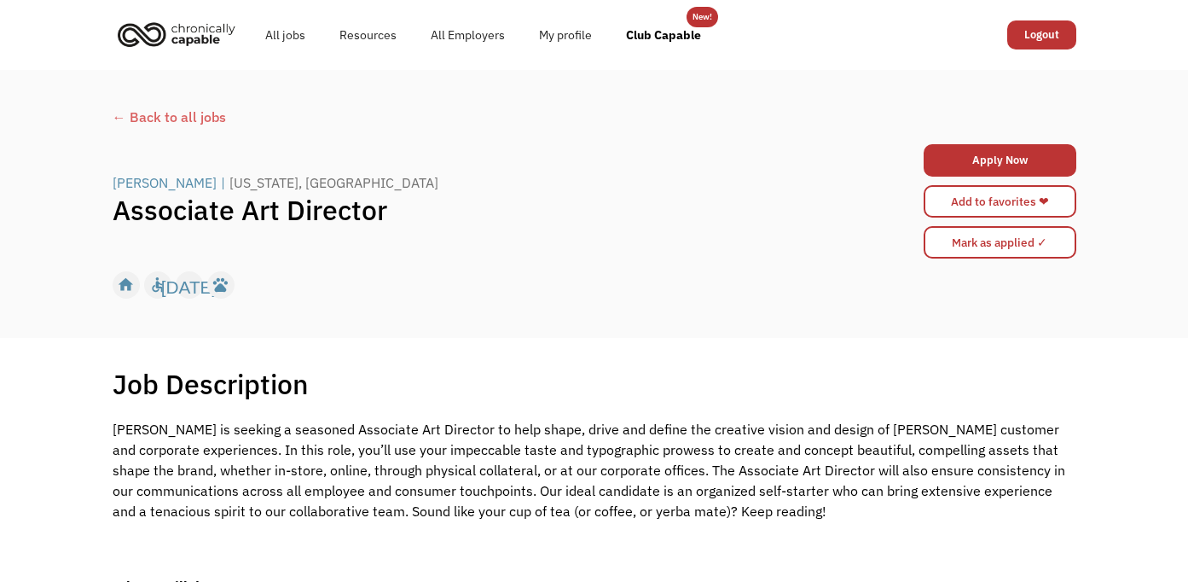
click at [149, 113] on div "← Back to all jobs" at bounding box center [595, 117] width 964 height 20
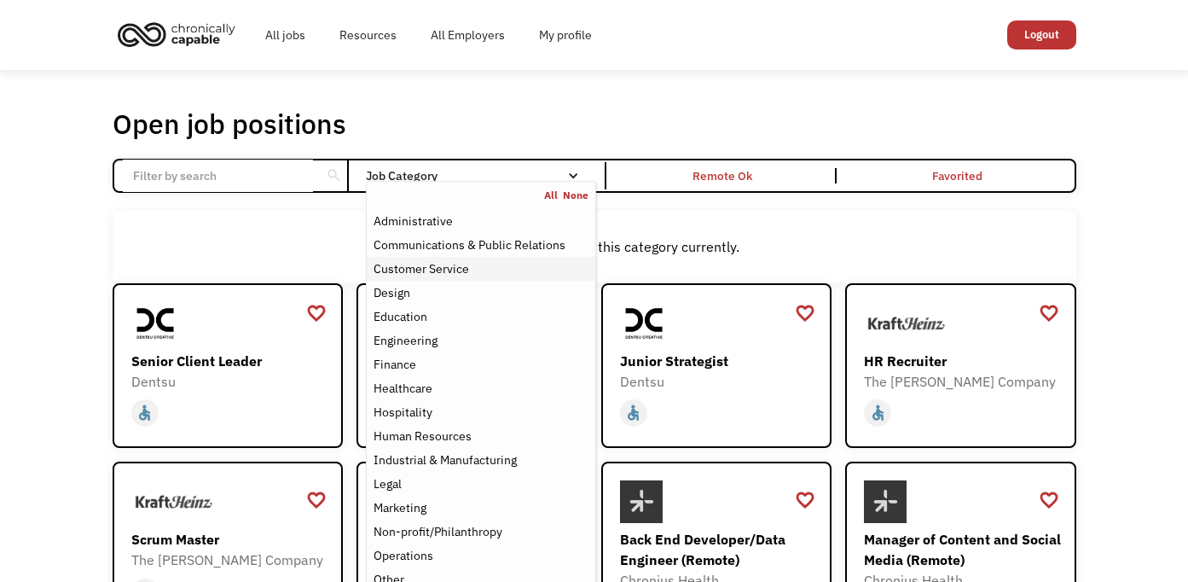
click at [491, 267] on div "Customer Service" at bounding box center [481, 269] width 214 height 20
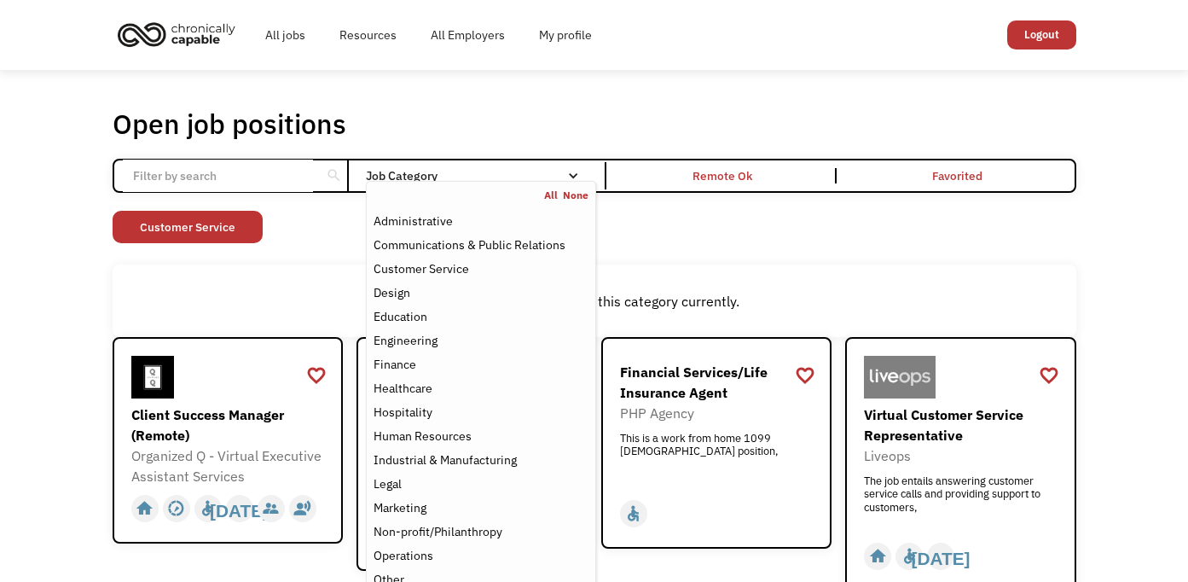
click at [955, 270] on div "There aren't any jobs in this category currently." at bounding box center [595, 300] width 964 height 73
click at [573, 166] on div "Job Category" at bounding box center [481, 175] width 230 height 27
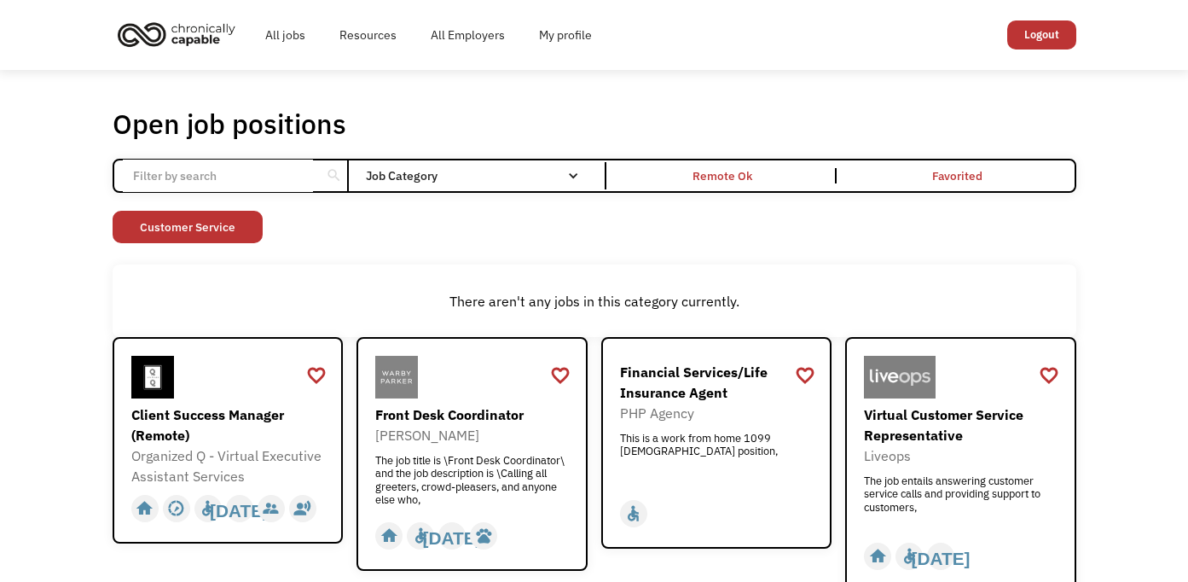
click at [572, 166] on div "Job Category" at bounding box center [481, 175] width 230 height 27
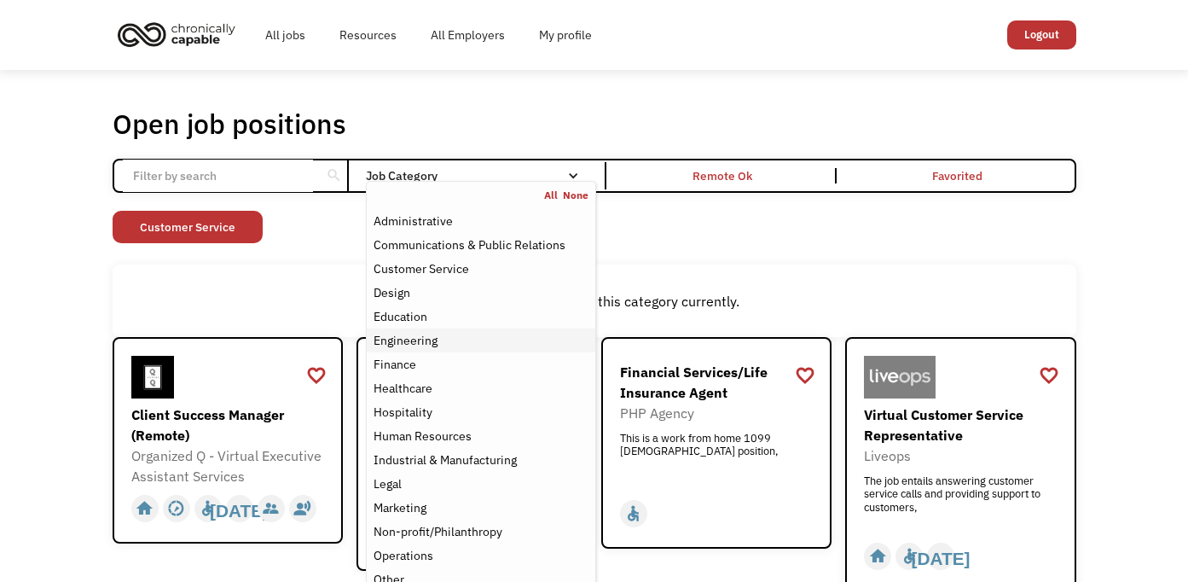
click at [462, 351] on link "Engineering" at bounding box center [481, 340] width 228 height 24
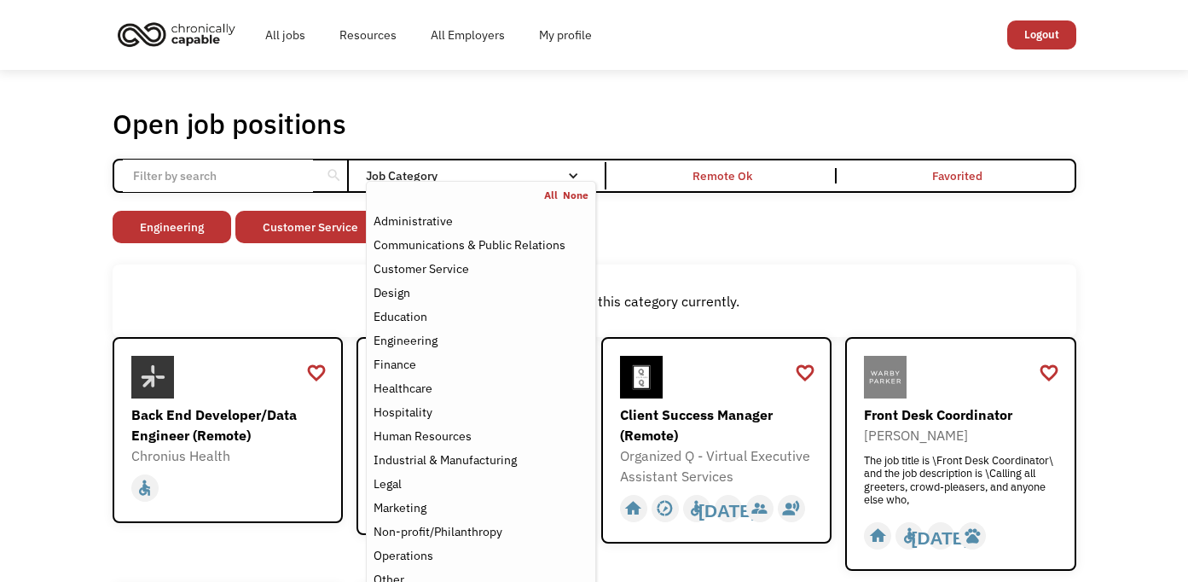
click at [807, 240] on div "Non-profit/Philanthropy Other Transportation Technology Science Sales Operation…" at bounding box center [595, 229] width 964 height 37
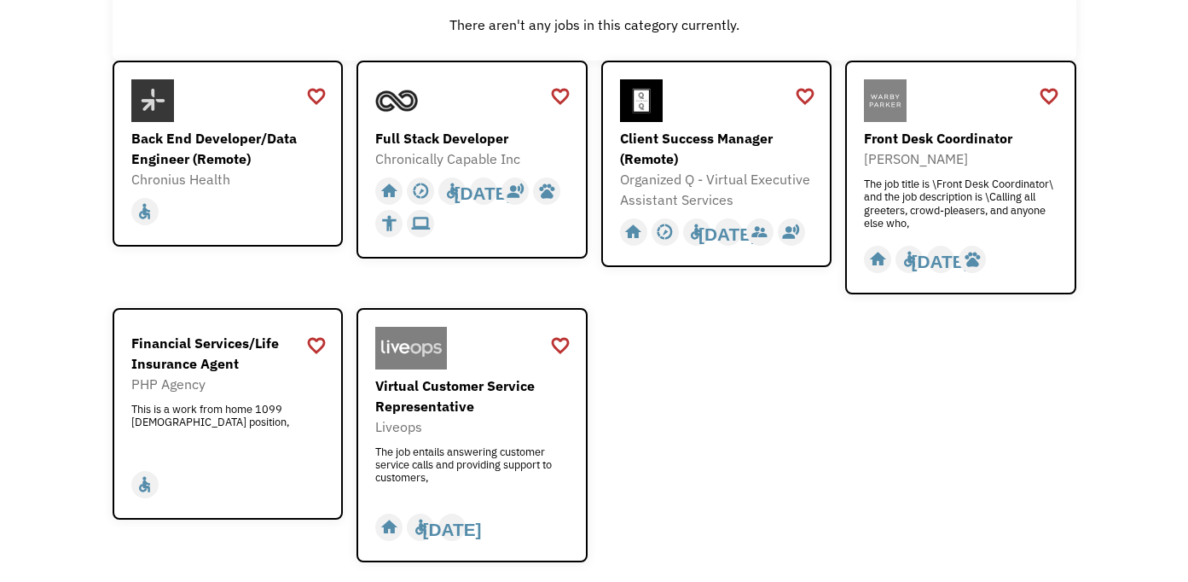
scroll to position [269, 0]
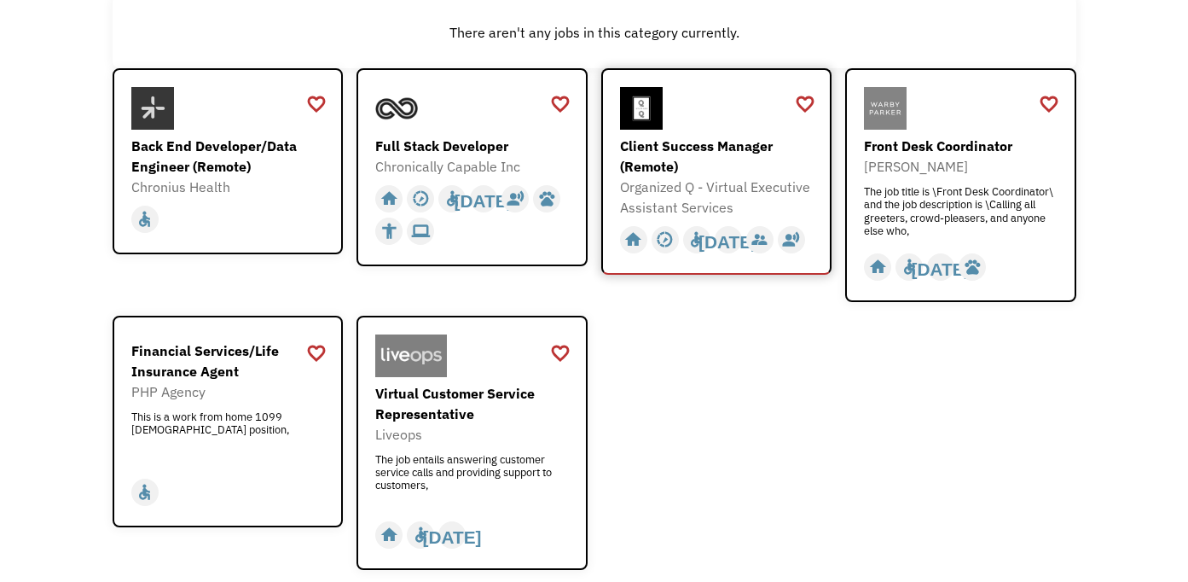
click at [735, 152] on div "Client Success Manager (Remote)" at bounding box center [719, 156] width 198 height 41
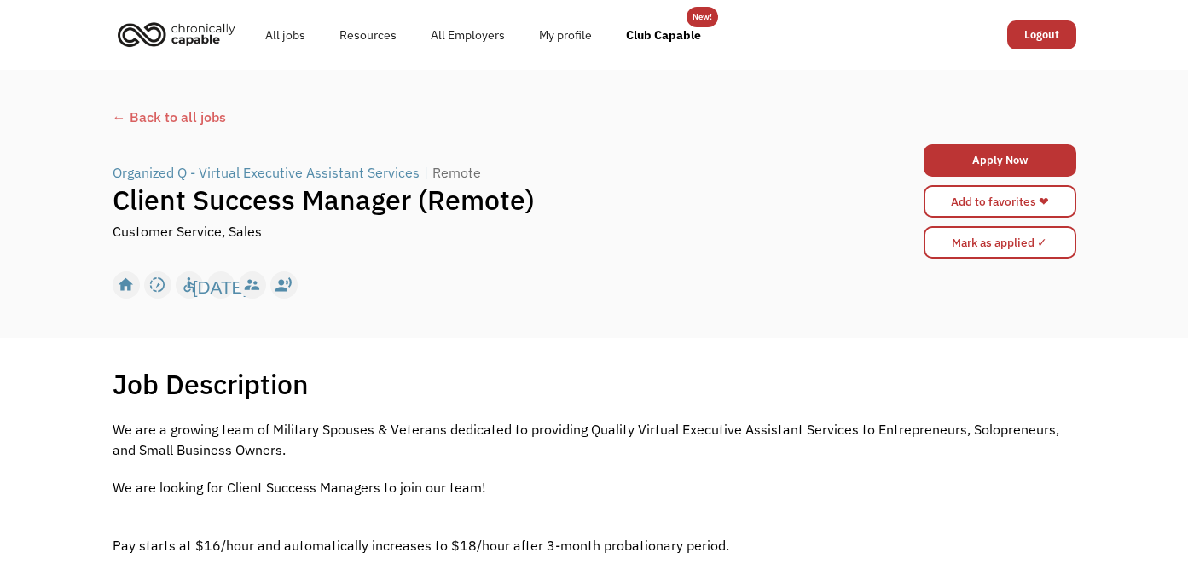
click at [167, 118] on div "← Back to all jobs" at bounding box center [595, 117] width 964 height 20
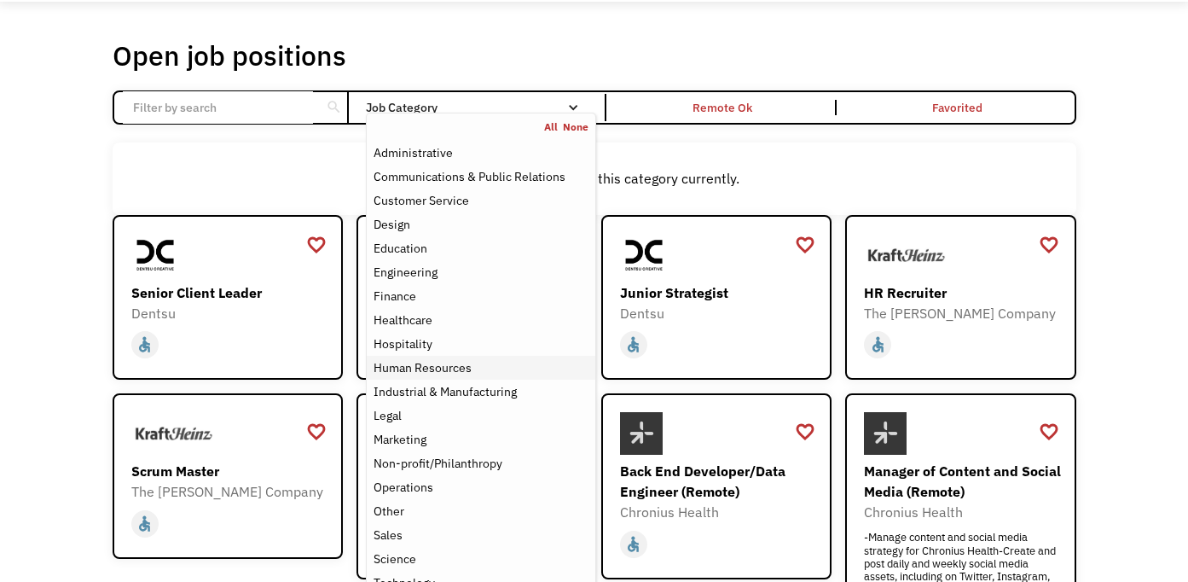
scroll to position [73, 0]
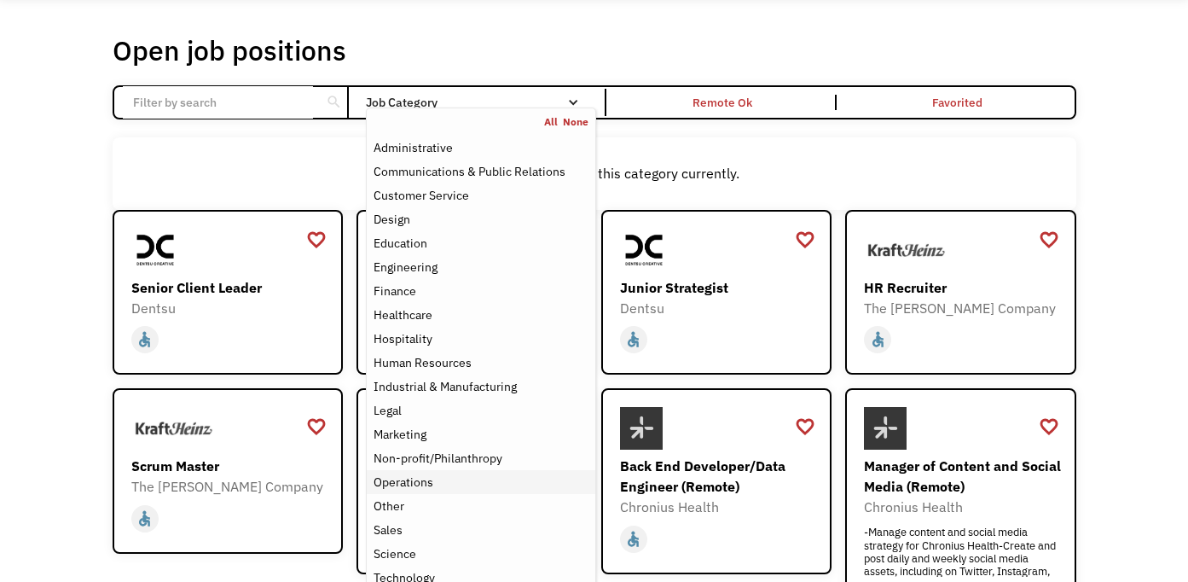
click at [474, 478] on div "Operations" at bounding box center [481, 482] width 214 height 20
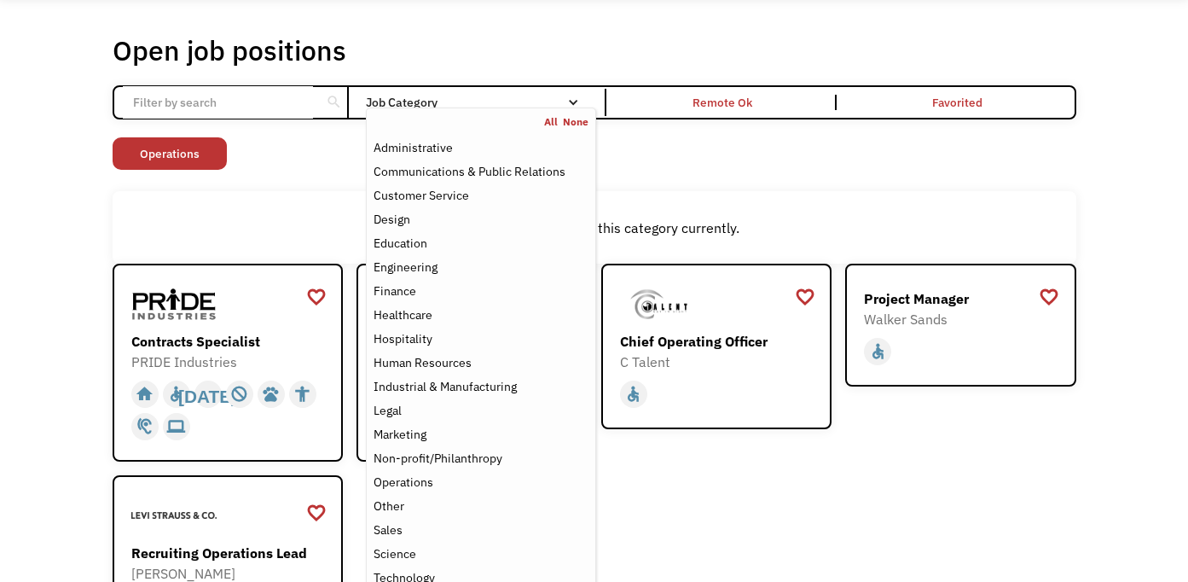
click at [853, 187] on div "Open job positions You have X liked items Search search Filter by category Admi…" at bounding box center [595, 380] width 964 height 695
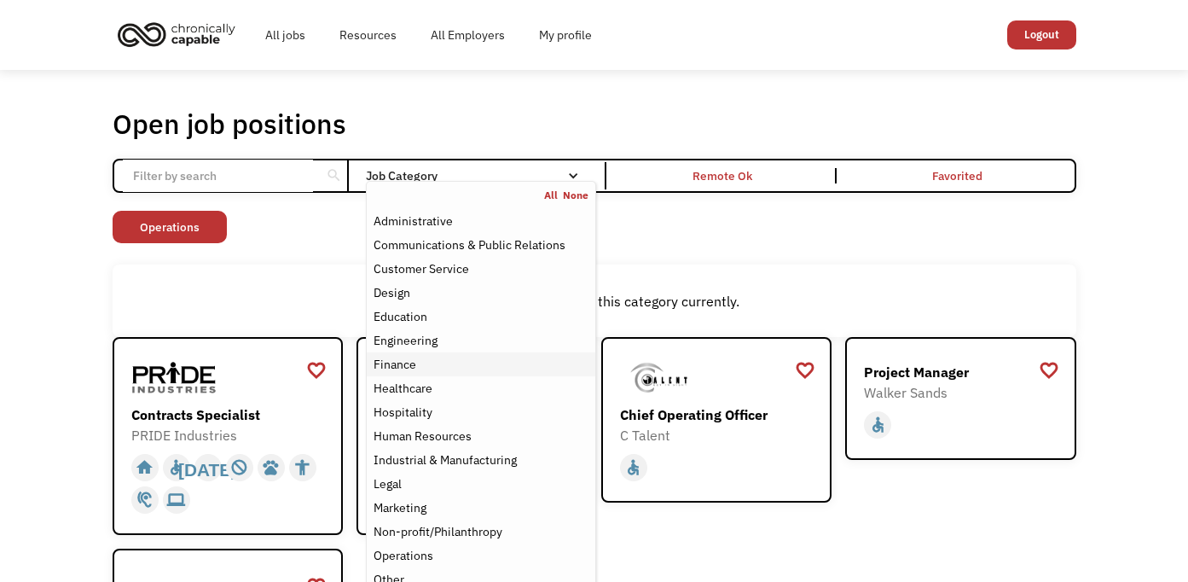
click at [435, 359] on div "Finance" at bounding box center [481, 364] width 214 height 20
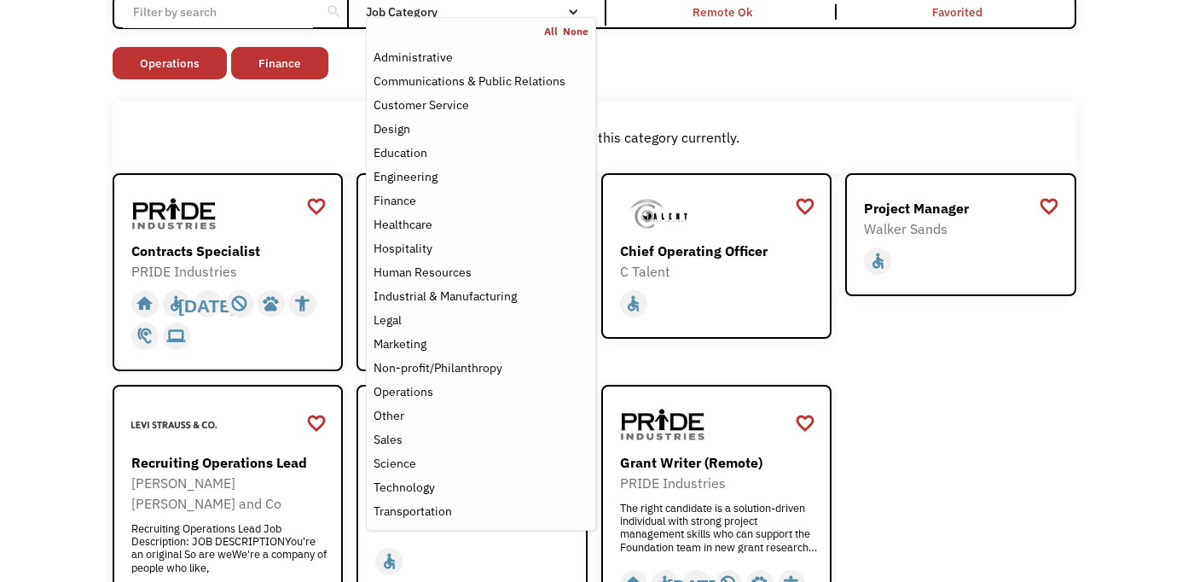
scroll to position [163, 0]
click at [443, 410] on div "Other" at bounding box center [481, 416] width 214 height 20
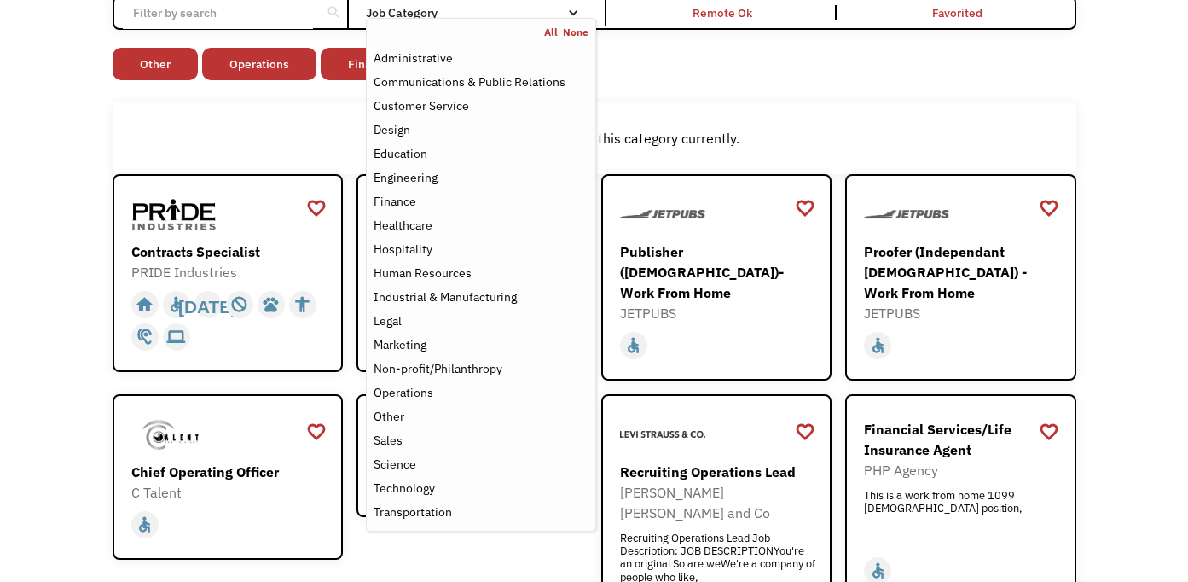
click at [829, 69] on div "Non-profit/Philanthropy Other Transportation Technology Science Sales Operation…" at bounding box center [595, 66] width 964 height 37
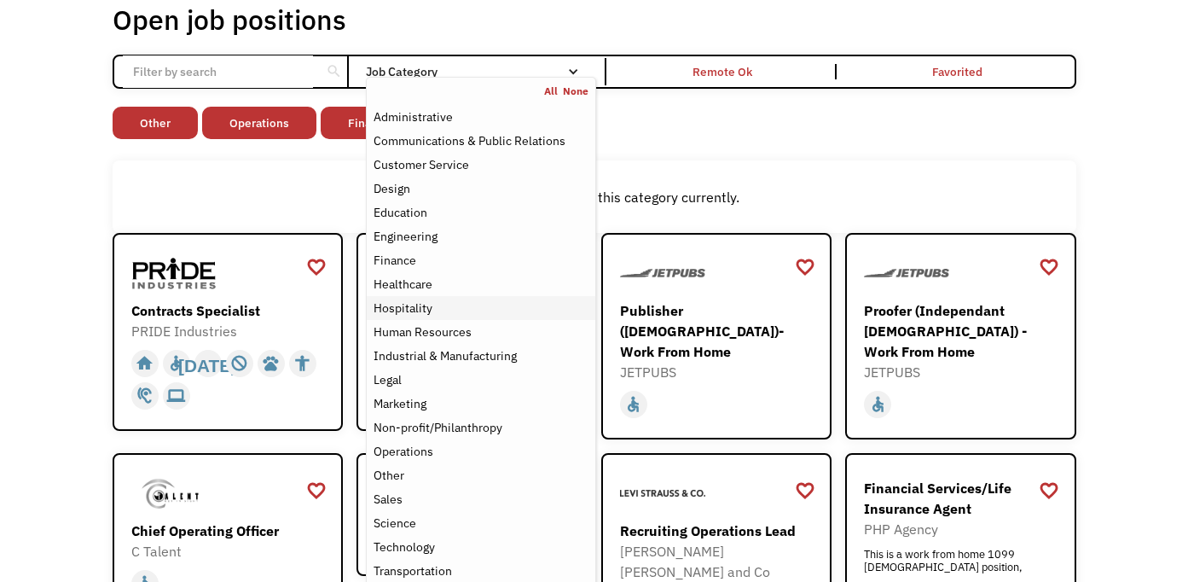
scroll to position [102, 0]
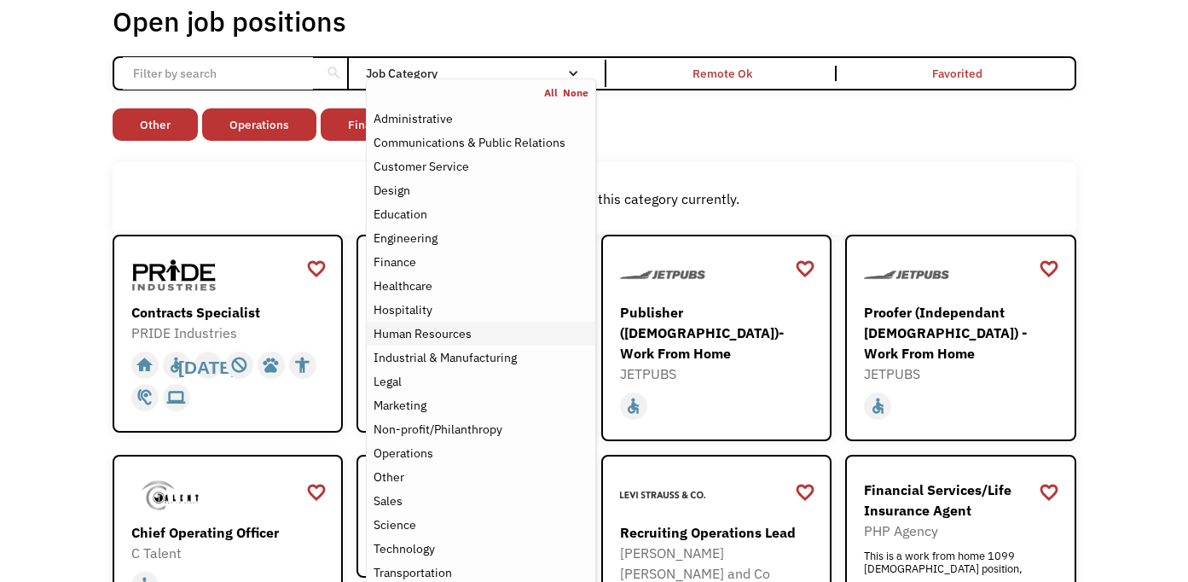
click at [474, 334] on div "Human Resources" at bounding box center [481, 333] width 214 height 20
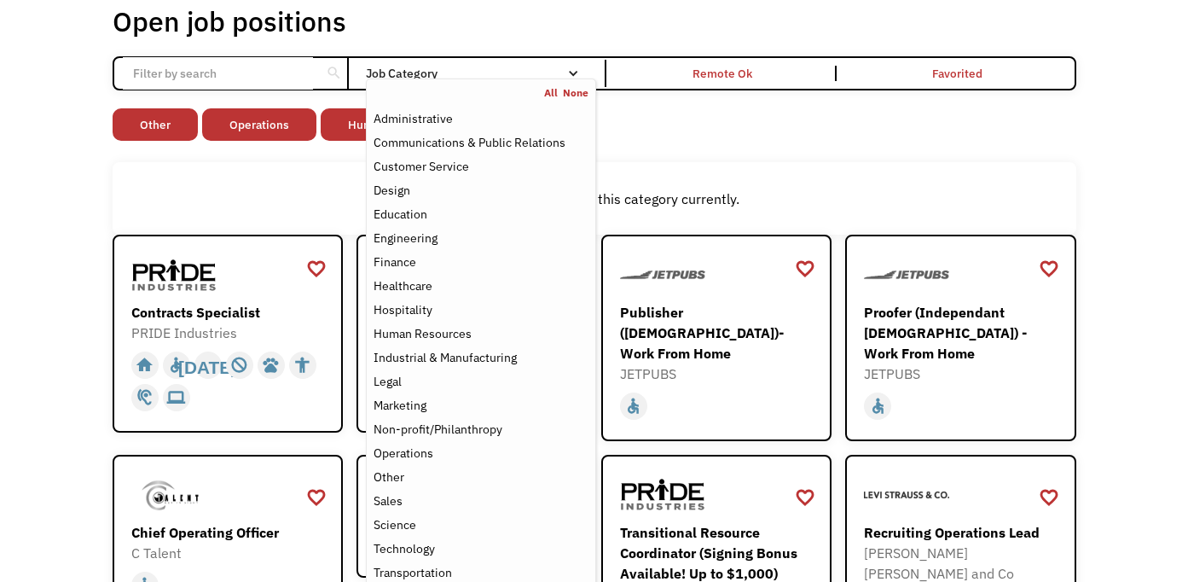
click at [861, 170] on div "There aren't any jobs in this category currently." at bounding box center [595, 198] width 964 height 73
